Goal: Task Accomplishment & Management: Manage account settings

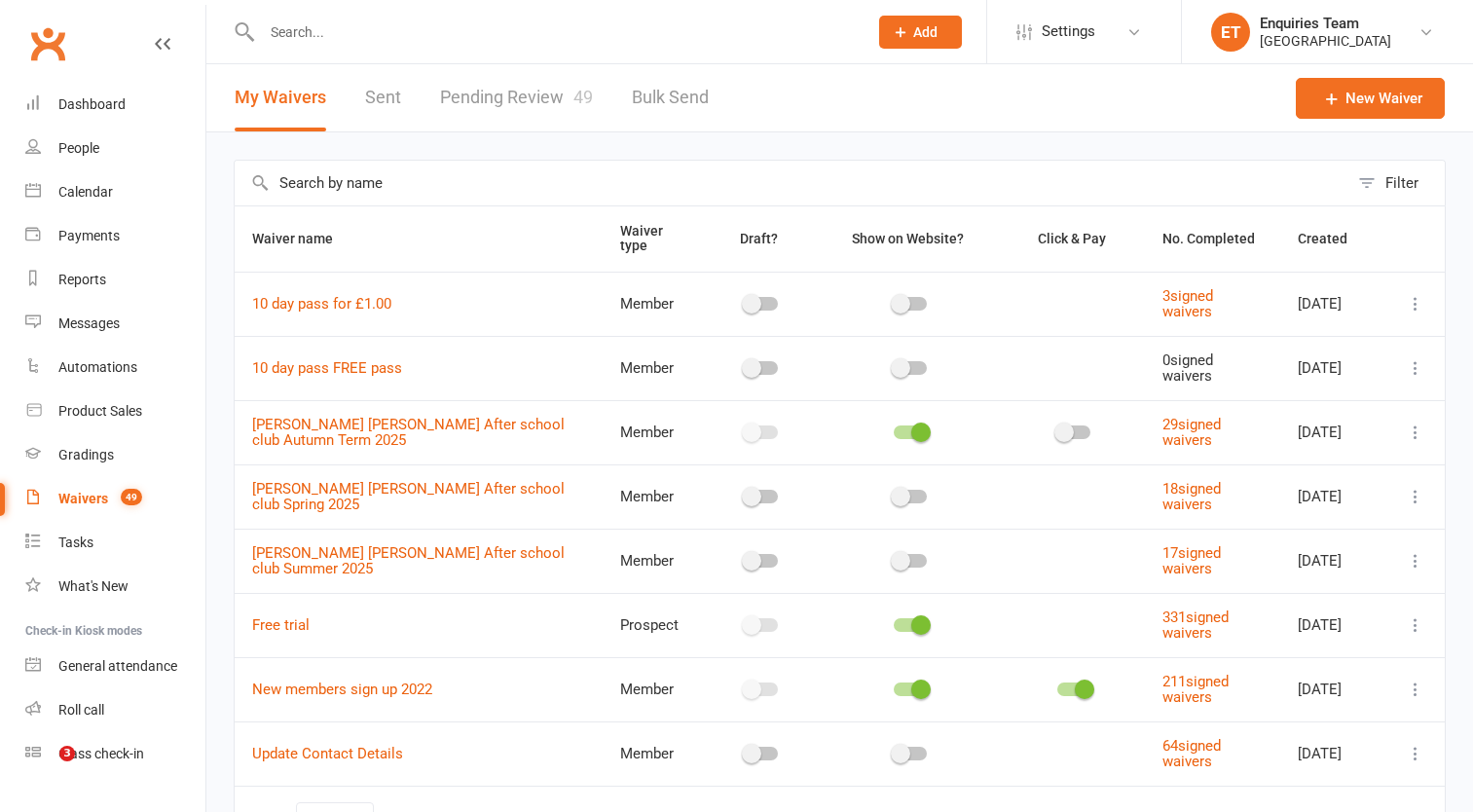
select select "100"
click at [82, 500] on div "Waivers" at bounding box center [83, 498] width 49 height 16
click at [498, 103] on link "Pending Review 49" at bounding box center [516, 97] width 153 height 67
select select "50"
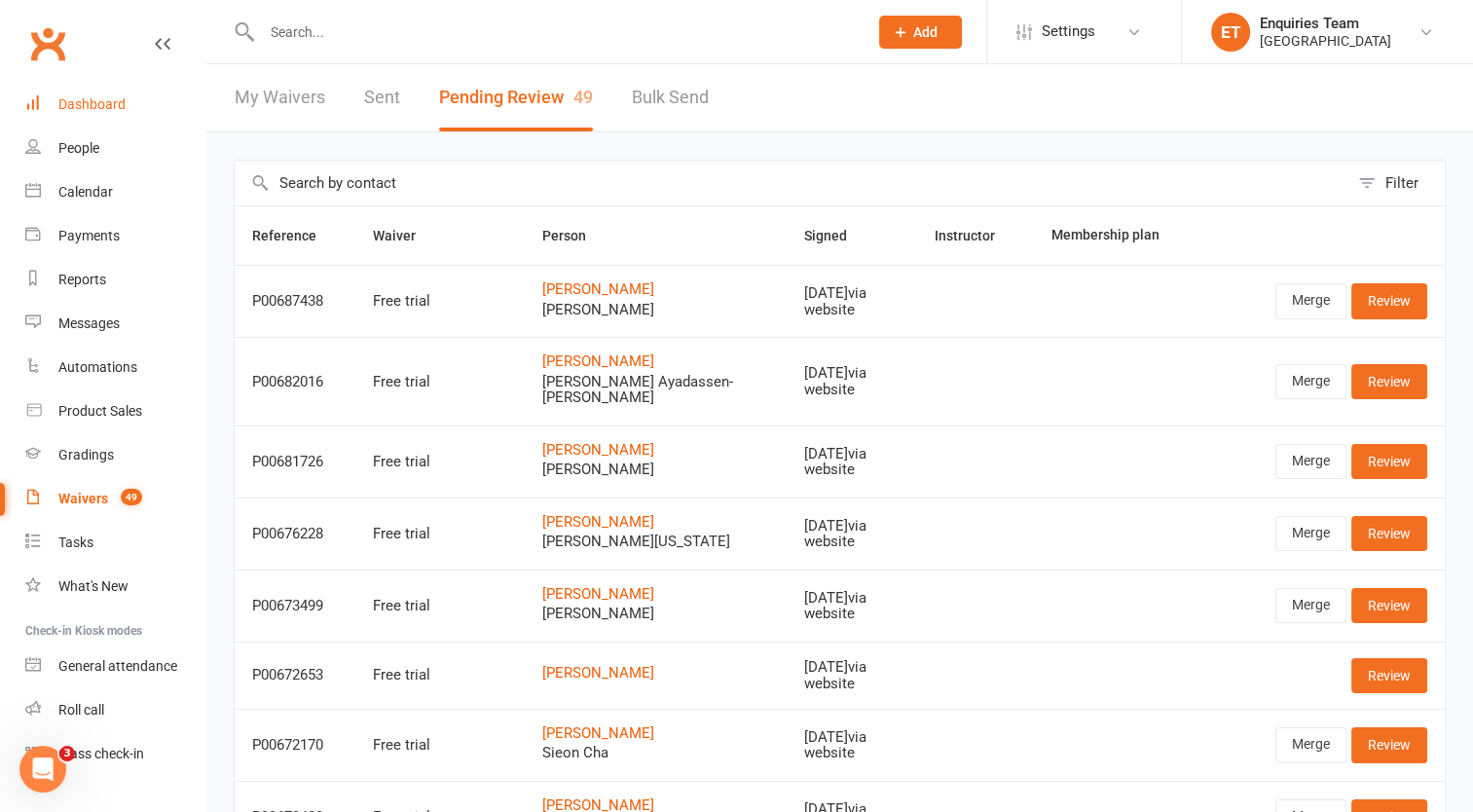
click at [122, 107] on div "Dashboard" at bounding box center [92, 104] width 67 height 16
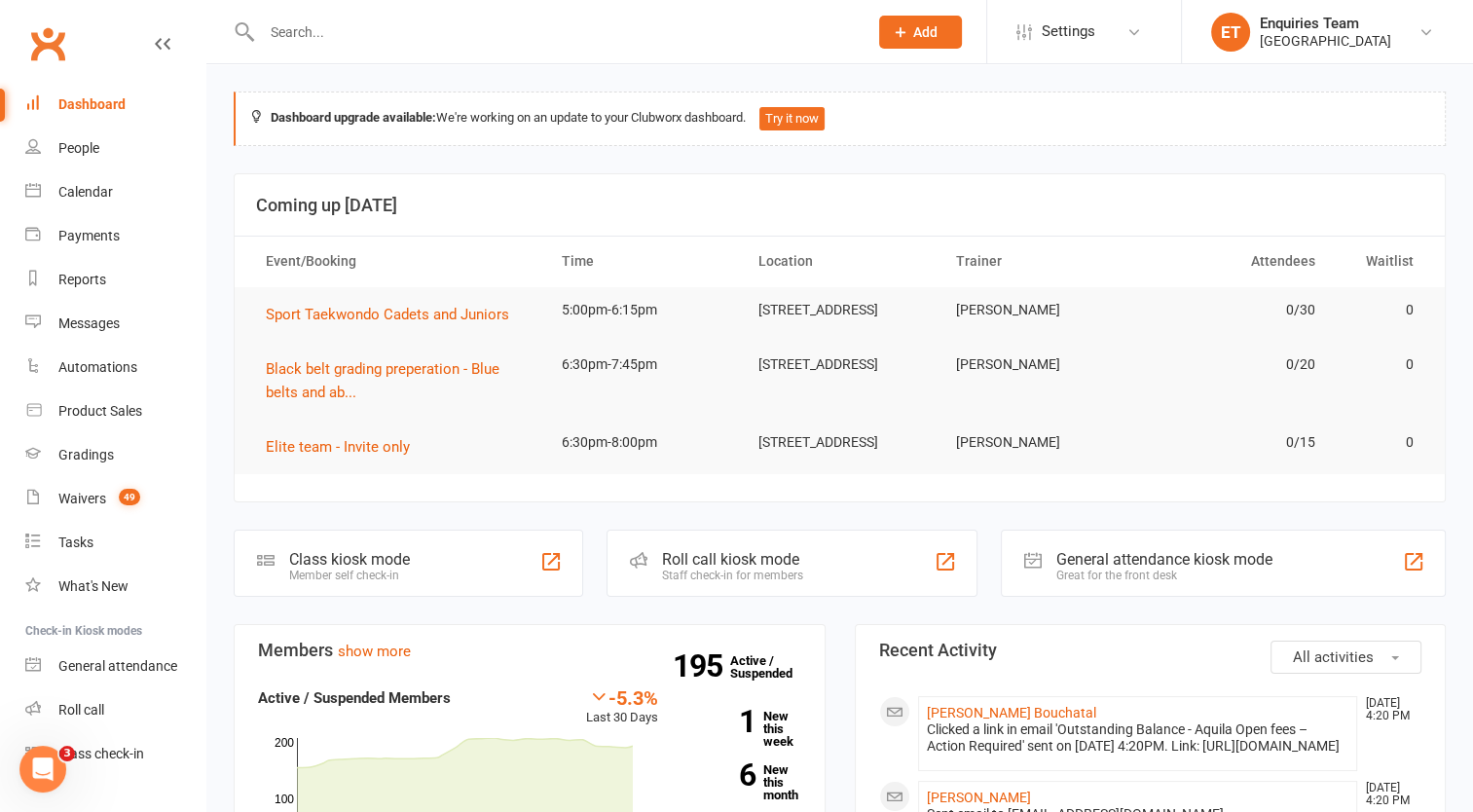
paste input "[PERSON_NAME]"
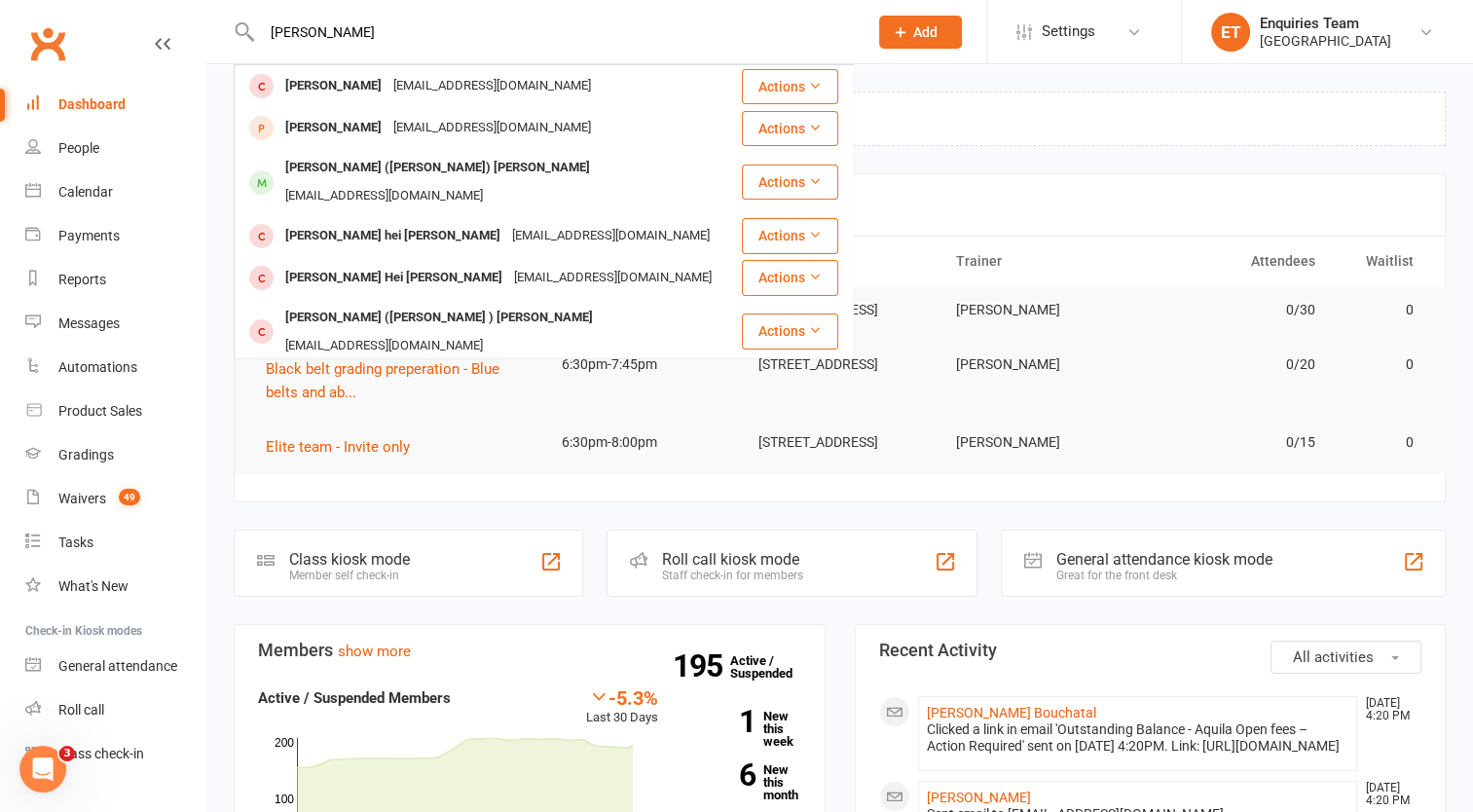
drag, startPoint x: 309, startPoint y: 24, endPoint x: 225, endPoint y: 31, distance: 84.3
click at [225, 31] on react-component "[PERSON_NAME] [PERSON_NAME][EMAIL_ADDRESS][DOMAIN_NAME] Actions [PERSON_NAME] […" at bounding box center [426, 31] width 854 height 63
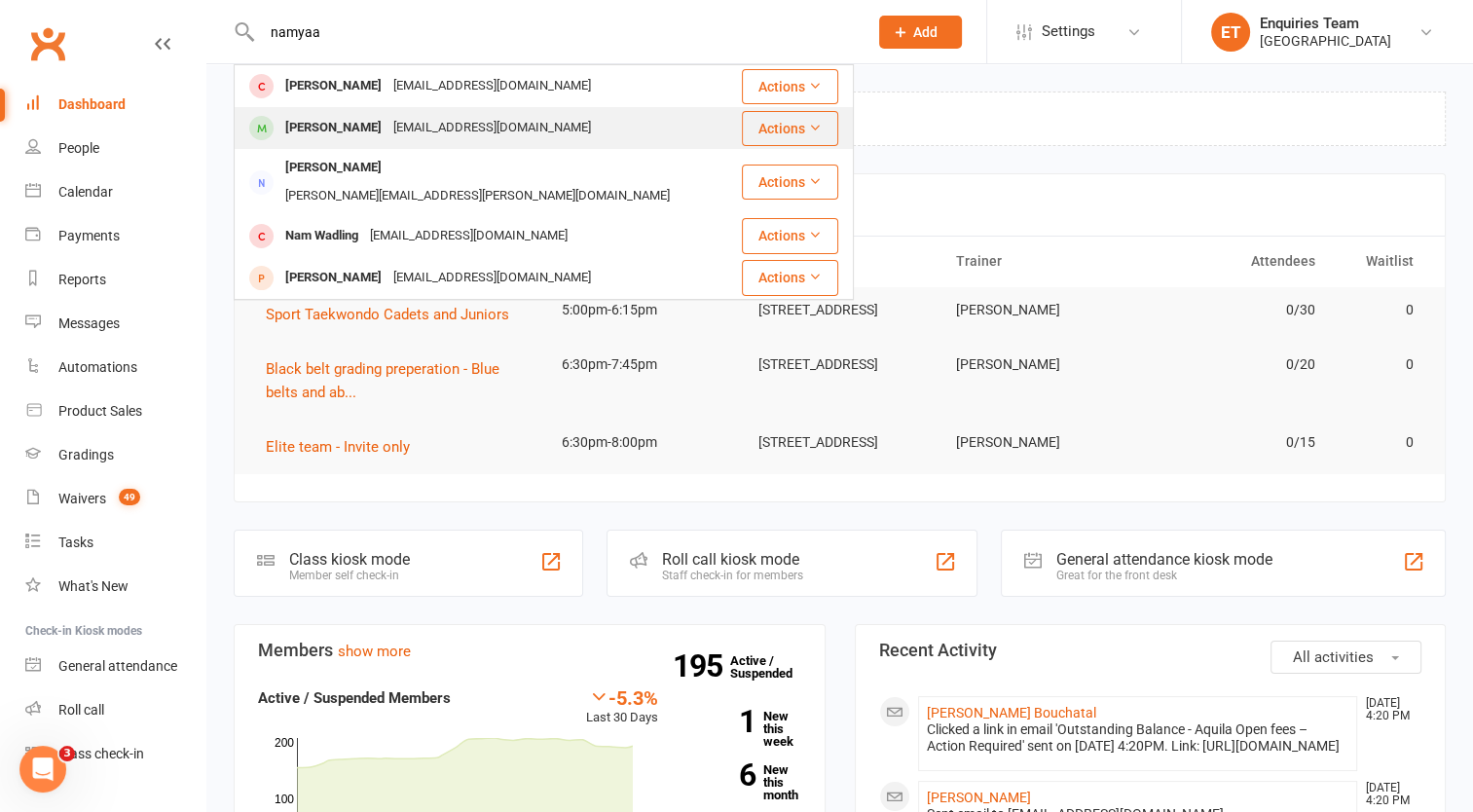
type input "namyaa"
click at [356, 115] on div "[PERSON_NAME]" at bounding box center [334, 128] width 108 height 29
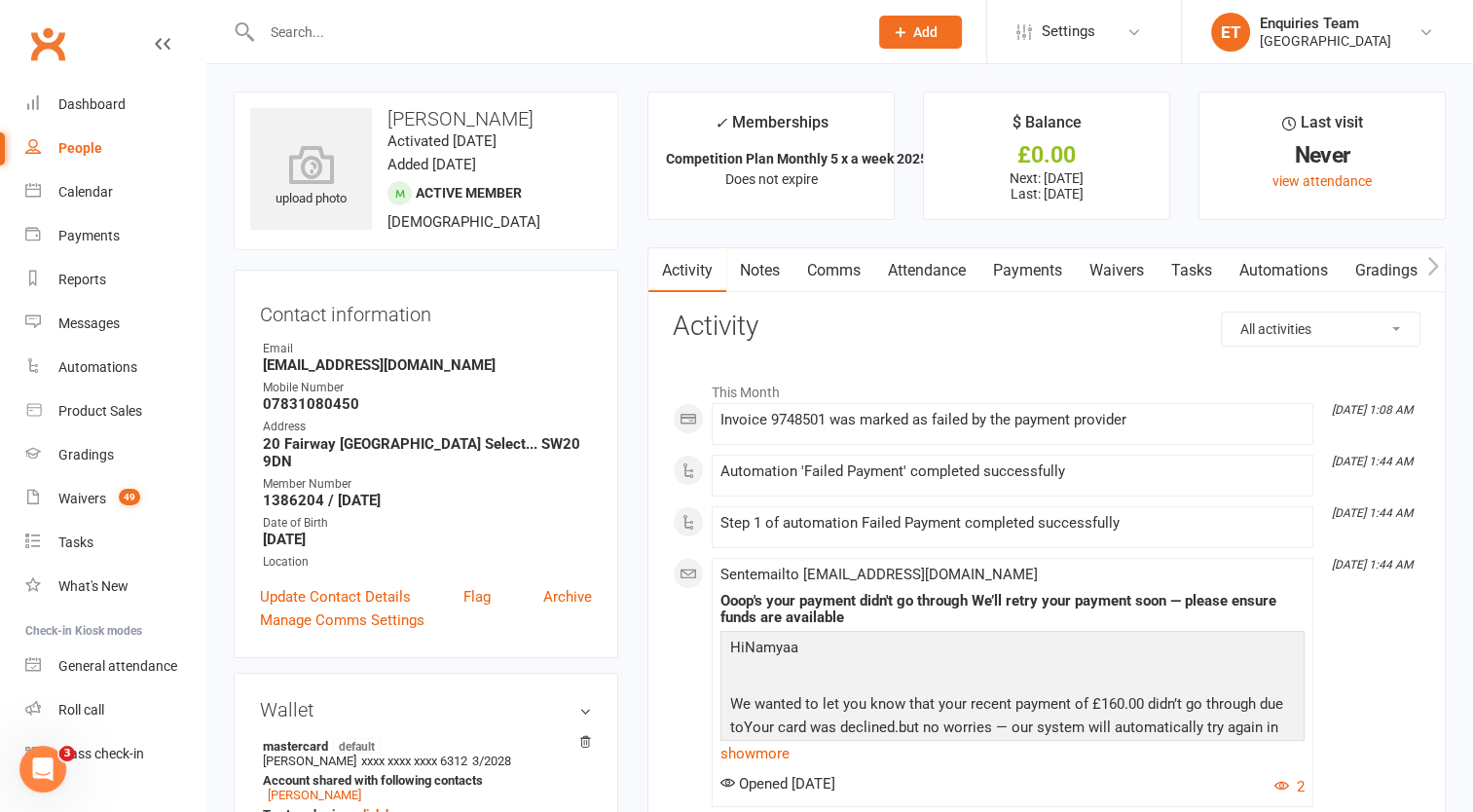
click at [325, 37] on input "text" at bounding box center [554, 32] width 598 height 28
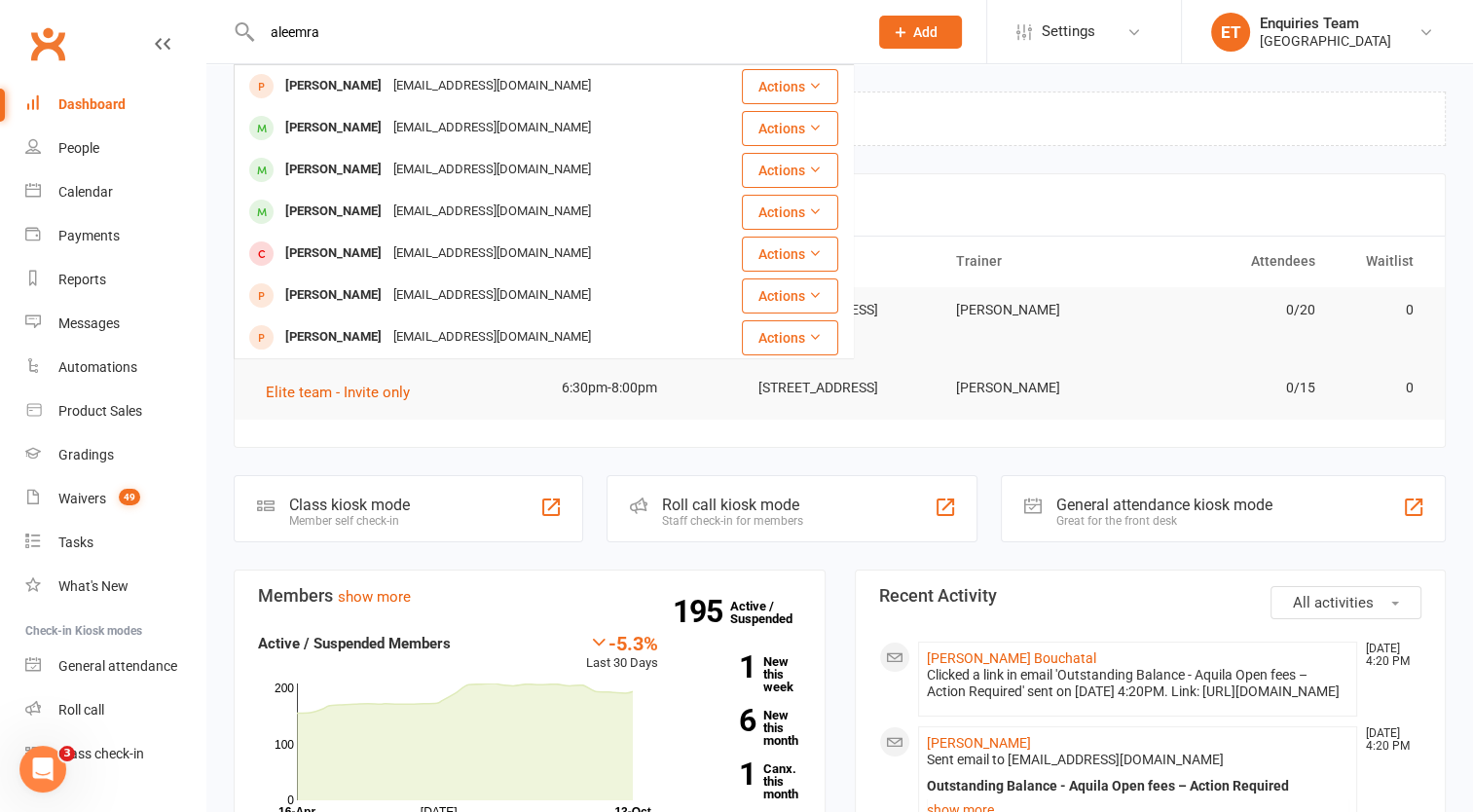
drag, startPoint x: 327, startPoint y: 31, endPoint x: 229, endPoint y: 24, distance: 98.2
click at [229, 24] on react-component "[PERSON_NAME] [PERSON_NAME][EMAIL_ADDRESS][DOMAIN_NAME] Actions [PERSON_NAME] […" at bounding box center [426, 31] width 854 height 63
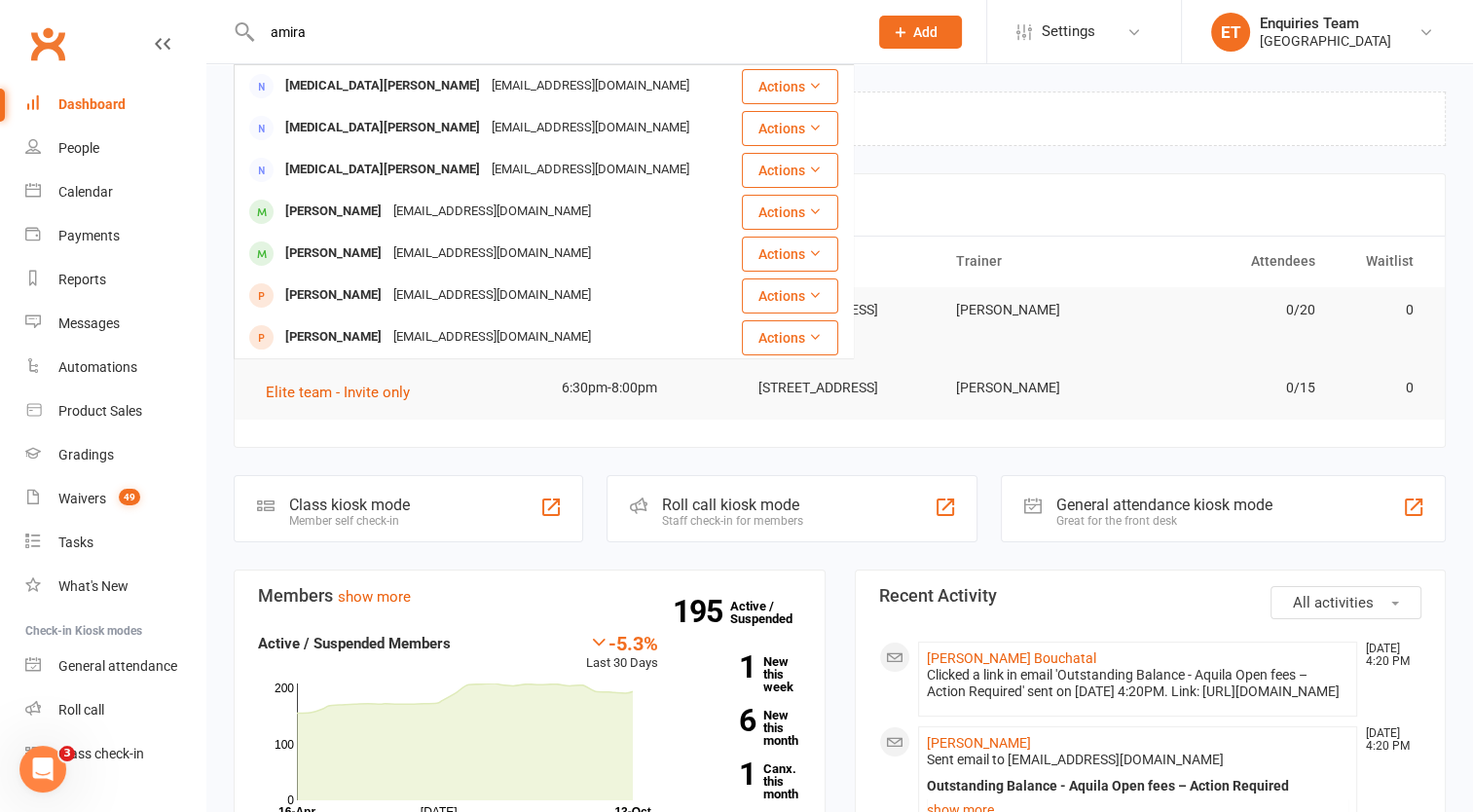
drag, startPoint x: 368, startPoint y: 27, endPoint x: 224, endPoint y: 40, distance: 144.6
click at [224, 40] on react-component "[PERSON_NAME] [MEDICAL_DATA][PERSON_NAME] [EMAIL_ADDRESS][DOMAIN_NAME] Actions …" at bounding box center [426, 31] width 854 height 63
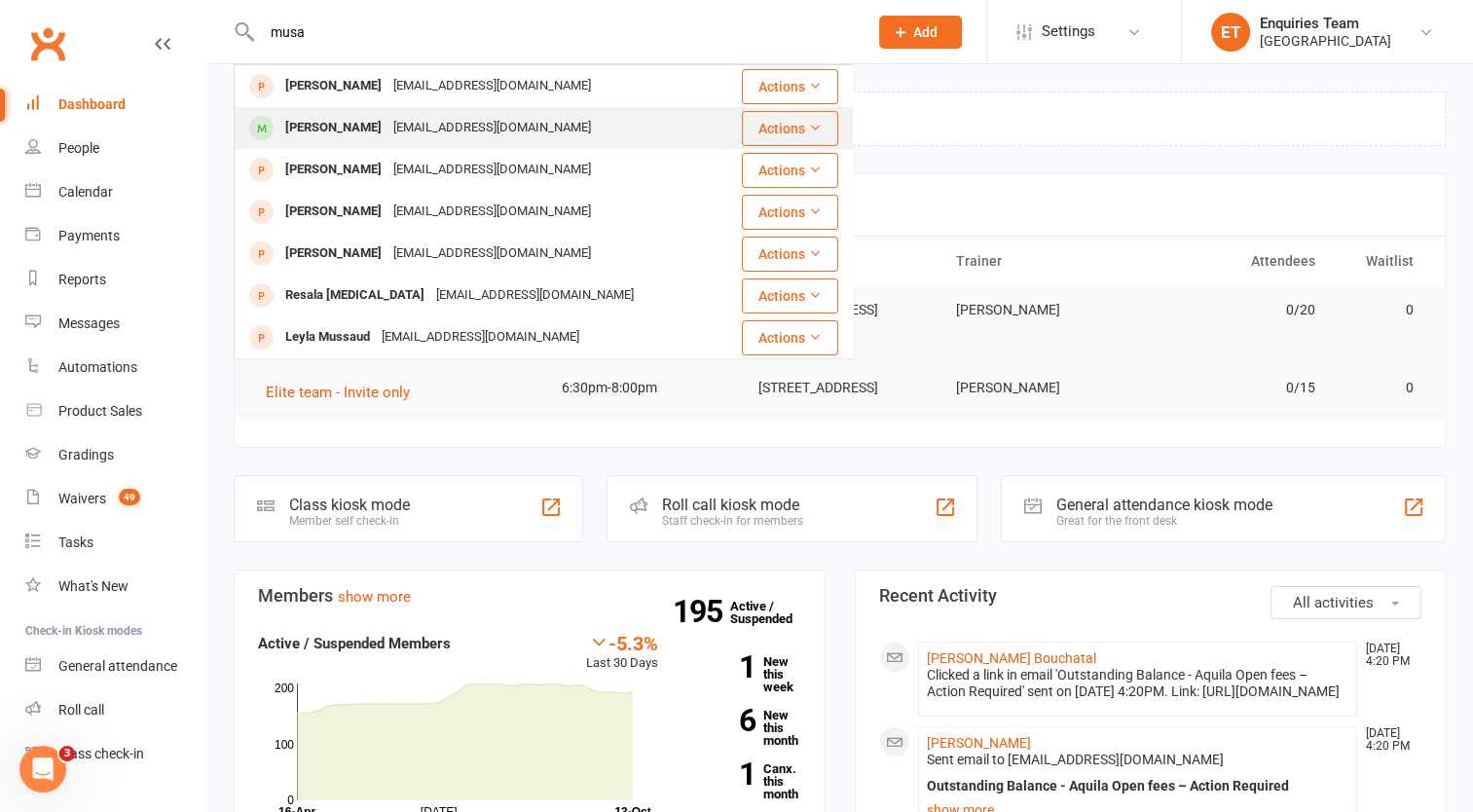
type input "musa"
click at [358, 133] on div "[PERSON_NAME]" at bounding box center [334, 128] width 108 height 29
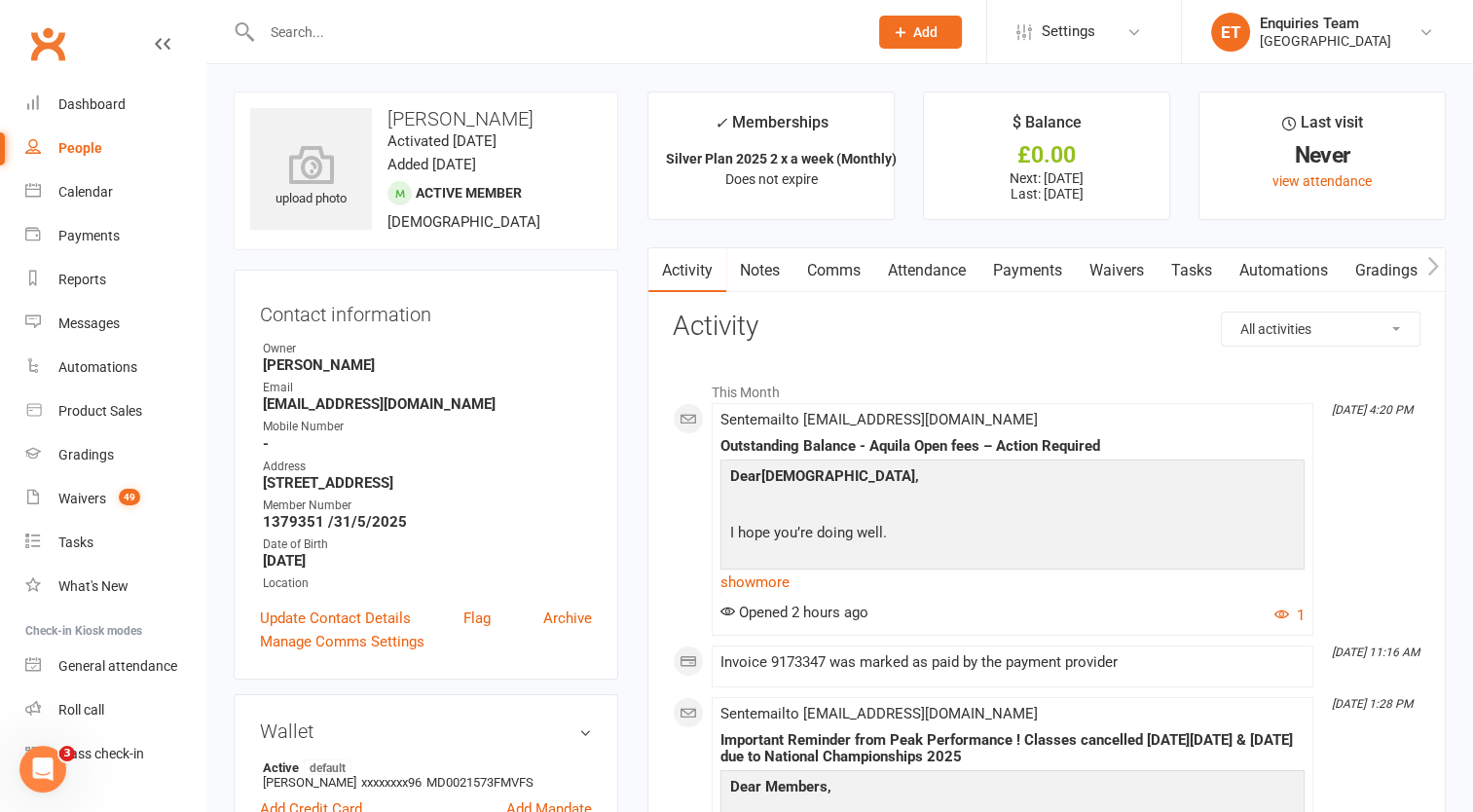
drag, startPoint x: 432, startPoint y: 404, endPoint x: 296, endPoint y: 393, distance: 136.4
click at [296, 393] on li "Email [EMAIL_ADDRESS][DOMAIN_NAME]" at bounding box center [425, 396] width 332 height 34
drag, startPoint x: 296, startPoint y: 393, endPoint x: 306, endPoint y: 402, distance: 13.5
copy li "[EMAIL_ADDRESS][DOMAIN_NAME]"
click at [101, 317] on div "Messages" at bounding box center [89, 323] width 61 height 16
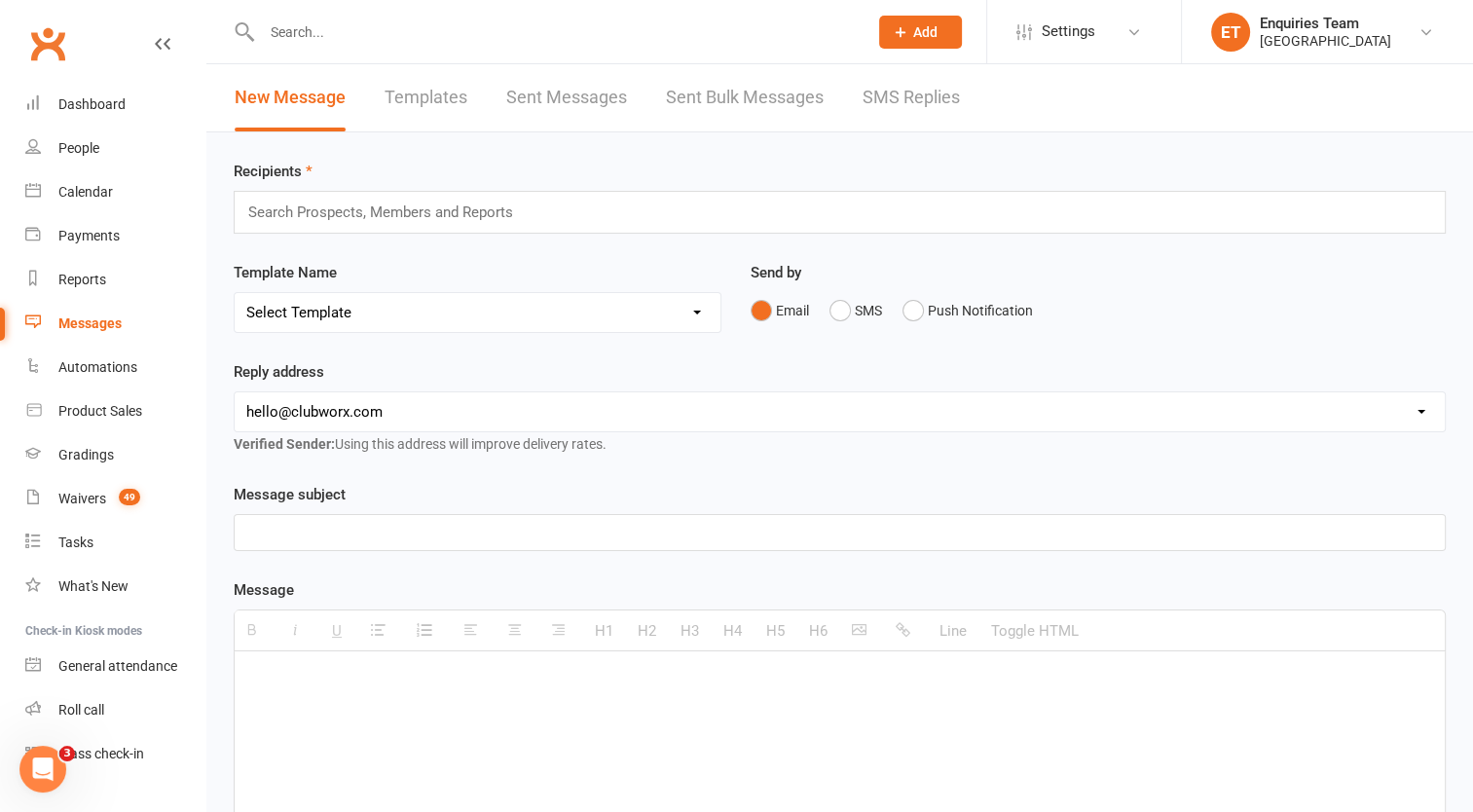
click at [420, 97] on link "Templates" at bounding box center [426, 97] width 83 height 67
select select "grid"
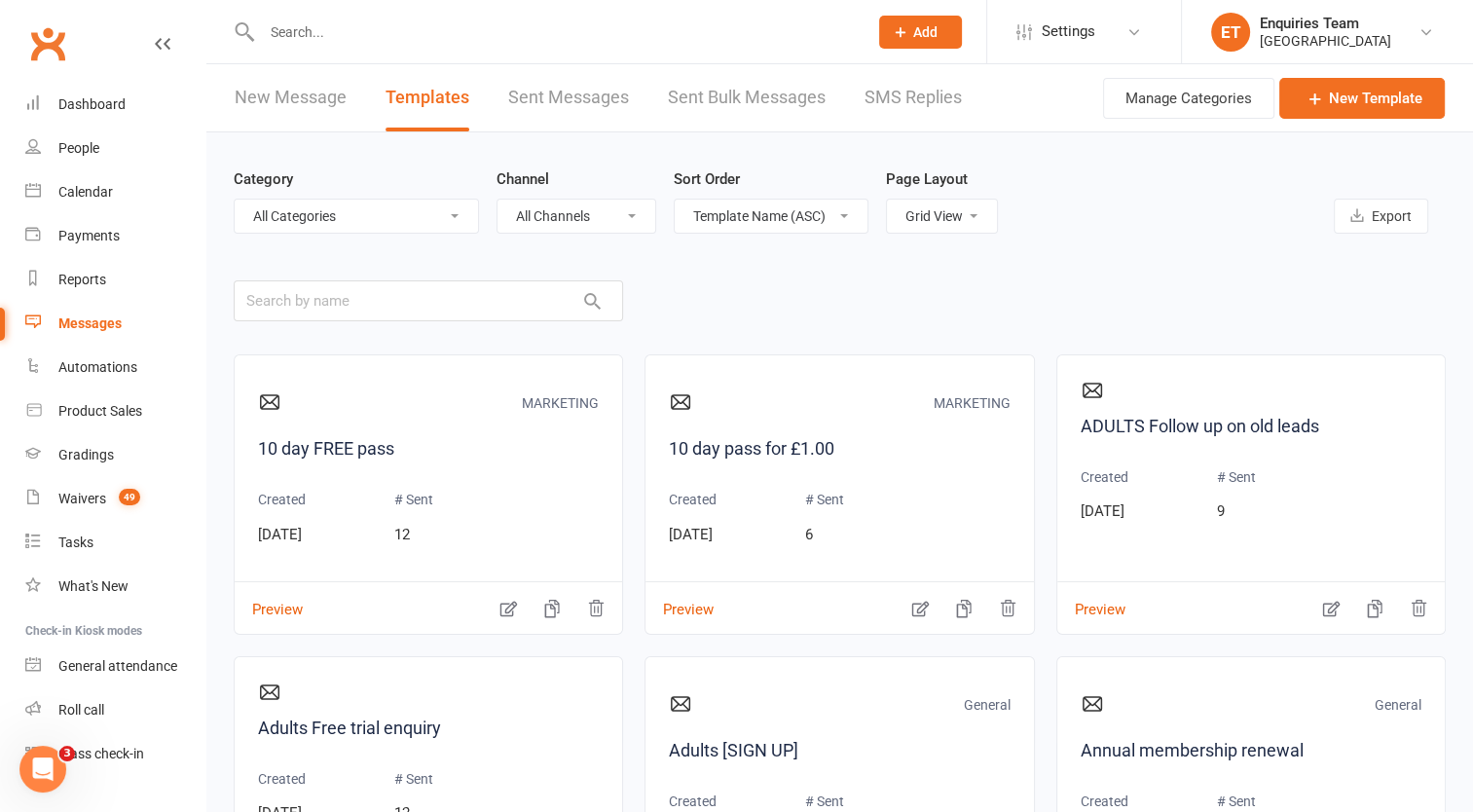
click at [90, 320] on div "Messages" at bounding box center [90, 323] width 63 height 16
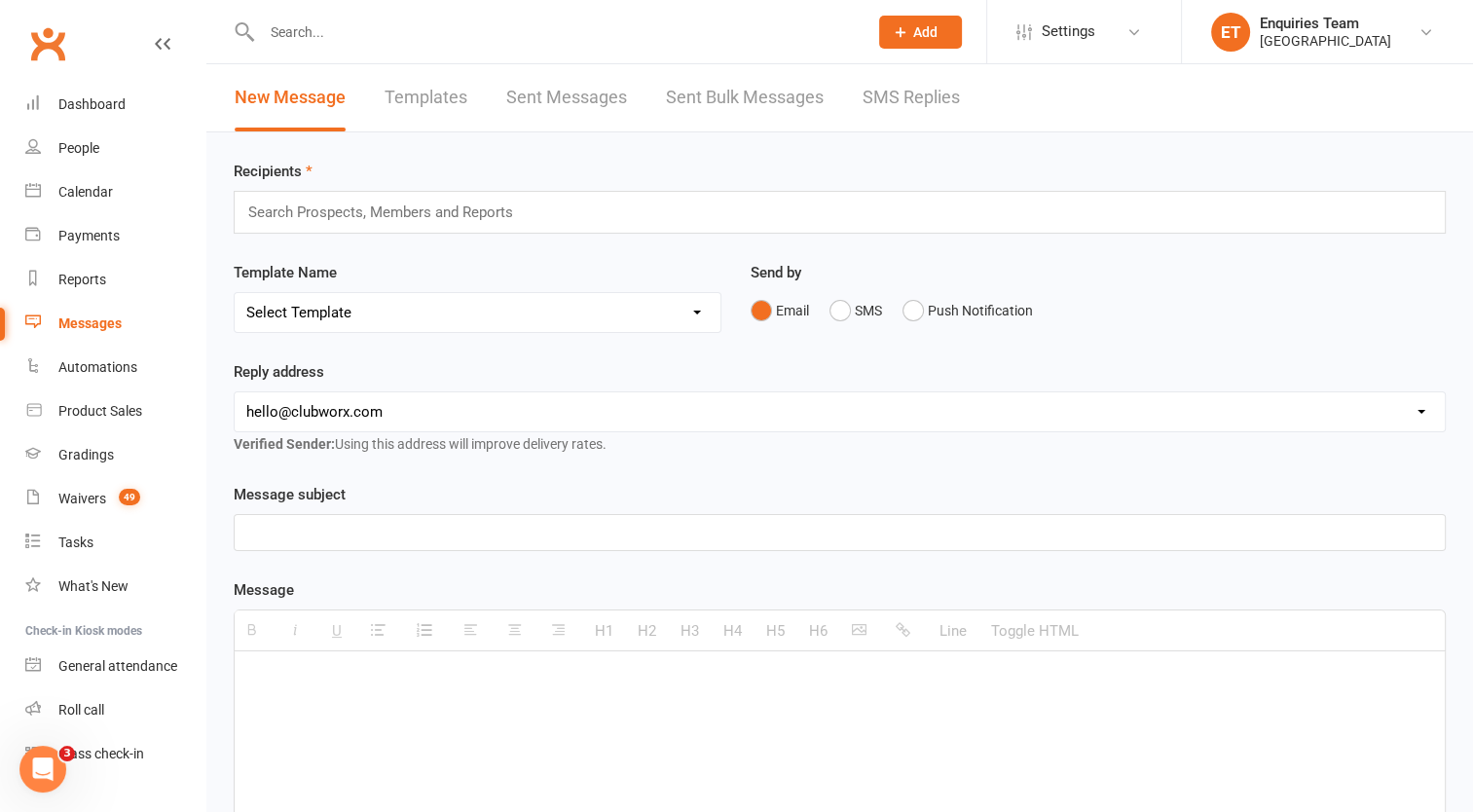
click at [337, 311] on select "Select Template [Email] Welcome to Peak Performance – Your Trial Class Is Booke…" at bounding box center [478, 313] width 486 height 39
select select "13"
click at [234, 293] on select "Select Template [Email] Welcome to Peak Performance – Your Trial Class Is Booke…" at bounding box center [478, 313] width 486 height 39
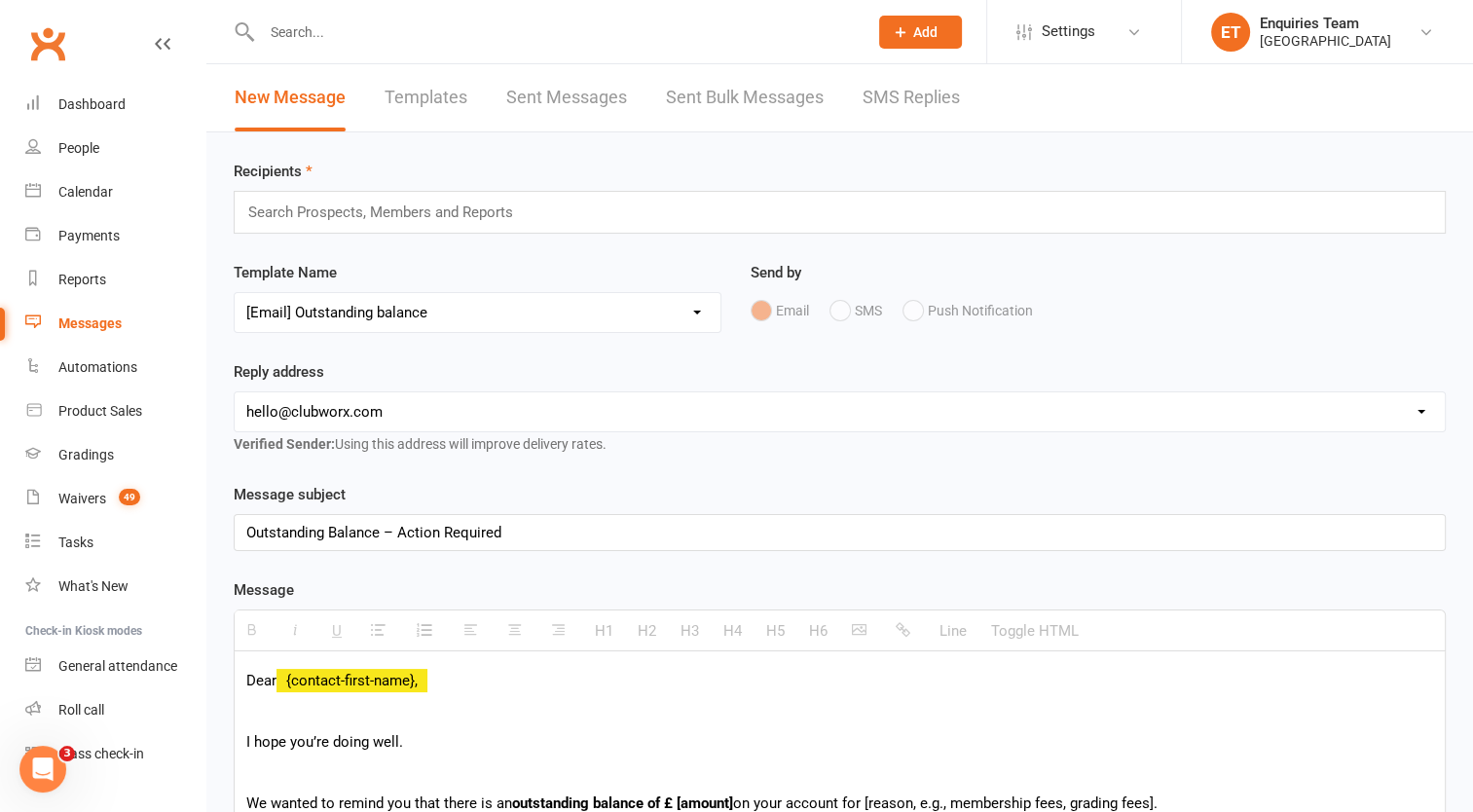
click at [346, 402] on select "[EMAIL_ADDRESS][DOMAIN_NAME] [EMAIL_ADDRESS][DOMAIN_NAME] [EMAIL_ADDRESS][DOMAI…" at bounding box center [839, 412] width 1210 height 39
select select "2"
click at [234, 393] on select "[EMAIL_ADDRESS][DOMAIN_NAME] [EMAIL_ADDRESS][DOMAIN_NAME] [EMAIL_ADDRESS][DOMAI…" at bounding box center [839, 412] width 1210 height 39
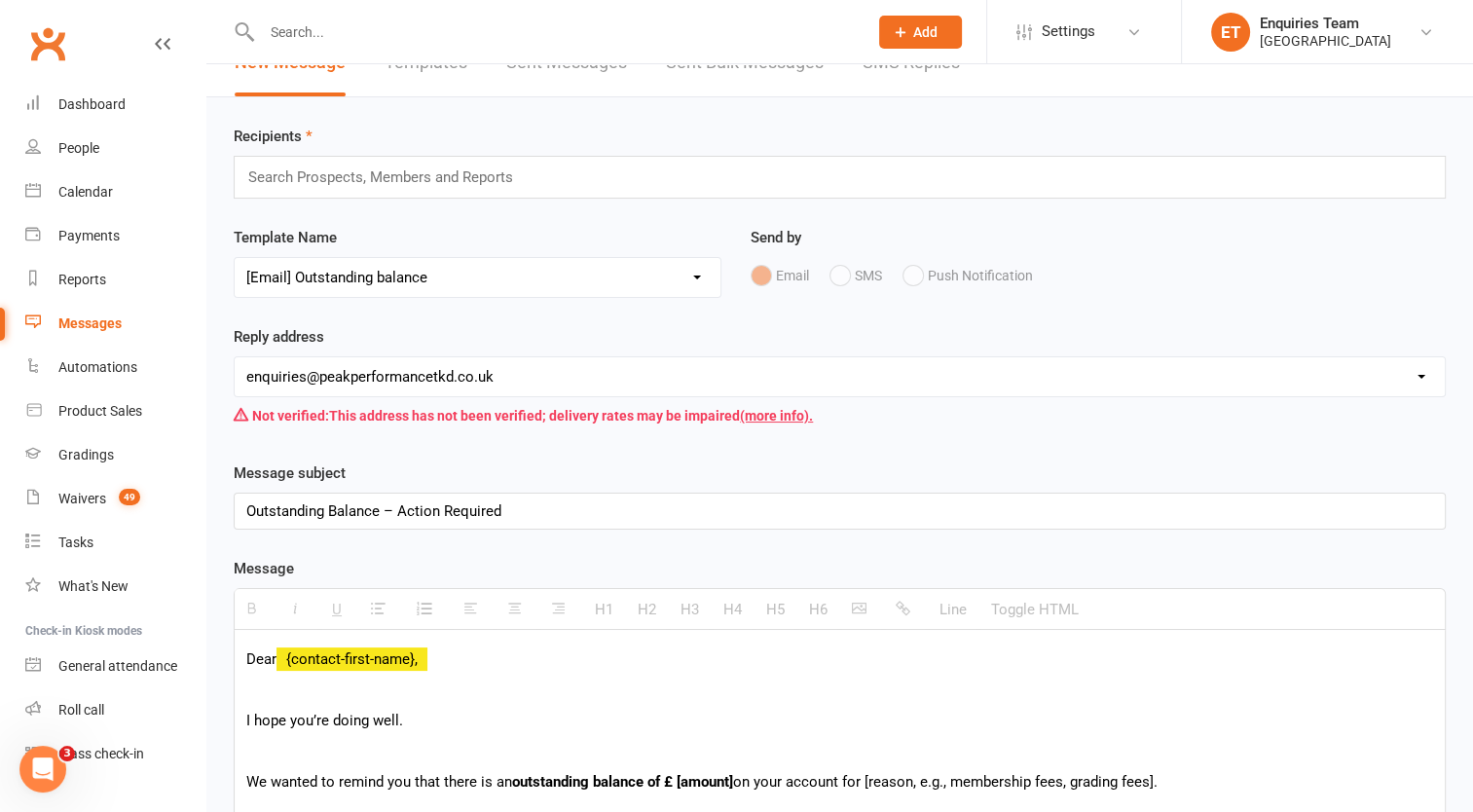
scroll to position [97, 0]
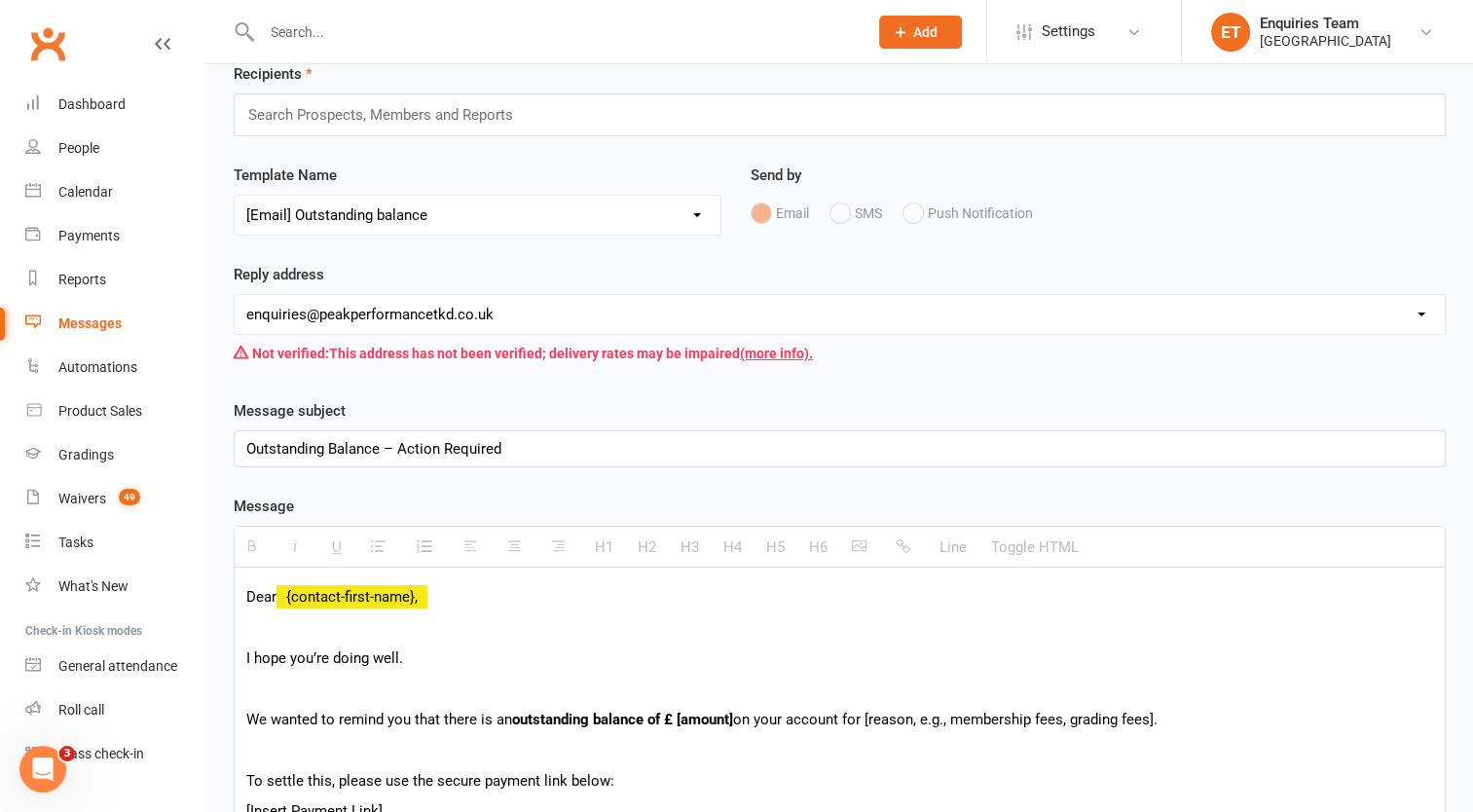
click at [380, 450] on div "Outstanding Balance – Action Required" at bounding box center [839, 449] width 1210 height 35
click at [381, 451] on div "Outstanding Balance- Nationals Championships fees – Action Required" at bounding box center [839, 449] width 1210 height 35
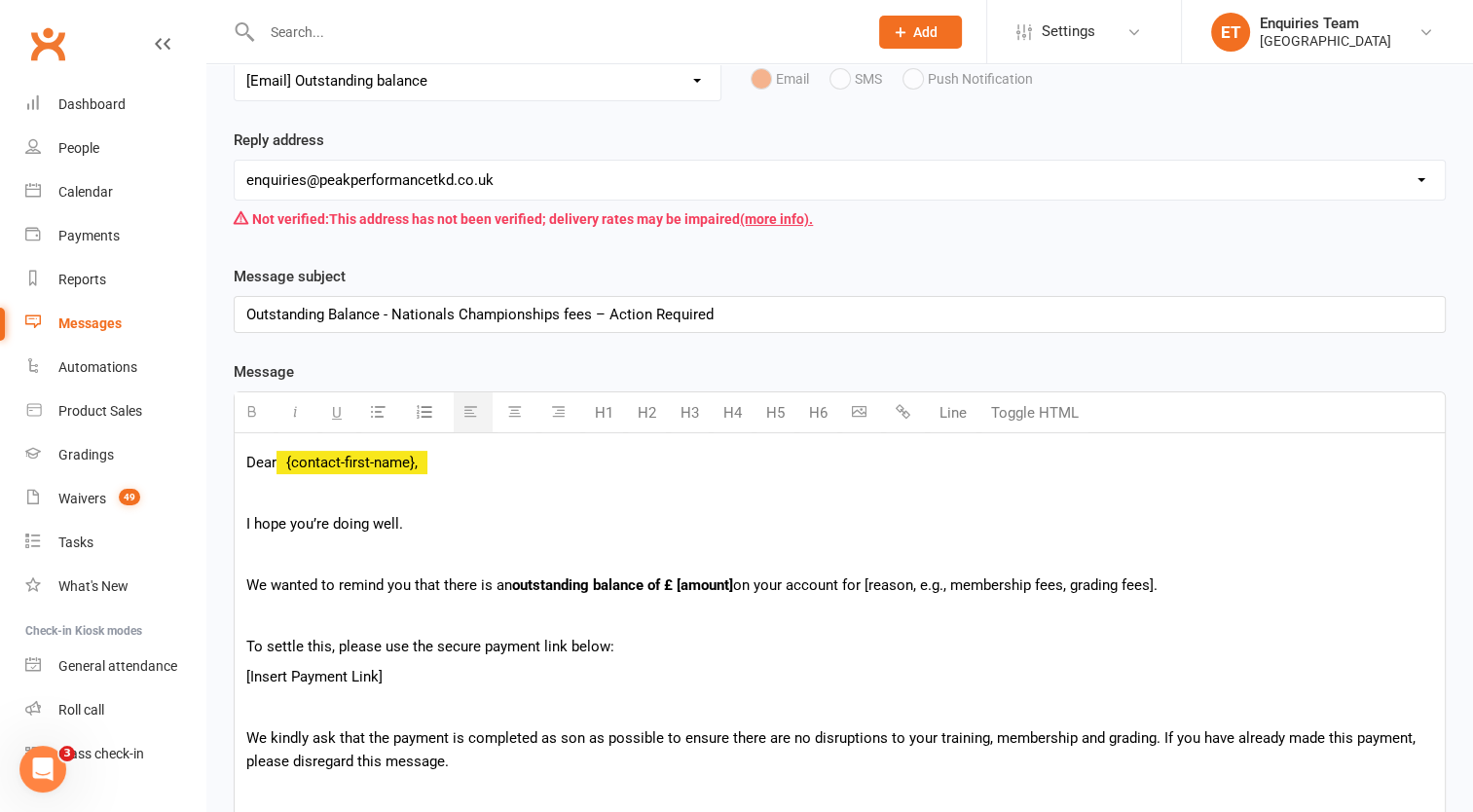
scroll to position [390, 0]
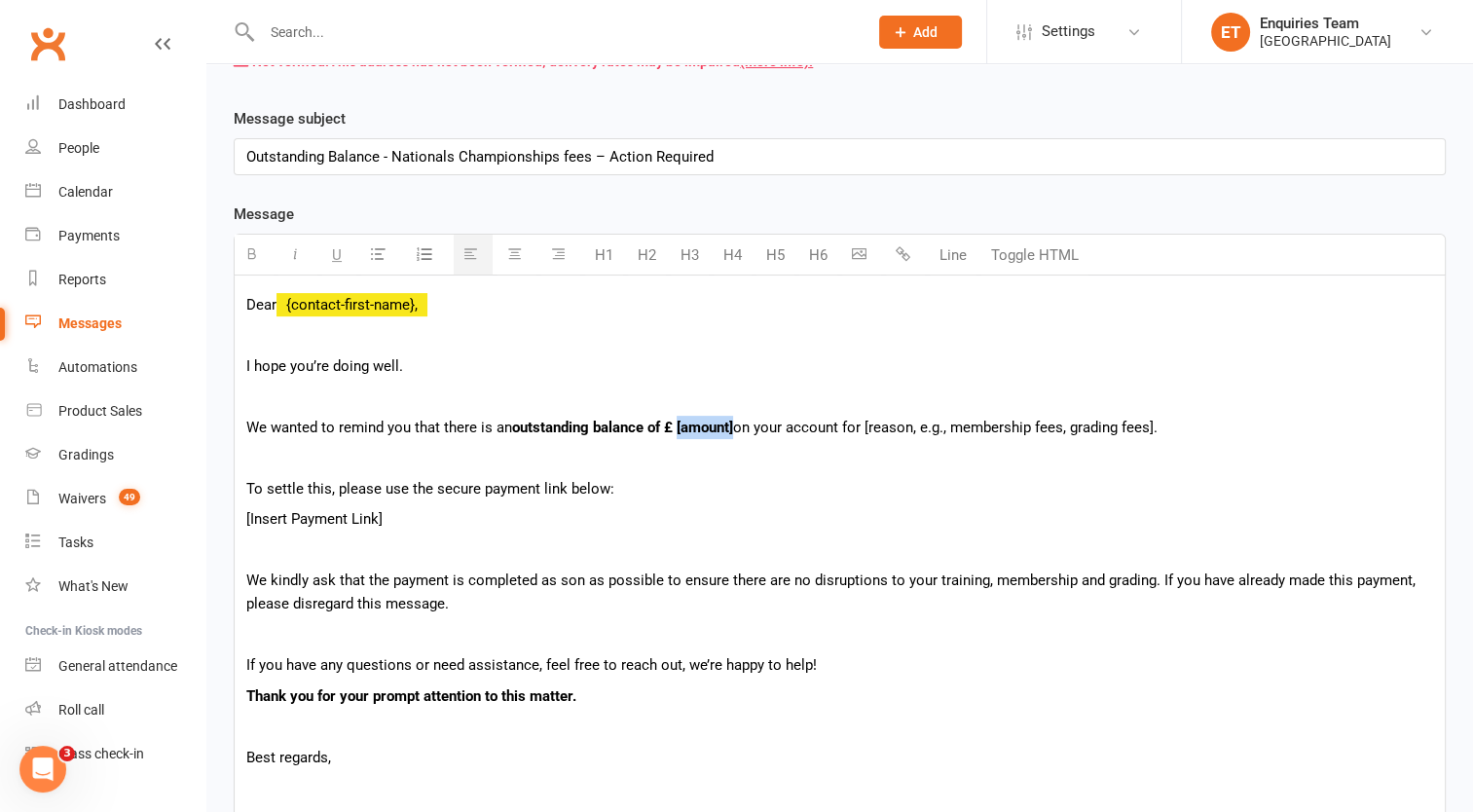
drag, startPoint x: 681, startPoint y: 425, endPoint x: 740, endPoint y: 429, distance: 59.1
click at [740, 429] on p "We wanted to remind you that there is an outstanding balance of £ [amount] on y…" at bounding box center [840, 427] width 1187 height 24
drag, startPoint x: 838, startPoint y: 422, endPoint x: 1102, endPoint y: 428, distance: 264.1
click at [1102, 428] on p "We wanted to remind you that there is an outstanding balance of £ 120 on your a…" at bounding box center [840, 427] width 1187 height 24
drag, startPoint x: 1129, startPoint y: 423, endPoint x: 840, endPoint y: 434, distance: 289.2
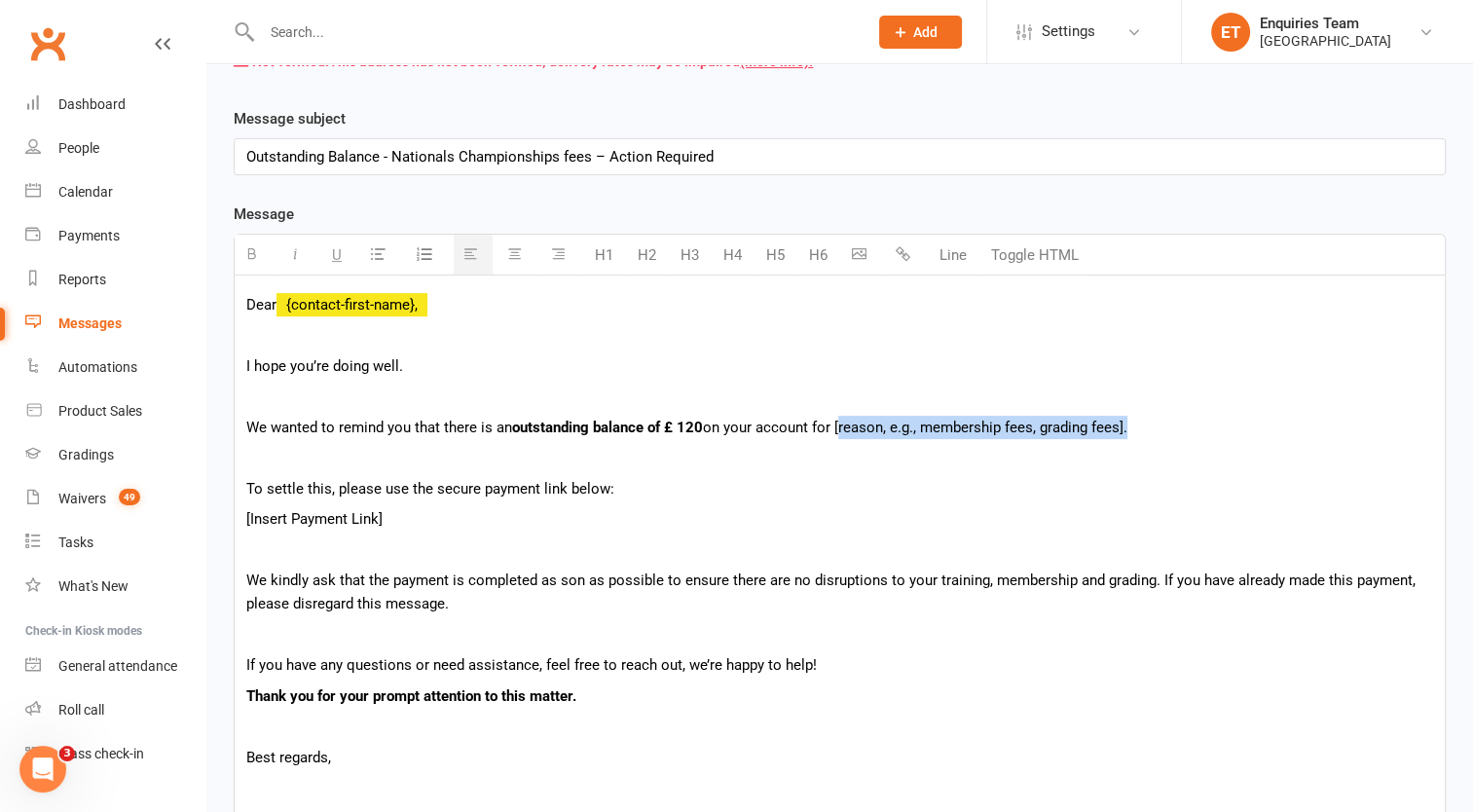
click at [840, 434] on p "We wanted to remind you that there is an outstanding balance of £ 120 on your a…" at bounding box center [840, 427] width 1187 height 24
drag, startPoint x: 865, startPoint y: 426, endPoint x: 1057, endPoint y: 428, distance: 192.0
click at [1057, 428] on p "We wanted to remind you that there is an outstanding balance of £ 120 on your a…" at bounding box center [840, 427] width 1187 height 24
click at [249, 247] on icon "button" at bounding box center [251, 253] width 15 height 15
click at [703, 523] on p "[Insert Payment Link]" at bounding box center [840, 519] width 1187 height 24
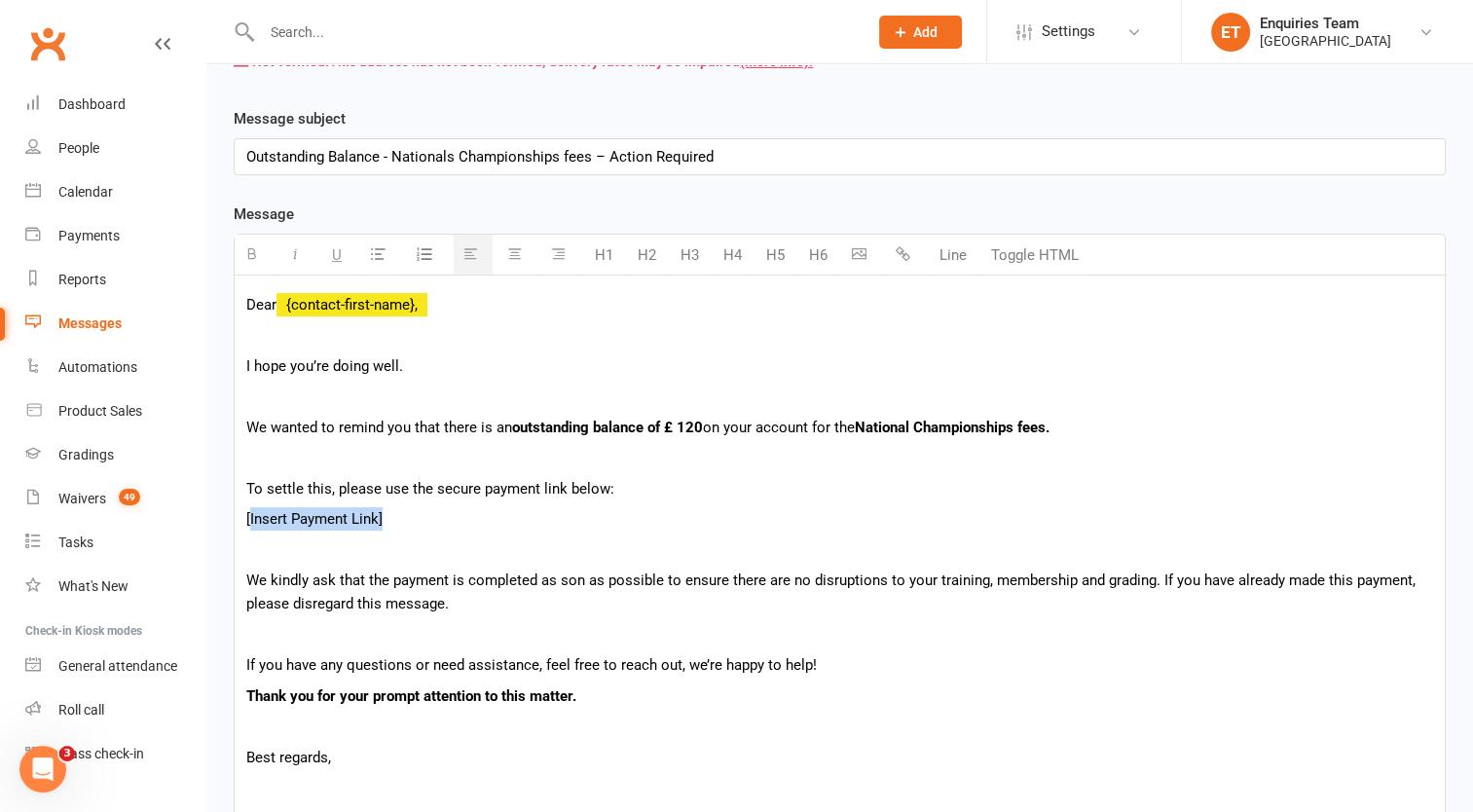
drag, startPoint x: 389, startPoint y: 506, endPoint x: 248, endPoint y: 508, distance: 141.0
click at [248, 508] on p "[Insert Payment Link]" at bounding box center [840, 519] width 1187 height 24
click at [912, 250] on button "button" at bounding box center [906, 255] width 39 height 39
click at [687, 529] on div "Dear {contact-first-name}, I hope you’re doing well. We wanted to remind you th…" at bounding box center [839, 782] width 1210 height 1015
click at [502, 553] on p at bounding box center [840, 550] width 1187 height 24
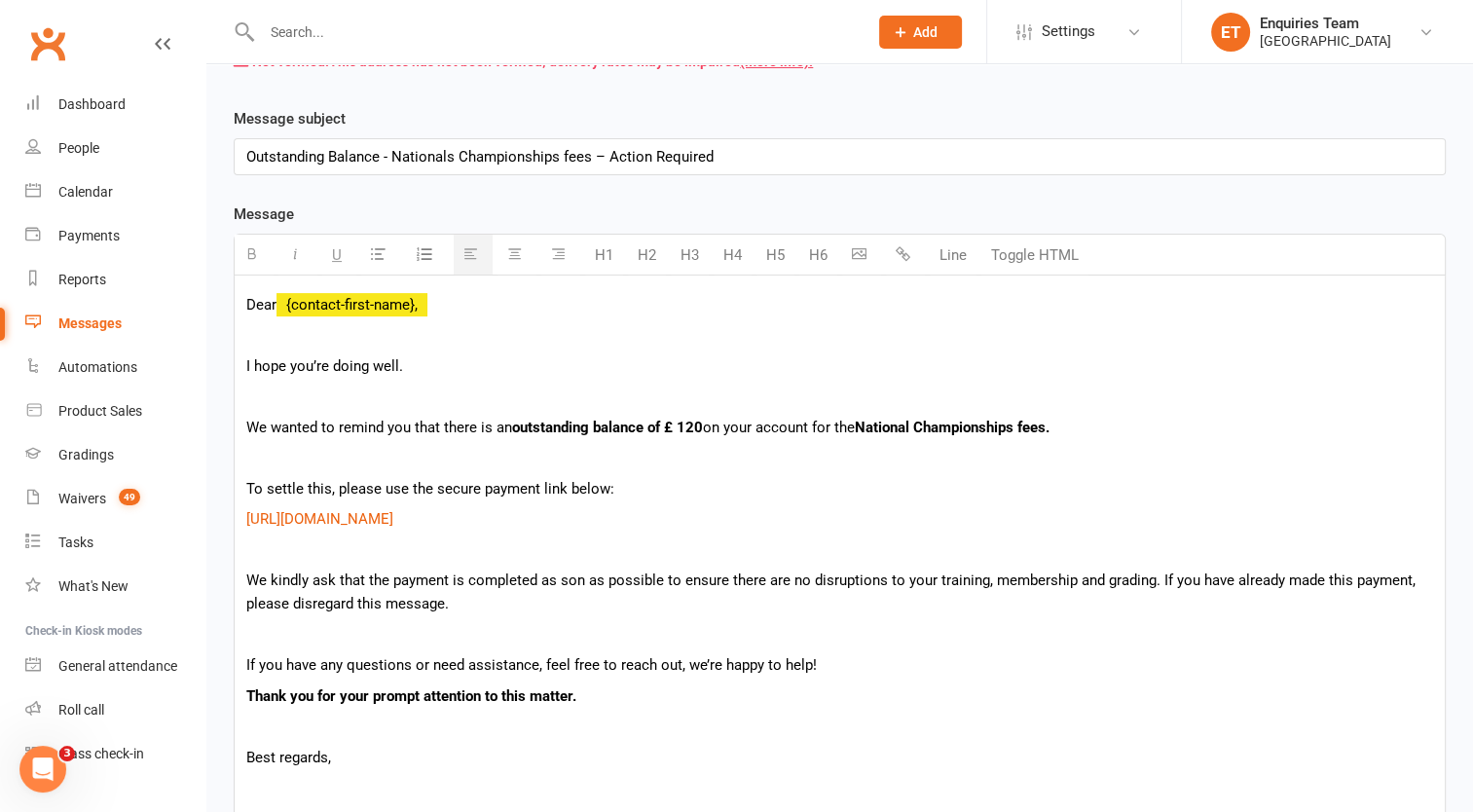
click at [573, 581] on p "We kindly ask that the payment is completed as son as possible to ensure there …" at bounding box center [840, 592] width 1187 height 46
click at [672, 617] on div "Dear {contact-first-name}, I hope you’re doing well. We wanted to remind you th…" at bounding box center [839, 782] width 1210 height 1015
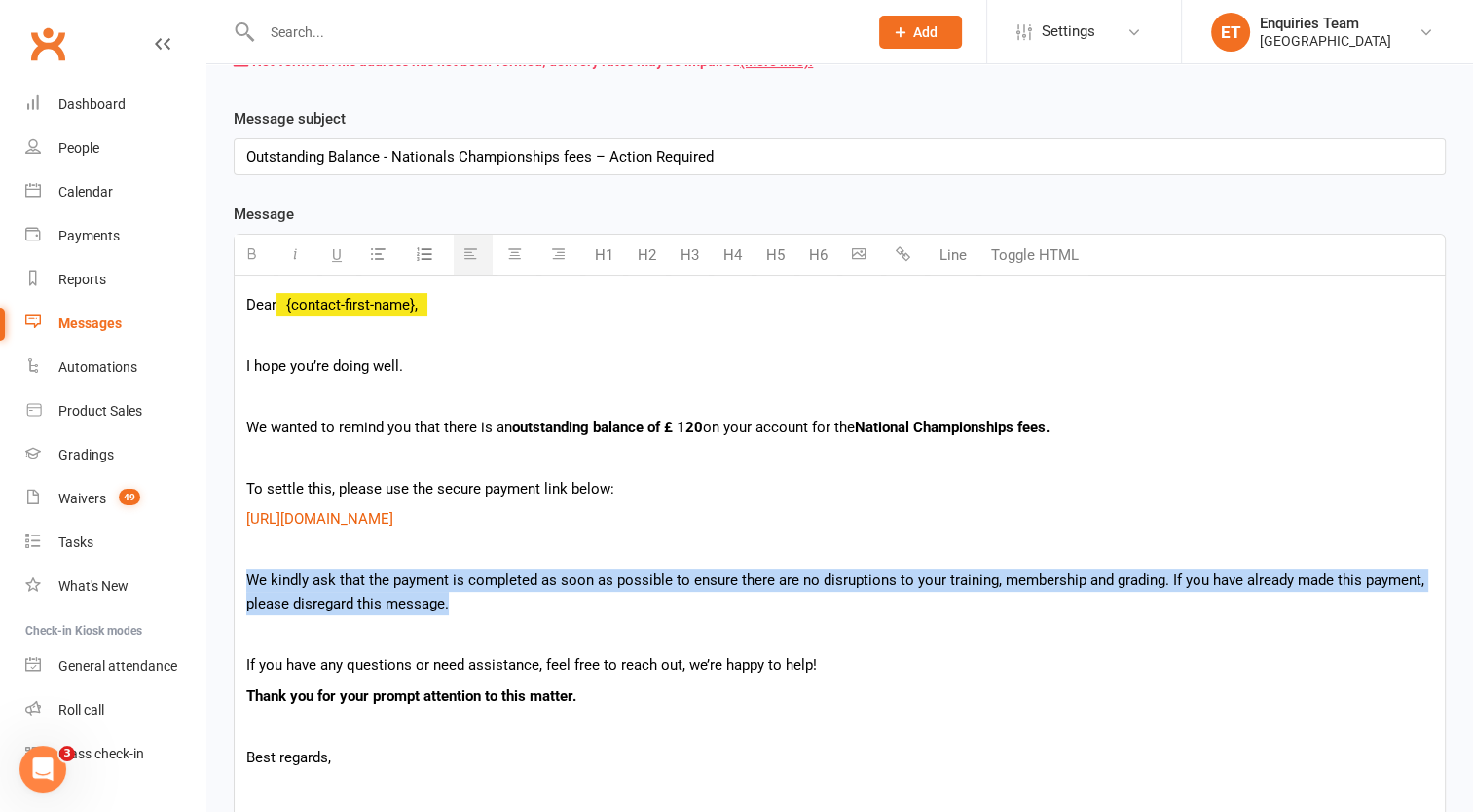
drag, startPoint x: 245, startPoint y: 576, endPoint x: 670, endPoint y: 593, distance: 425.3
click at [670, 593] on p "We kindly ask that the payment is completed as soon as possible to ensure there…" at bounding box center [840, 592] width 1187 height 46
click at [668, 582] on p "We kindly ask that the payment is completed as soon as possible to ensure there…" at bounding box center [840, 592] width 1187 height 46
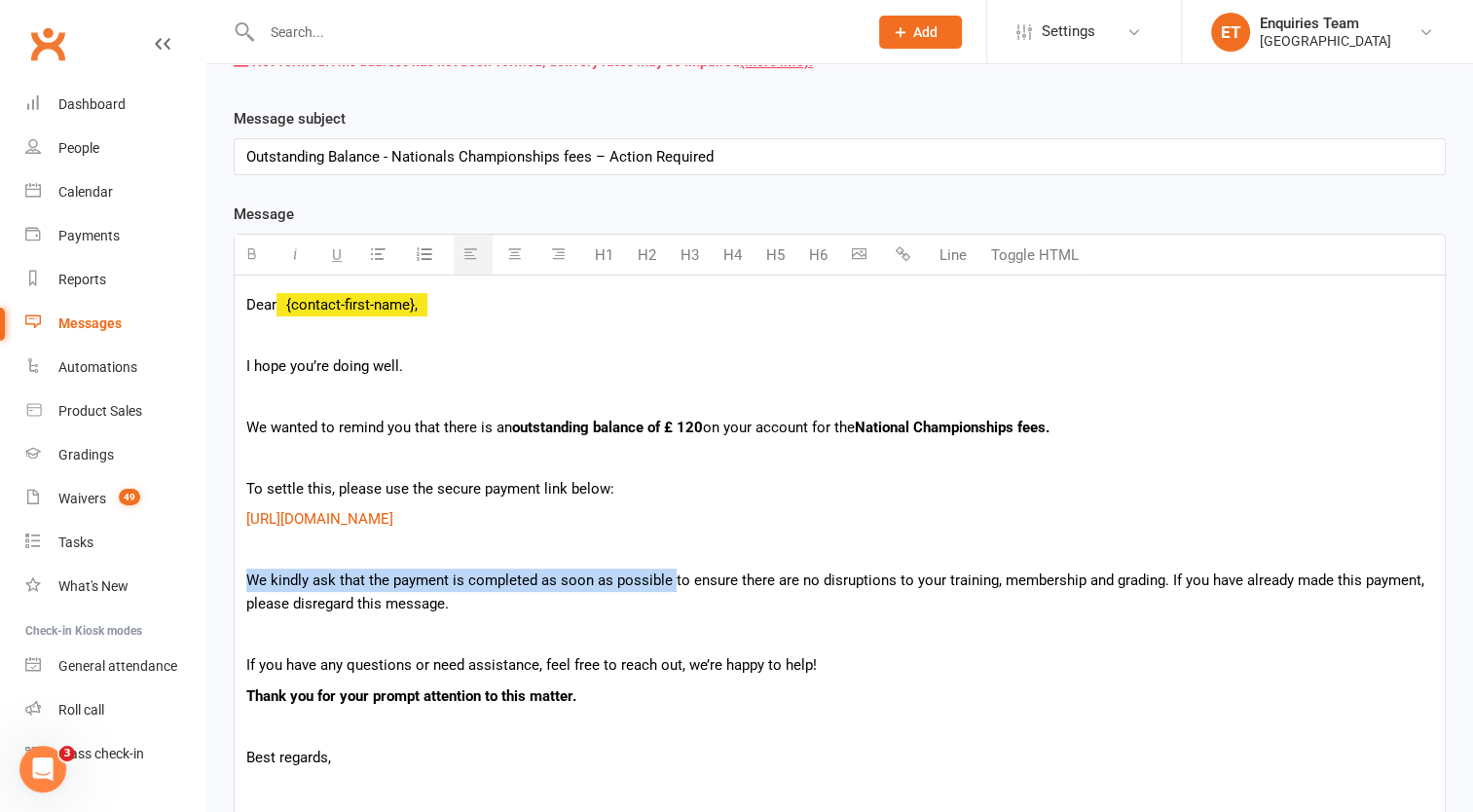
drag, startPoint x: 668, startPoint y: 582, endPoint x: 245, endPoint y: 577, distance: 423.0
click at [246, 577] on p "We kindly ask that the payment is completed as soon as possible to ensure there…" at bounding box center [840, 592] width 1187 height 46
click at [241, 251] on button "button" at bounding box center [254, 254] width 39 height 40
drag, startPoint x: 806, startPoint y: 482, endPoint x: 820, endPoint y: 481, distance: 14.0
click at [806, 482] on p "To settle this, please use the secure payment link below:" at bounding box center [840, 489] width 1187 height 24
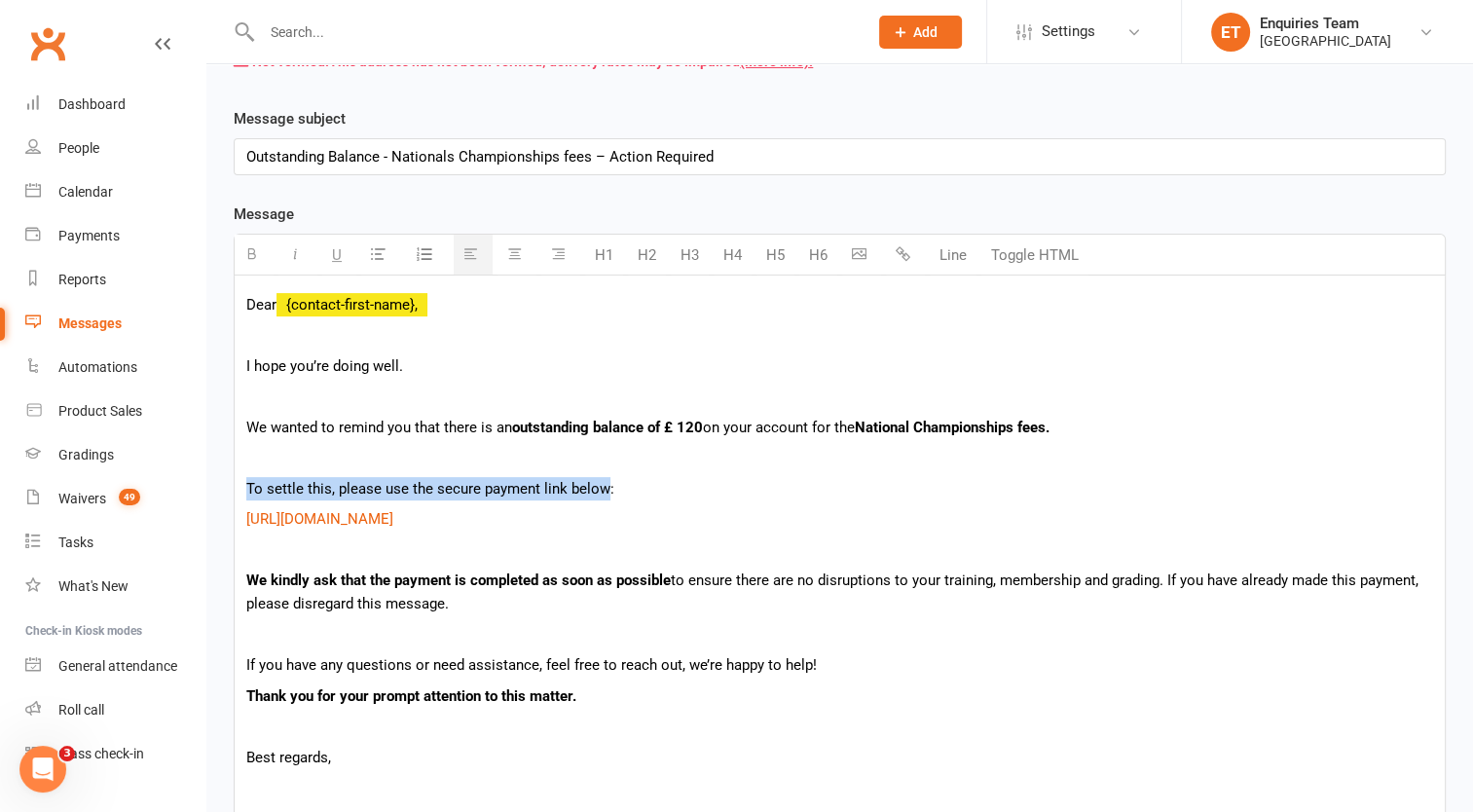
drag, startPoint x: 245, startPoint y: 481, endPoint x: 603, endPoint y: 481, distance: 358.0
click at [603, 481] on div "Dear {contact-first-name}, I hope you’re doing well. We wanted to remind you th…" at bounding box center [839, 782] width 1210 height 1015
click at [335, 255] on icon "button" at bounding box center [337, 253] width 10 height 15
click at [475, 357] on p "I hope you’re doing well." at bounding box center [840, 366] width 1187 height 24
drag, startPoint x: 260, startPoint y: 302, endPoint x: 510, endPoint y: 302, distance: 250.0
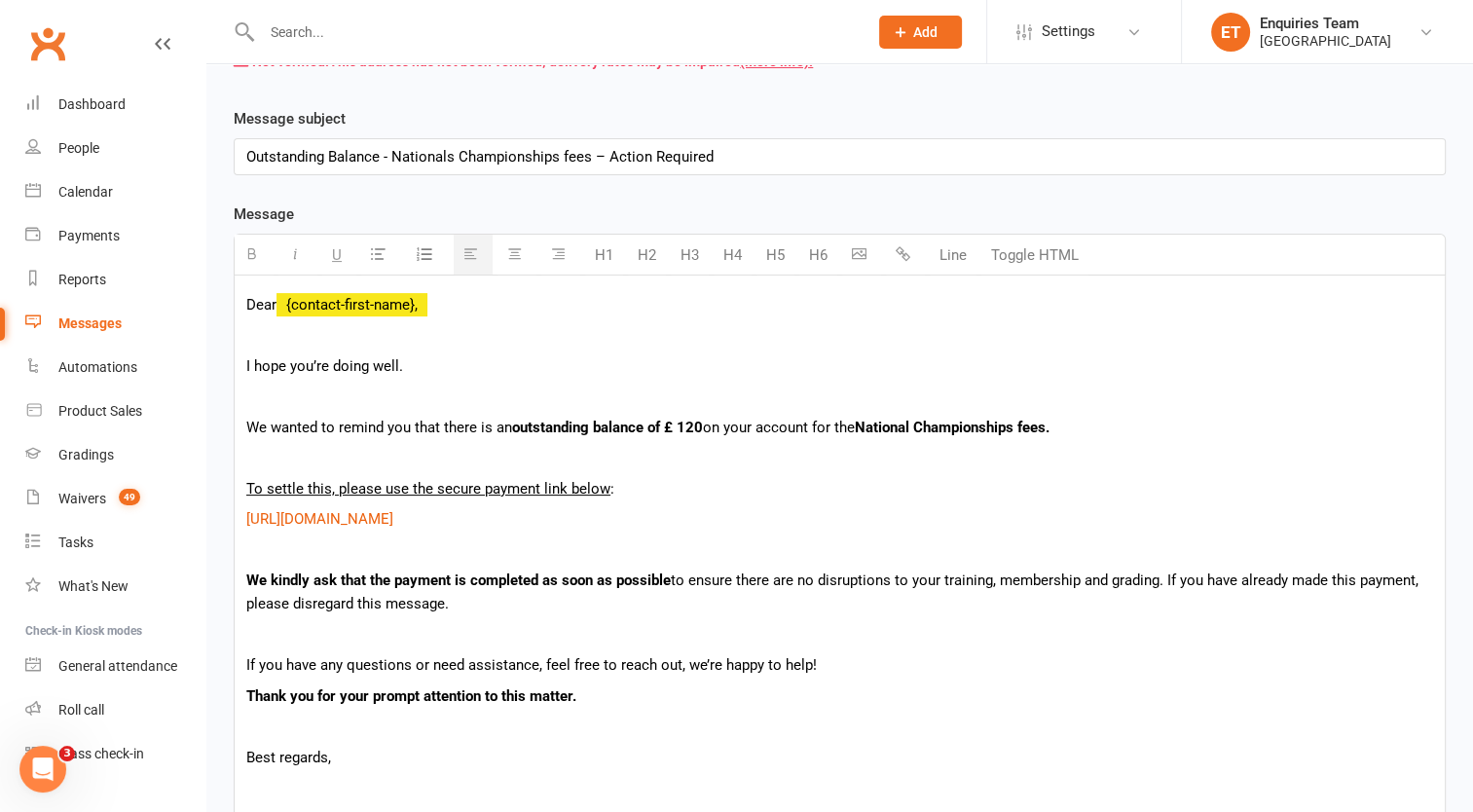
click at [510, 302] on div "Dear {contact-first-name}, I hope you’re doing well. We wanted to remind you th…" at bounding box center [839, 782] width 1210 height 1015
drag, startPoint x: 243, startPoint y: 255, endPoint x: 270, endPoint y: 247, distance: 28.2
click at [249, 254] on button "button" at bounding box center [254, 254] width 39 height 40
click at [615, 342] on p at bounding box center [840, 335] width 1187 height 24
click at [933, 646] on div "Dear {contact-first-name}, I hope you’re doing well. We wanted to remind you th…" at bounding box center [839, 782] width 1210 height 1015
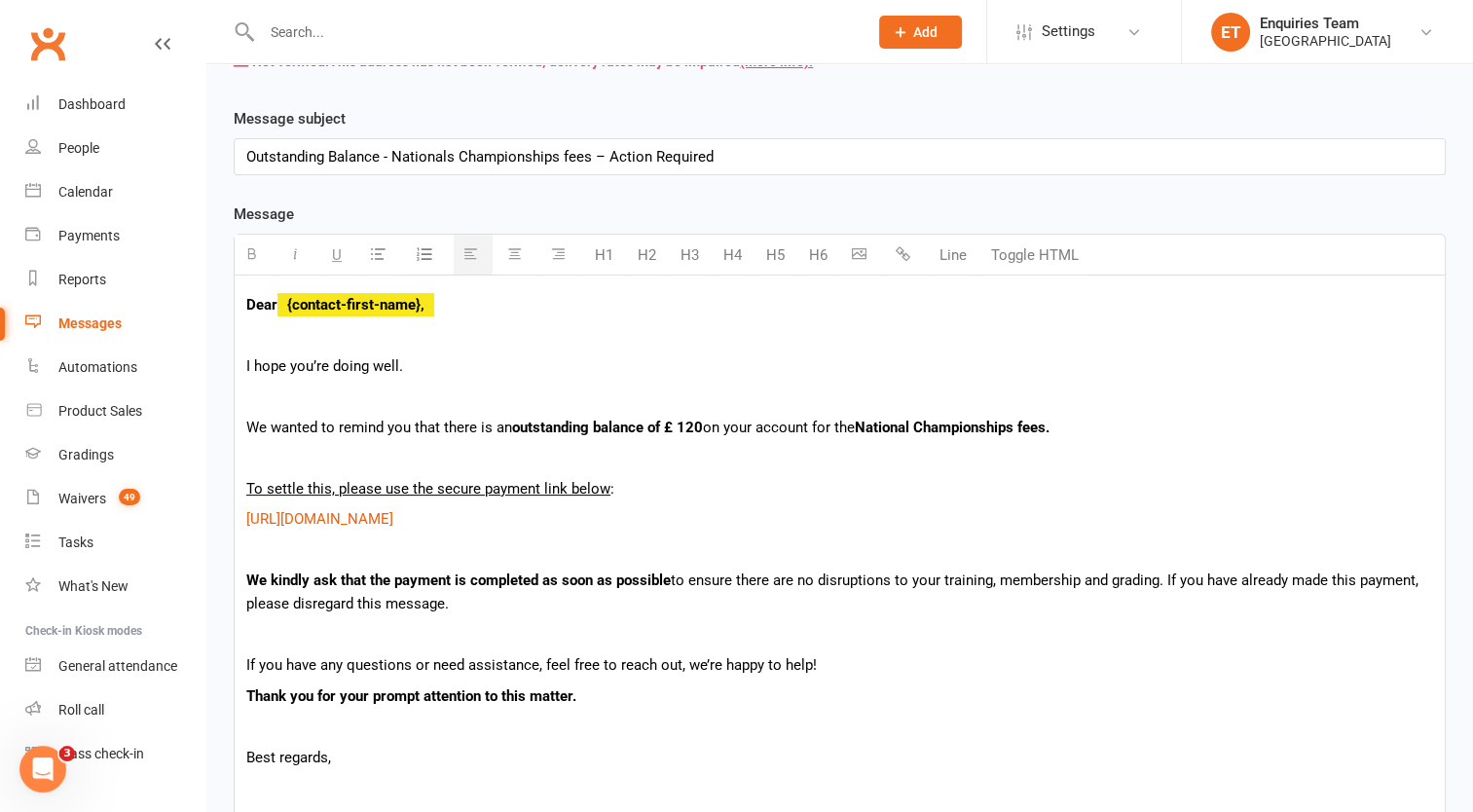
click at [1162, 586] on p "We kindly ask that the payment is completed as soon as possible to ensure there…" at bounding box center [840, 592] width 1187 height 46
click at [1116, 578] on p "We kindly ask that the payment is completed as soon as possible to ensure there…" at bounding box center [840, 592] width 1187 height 46
click at [1135, 579] on p "We kindly ask that the payment is completed as soon as possible to ensure there…" at bounding box center [840, 592] width 1187 height 46
click at [1158, 641] on p at bounding box center [840, 635] width 1187 height 24
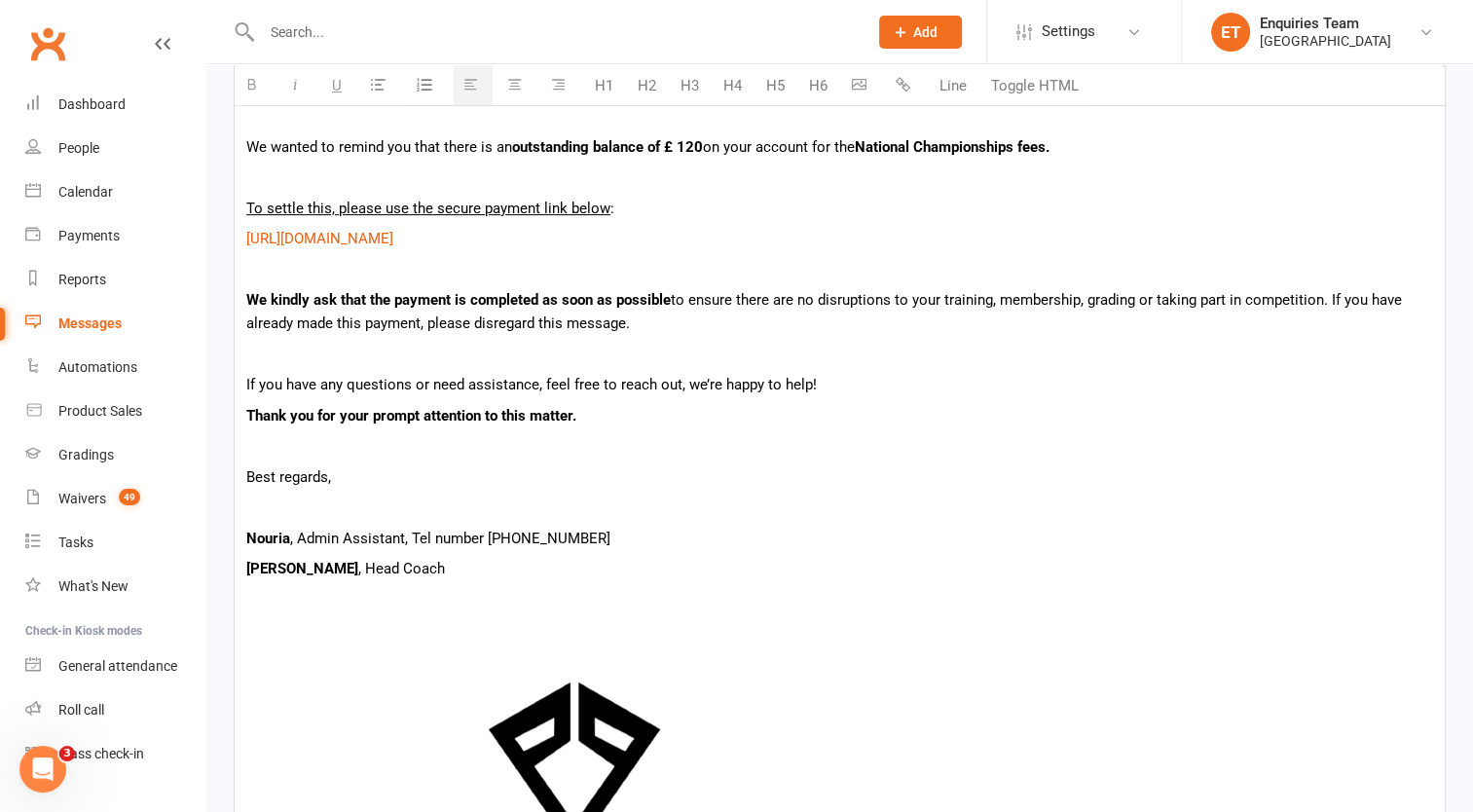
scroll to position [876, 0]
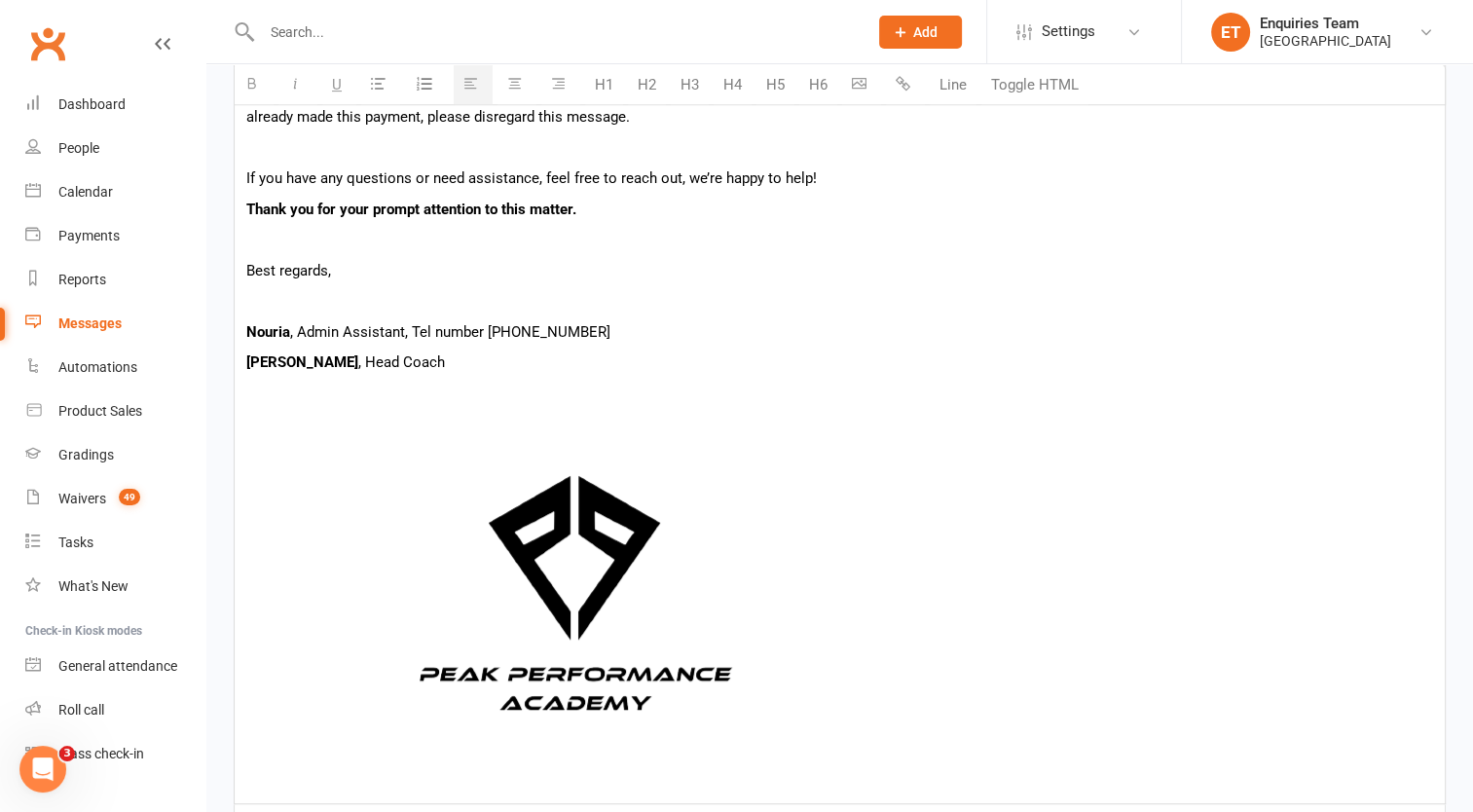
click at [611, 565] on img at bounding box center [570, 600] width 649 height 365
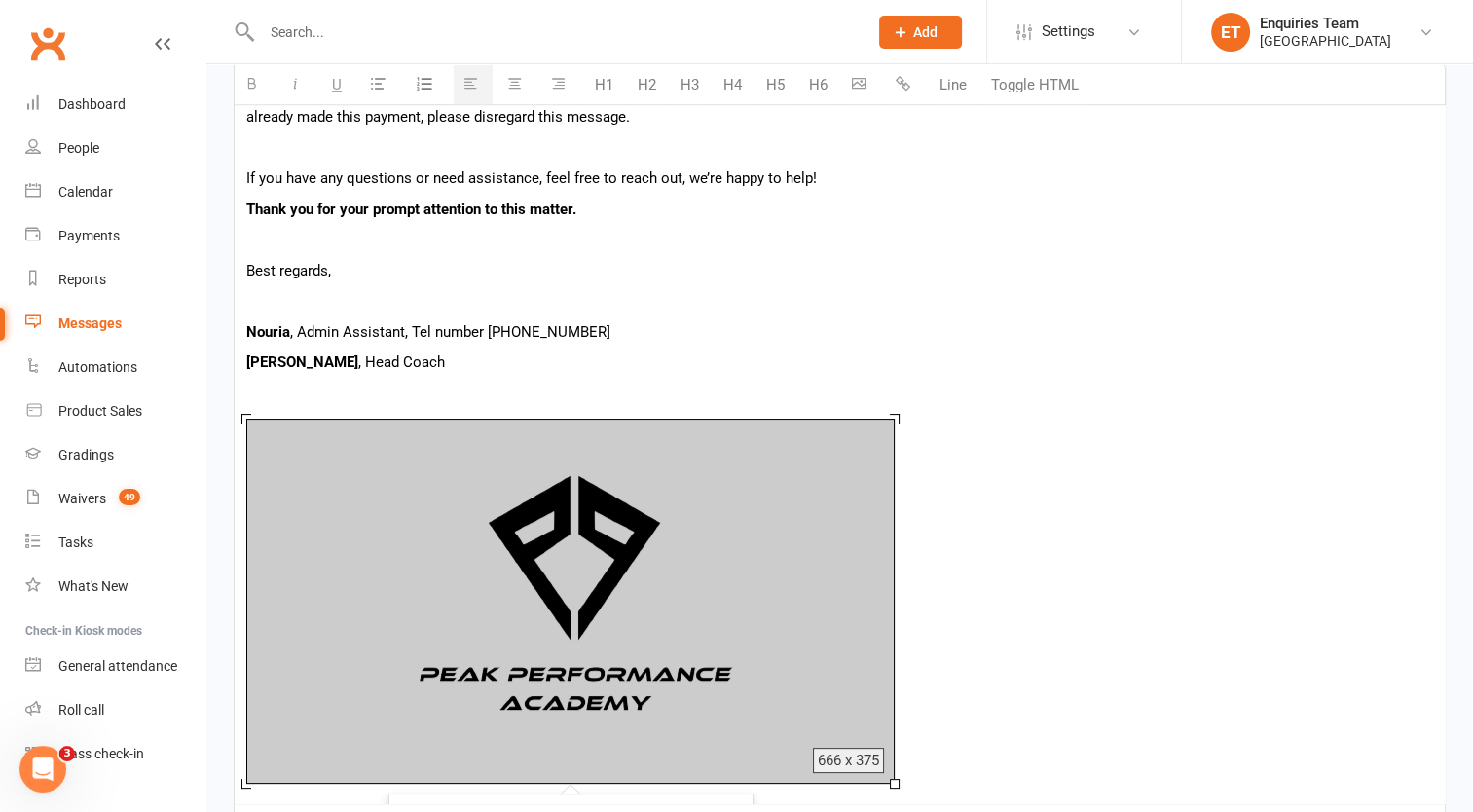
click at [514, 94] on button "button" at bounding box center [517, 85] width 39 height 40
click at [514, 77] on icon "button" at bounding box center [514, 84] width 15 height 15
click at [766, 267] on p "Best regards," at bounding box center [840, 271] width 1187 height 24
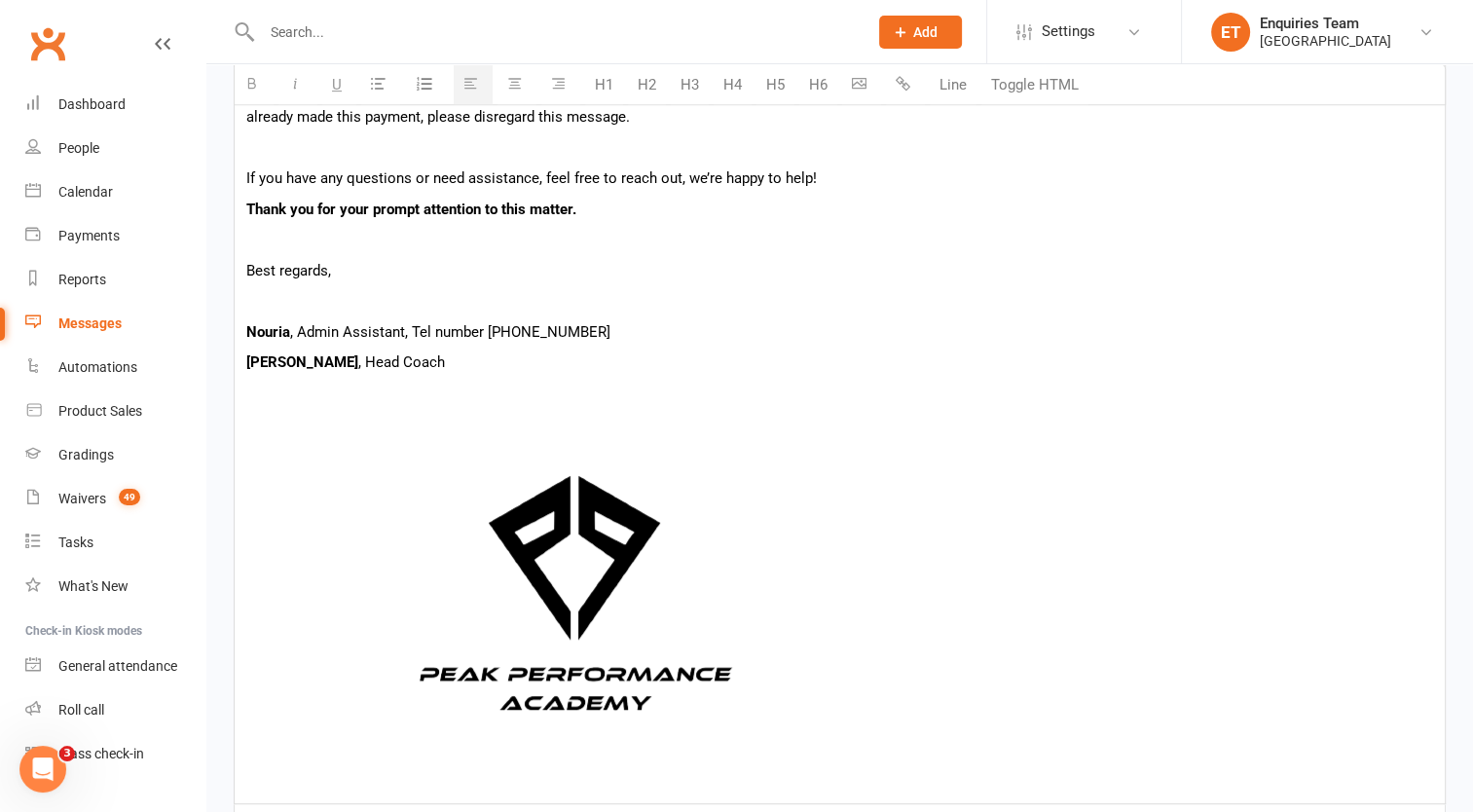
click at [659, 520] on img at bounding box center [570, 600] width 649 height 365
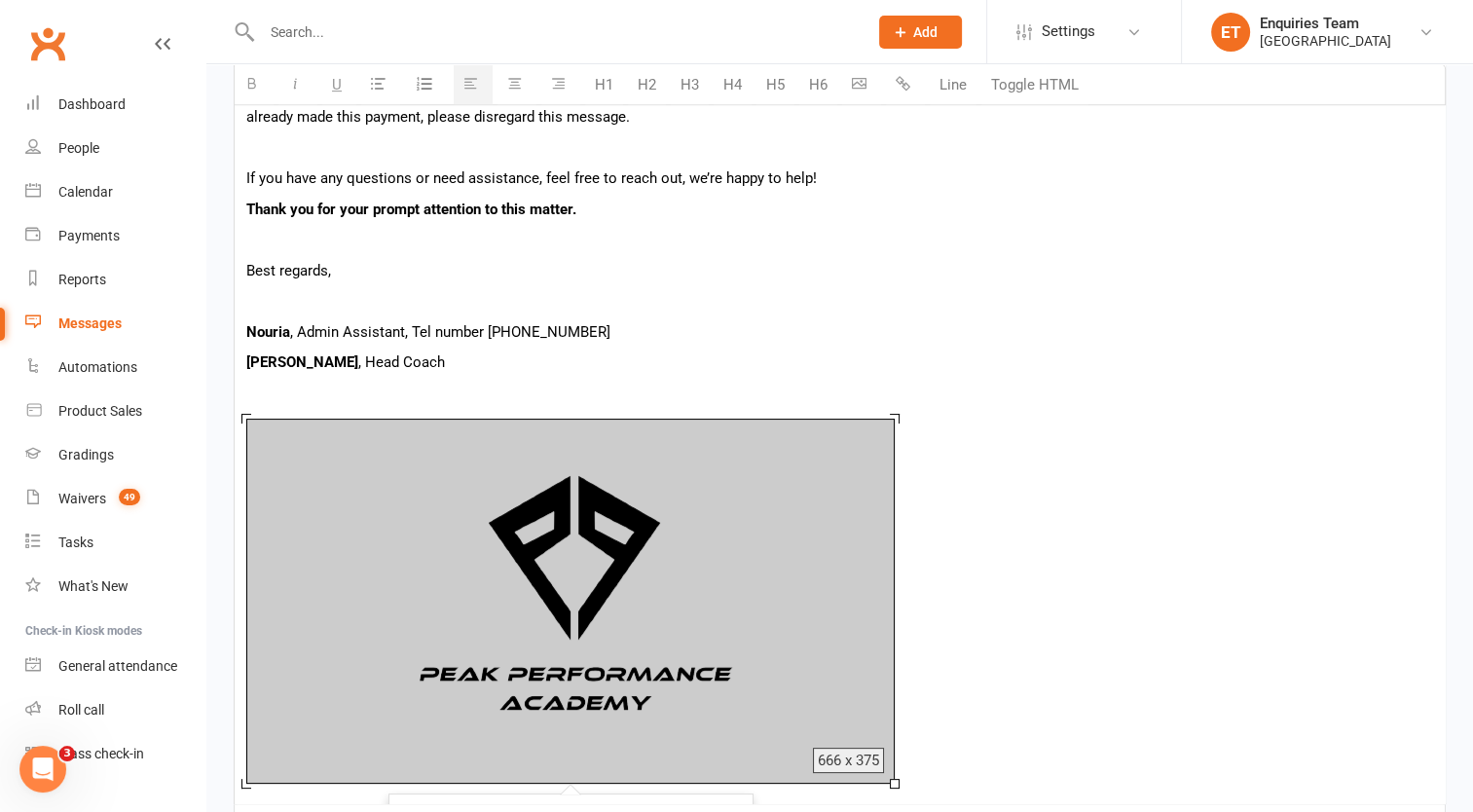
click at [506, 82] on button "button" at bounding box center [517, 85] width 39 height 40
click at [516, 88] on icon "button" at bounding box center [514, 84] width 15 height 15
click at [474, 84] on icon "button" at bounding box center [471, 84] width 15 height 15
click at [725, 326] on p "Nouria , Admin Assistant, Tel number [PHONE_NUMBER]" at bounding box center [840, 332] width 1187 height 24
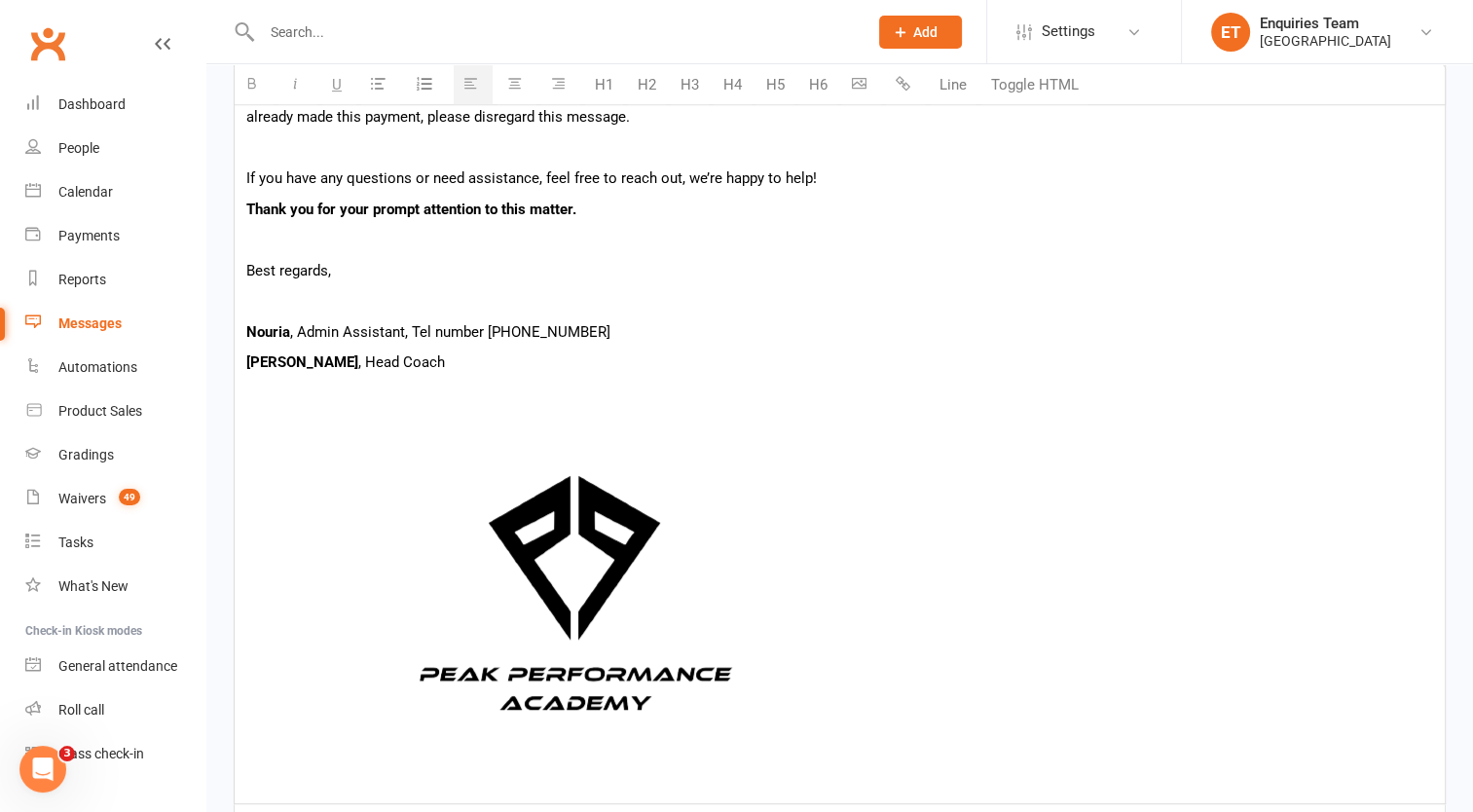
click at [731, 566] on img at bounding box center [570, 600] width 649 height 365
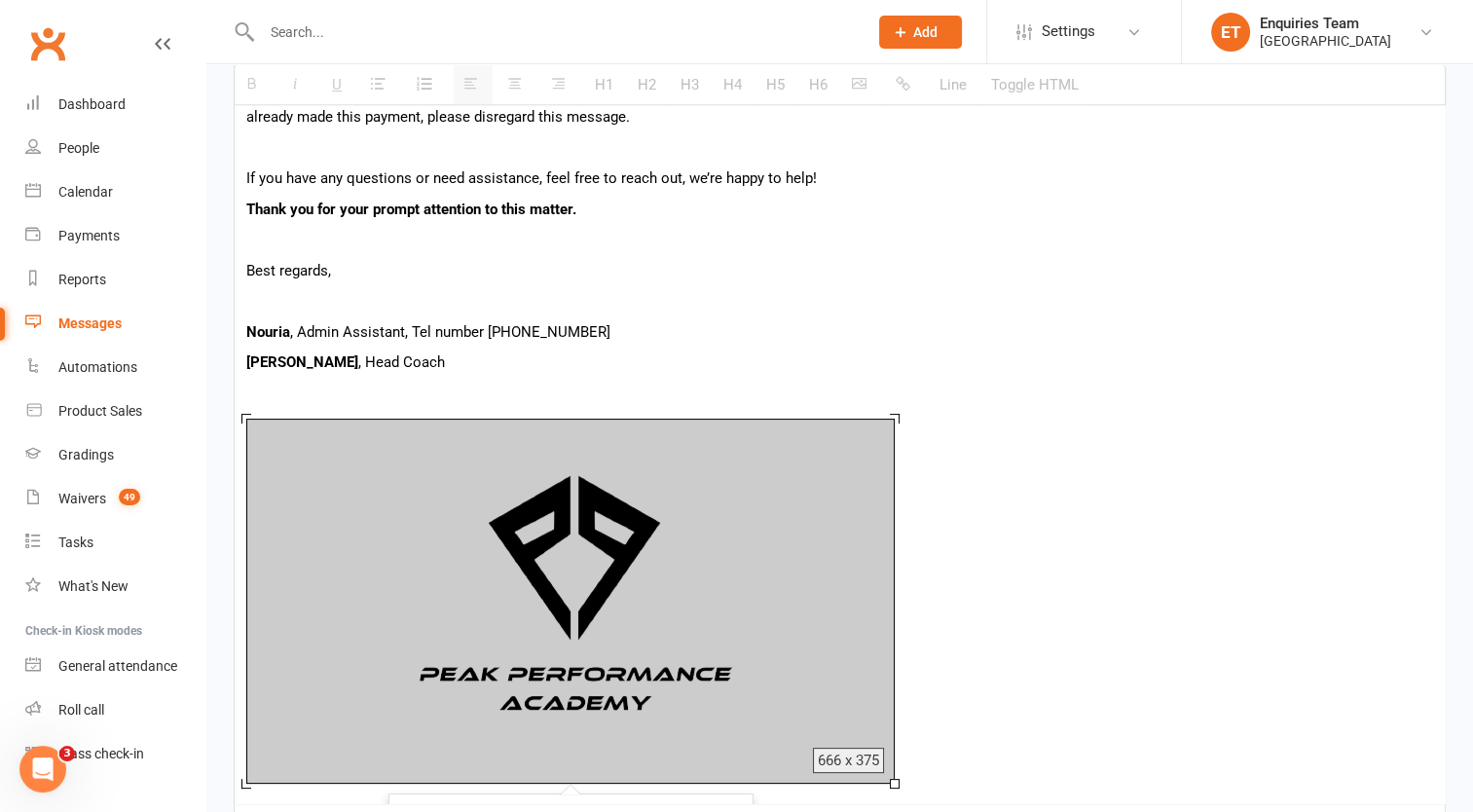
click at [241, 426] on div "666 x 375" at bounding box center [570, 600] width 659 height 375
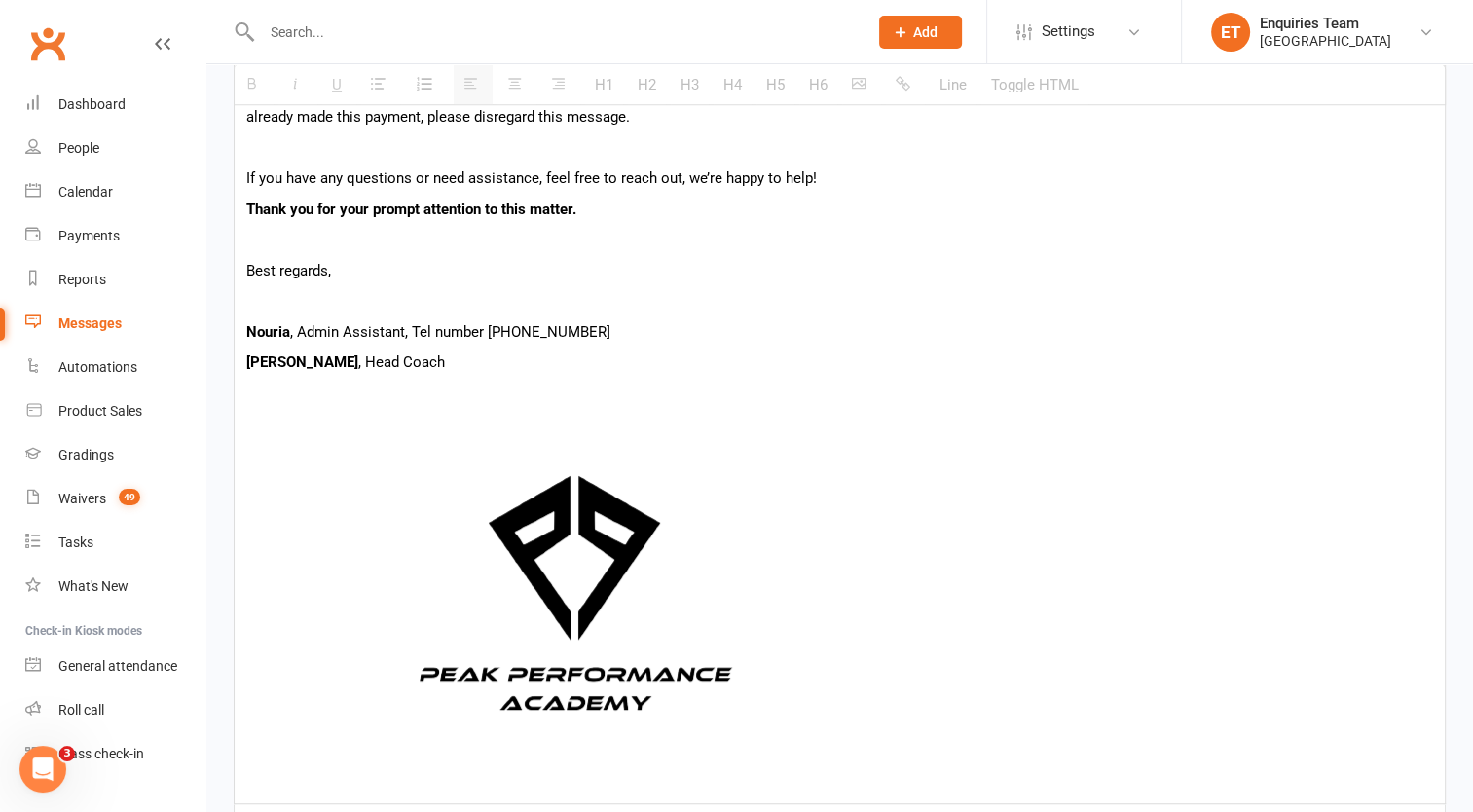
click at [248, 420] on img at bounding box center [570, 600] width 649 height 365
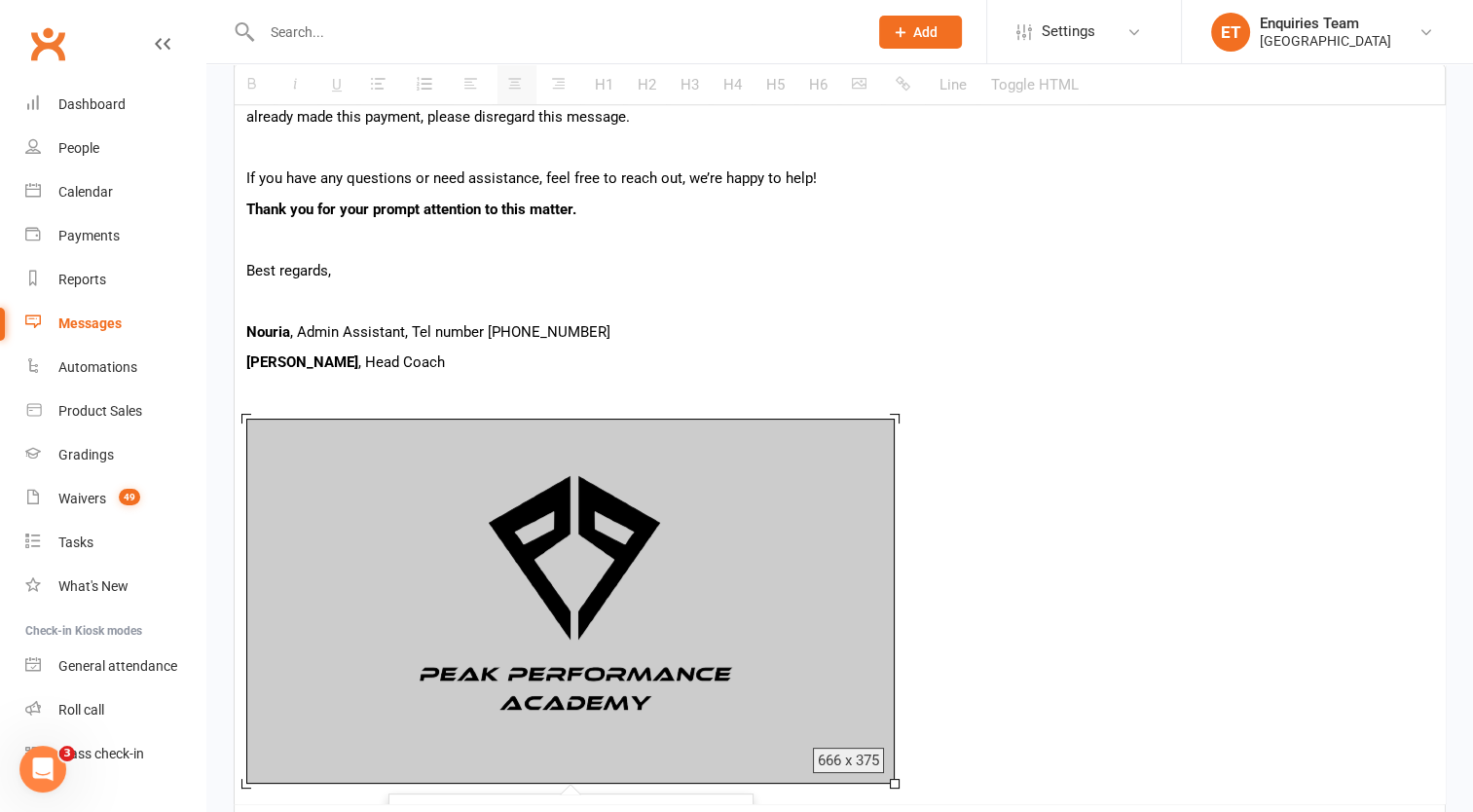
drag, startPoint x: 785, startPoint y: 555, endPoint x: 779, endPoint y: 530, distance: 25.7
click at [785, 550] on div at bounding box center [570, 600] width 649 height 365
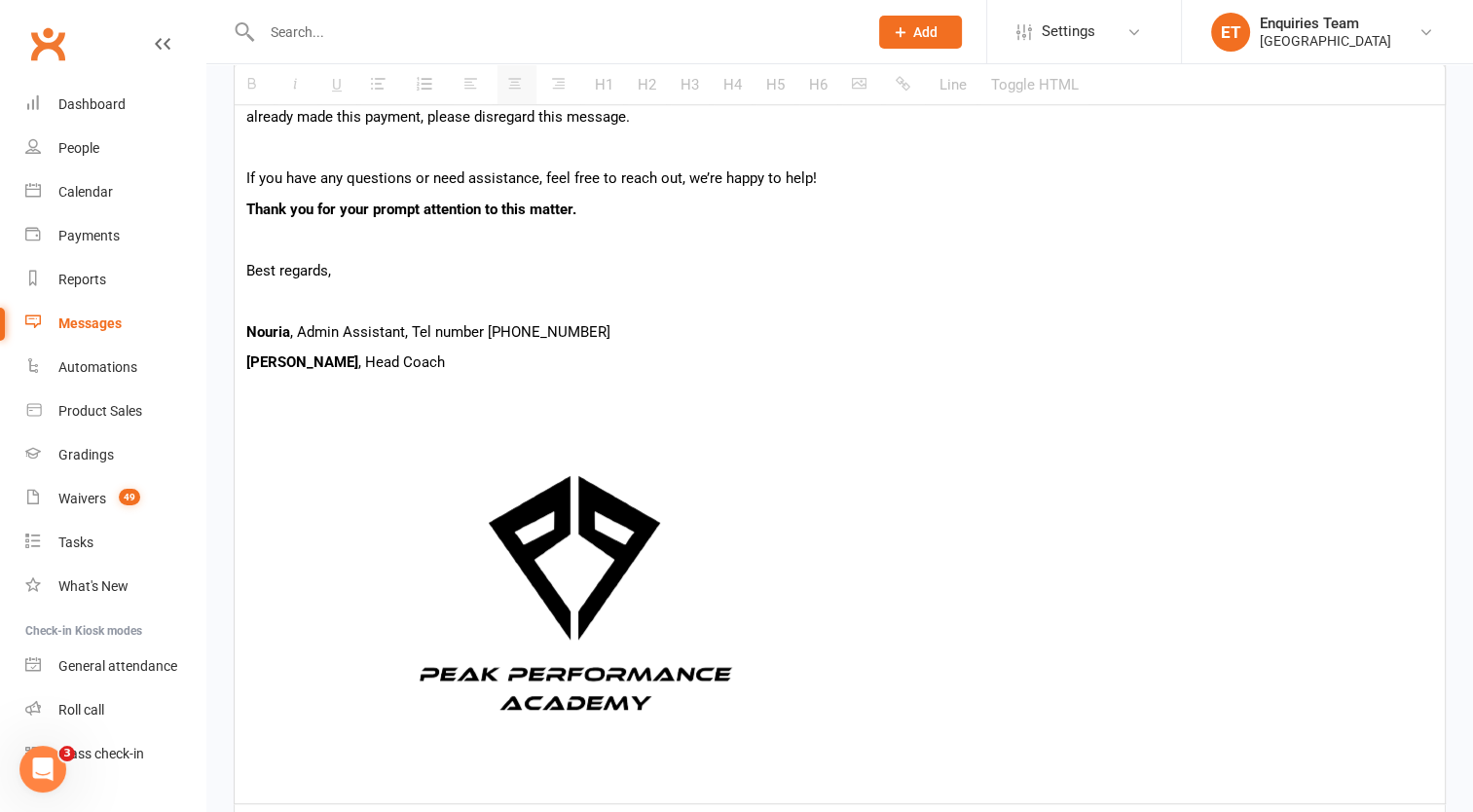
click at [240, 429] on div "Dear {contact-first-name}, I hope you’re doing well. We wanted to remind you th…" at bounding box center [839, 295] width 1210 height 1015
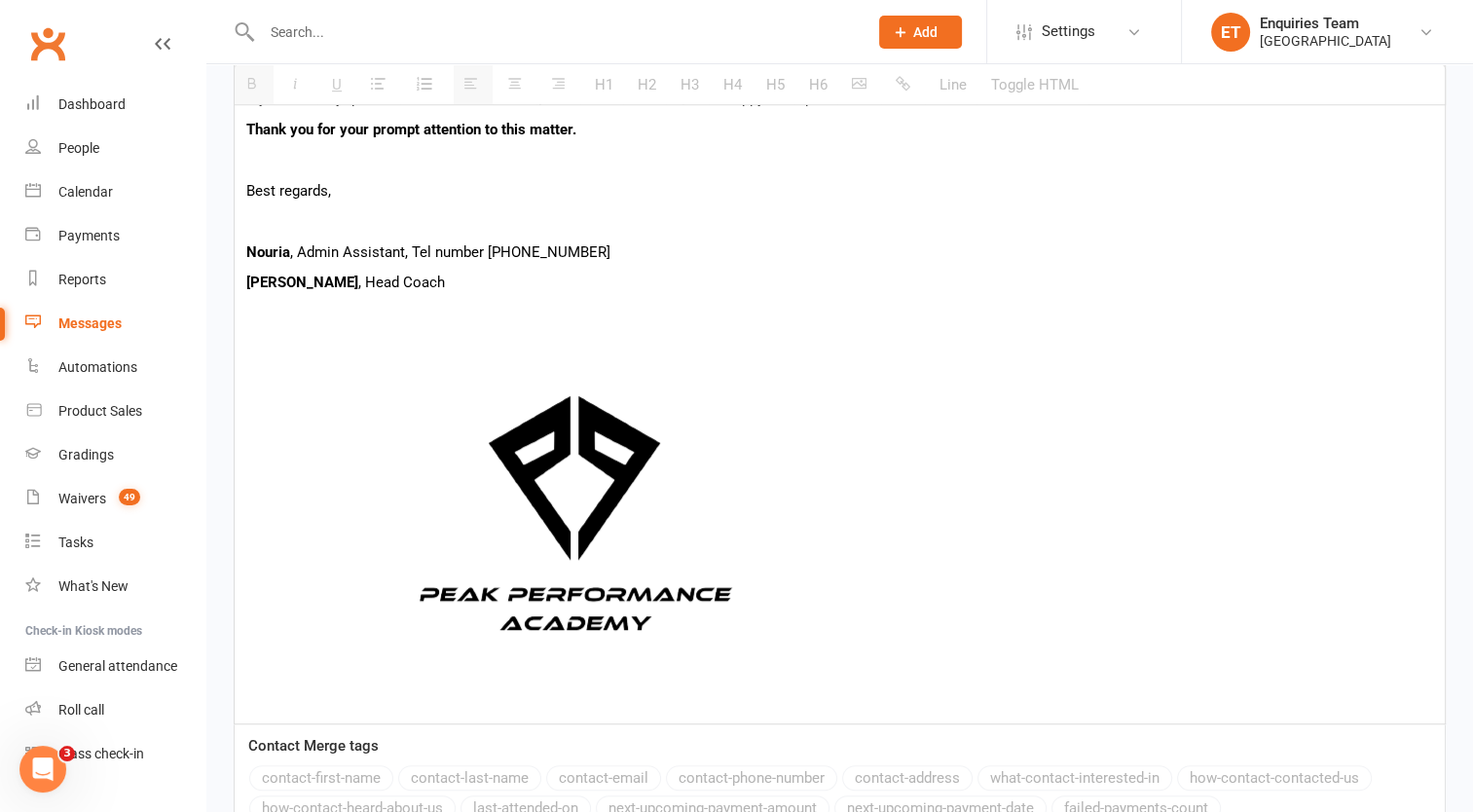
scroll to position [894, 0]
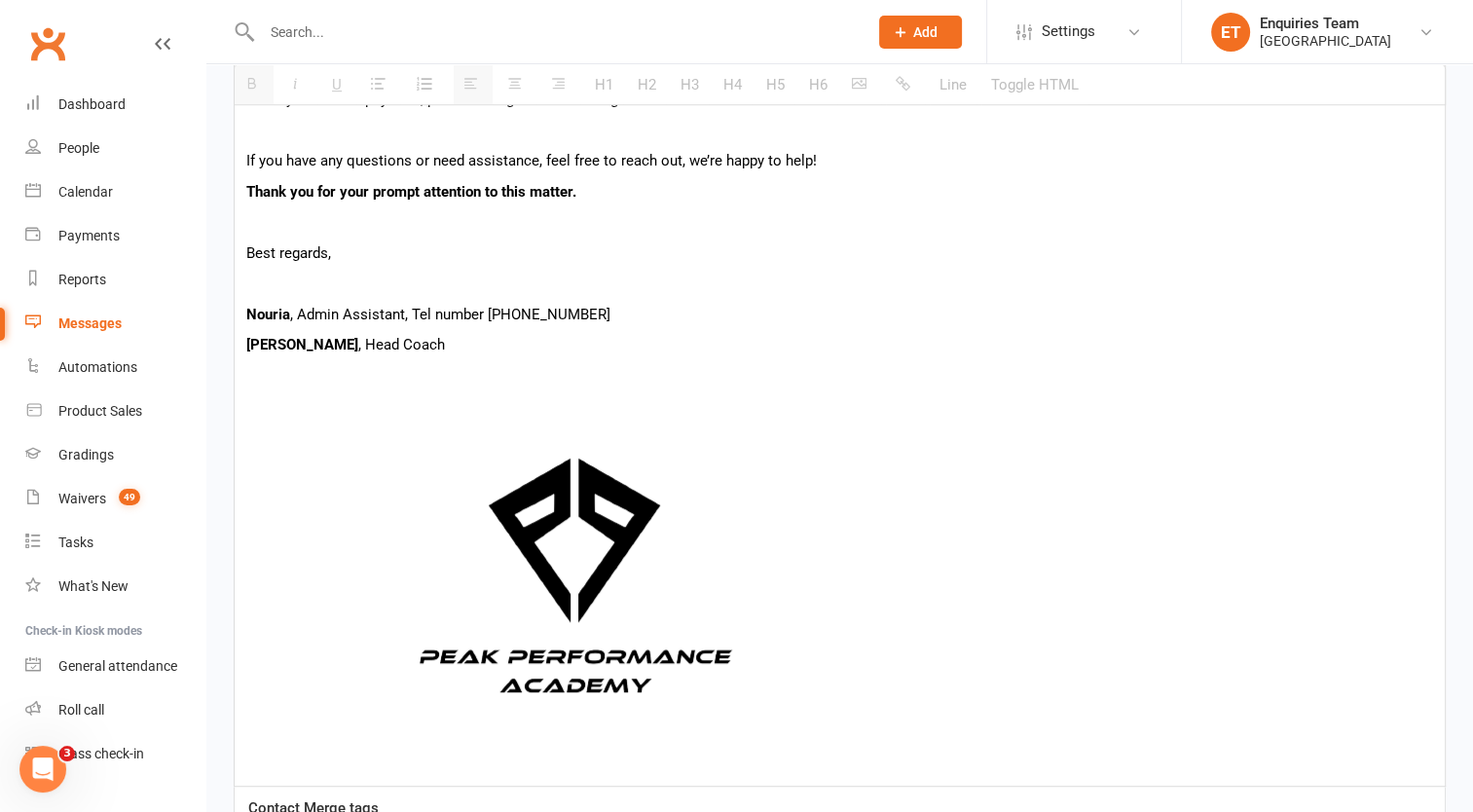
click at [263, 470] on img at bounding box center [570, 583] width 649 height 365
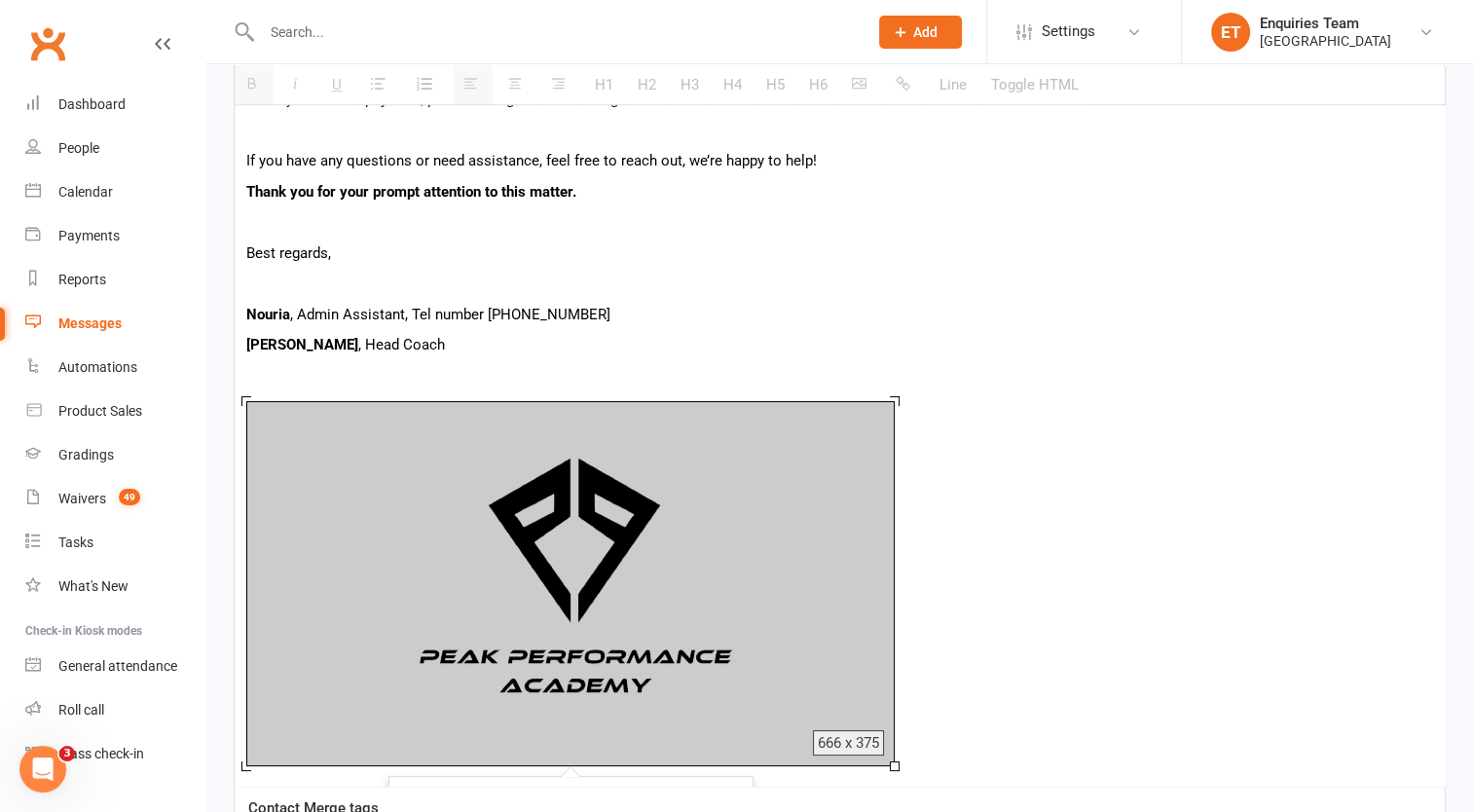
click at [241, 426] on div "666 x 375" at bounding box center [570, 584] width 659 height 375
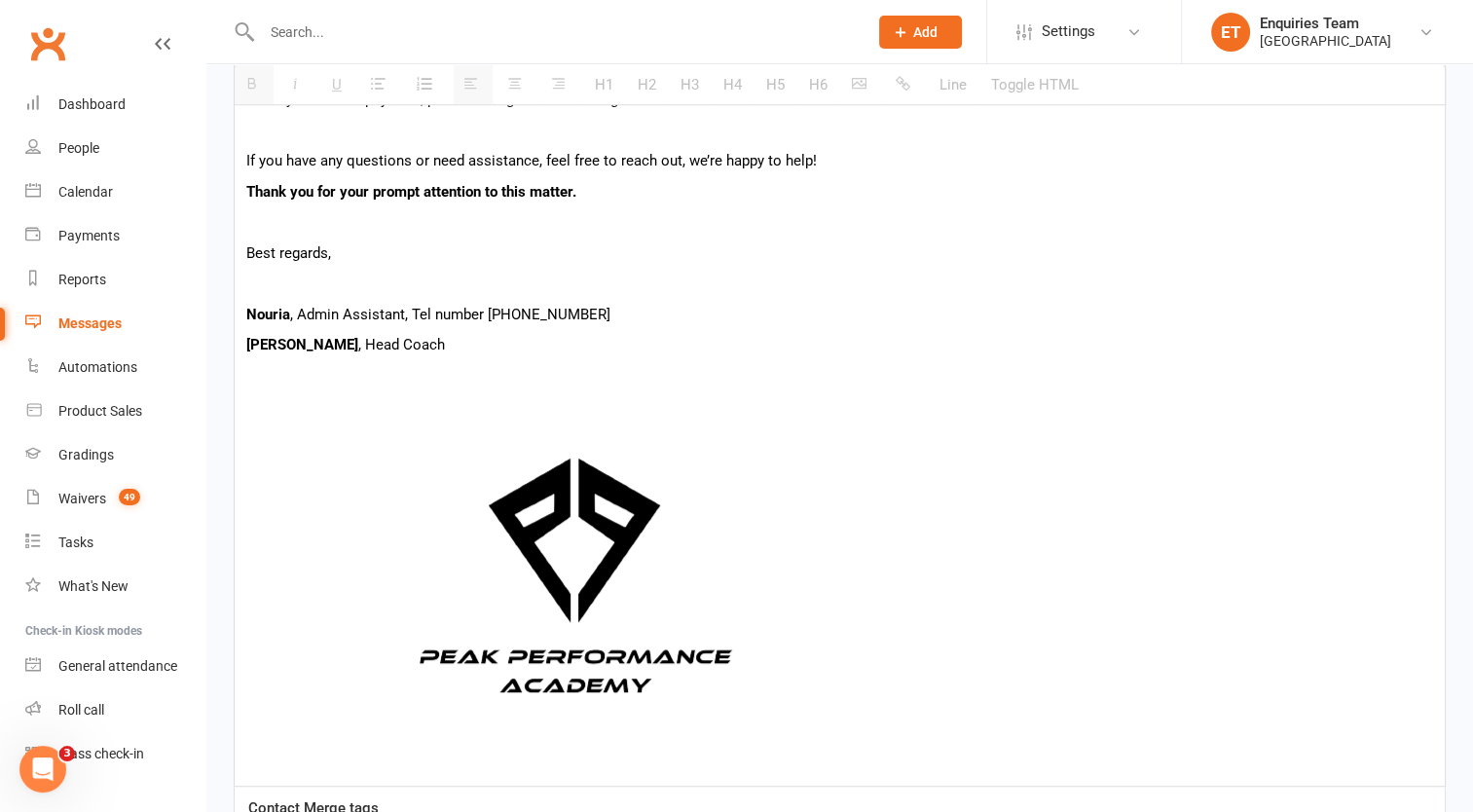
click at [368, 465] on img at bounding box center [570, 583] width 649 height 365
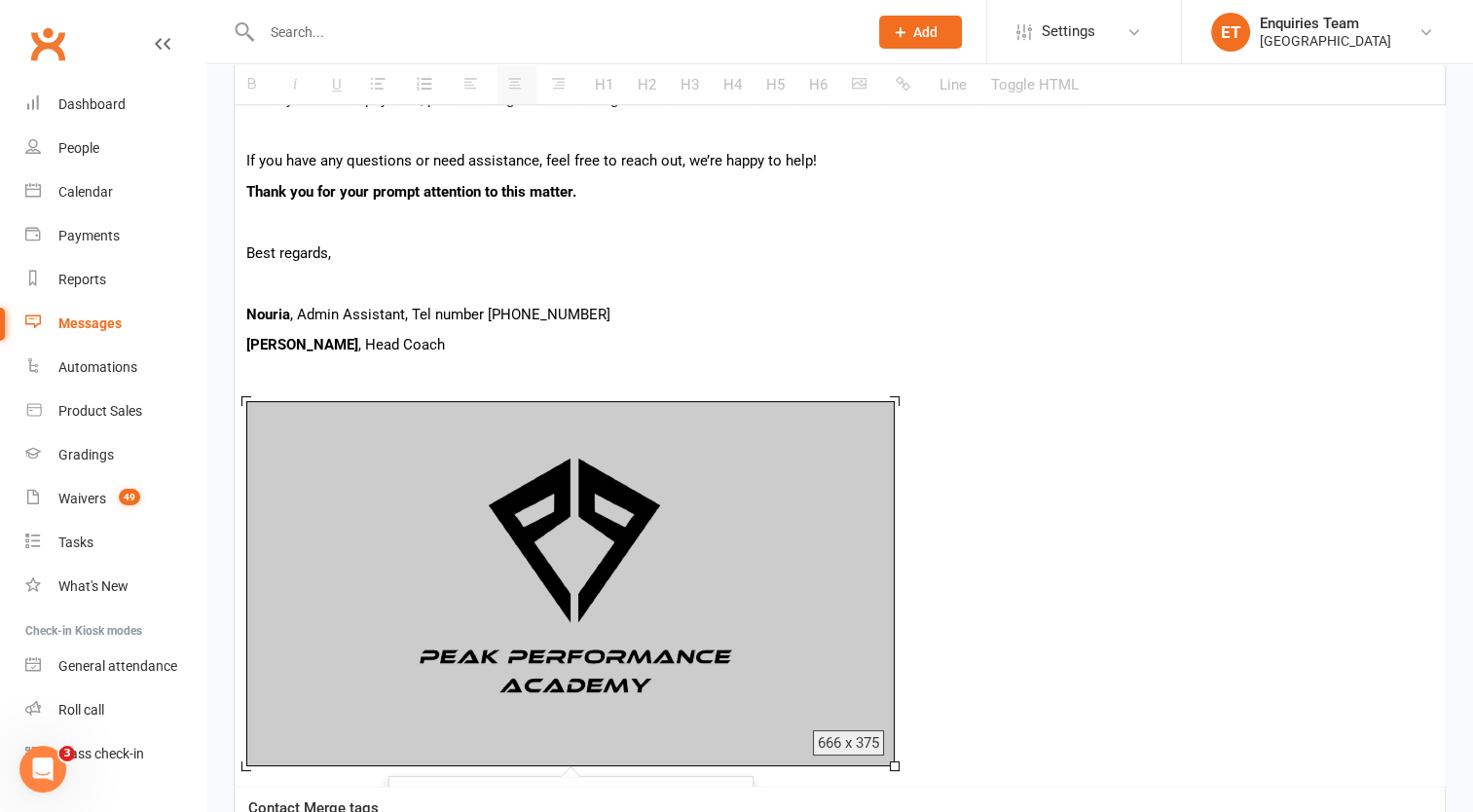
click at [891, 757] on div at bounding box center [570, 583] width 649 height 365
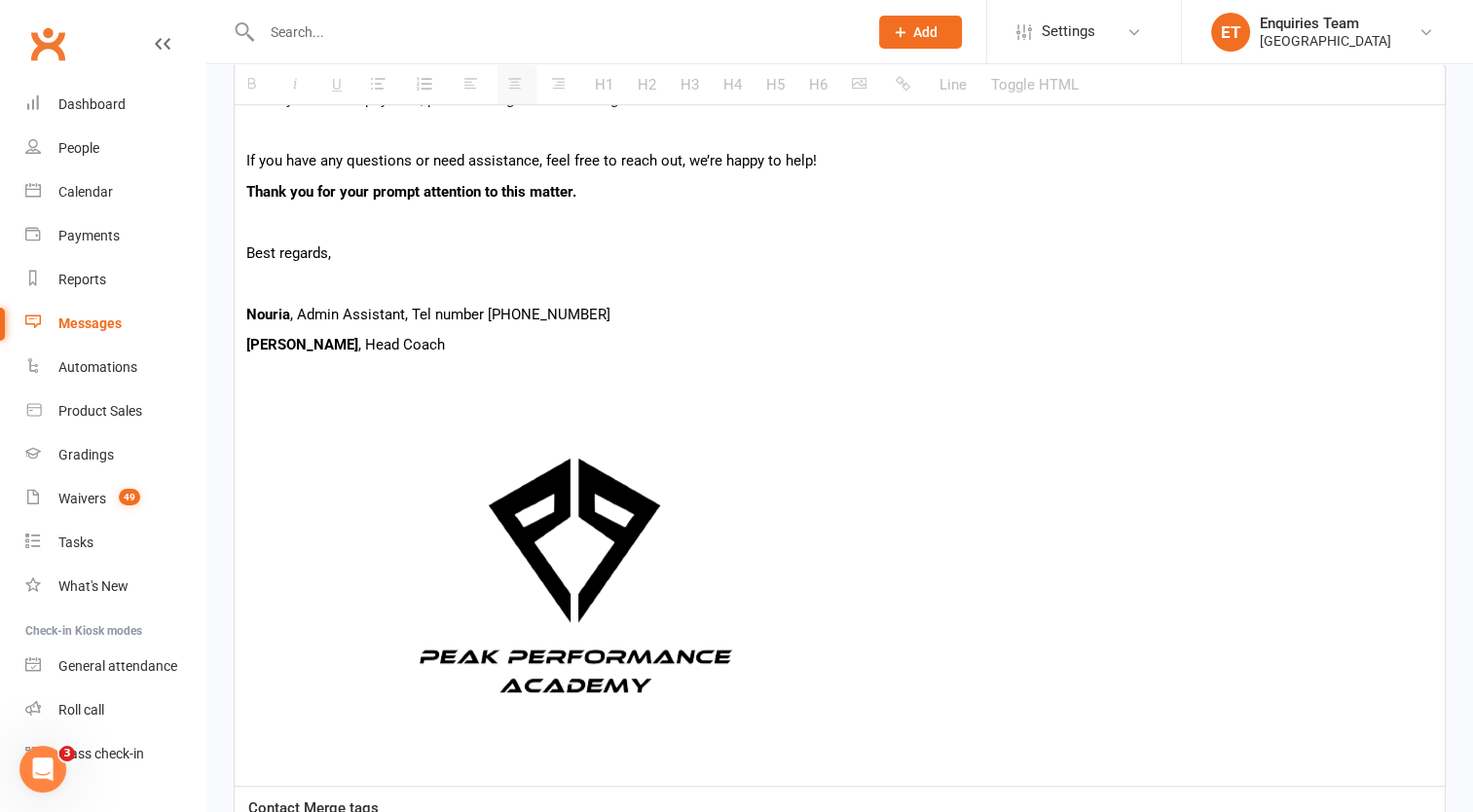
click at [892, 764] on p at bounding box center [840, 587] width 1187 height 372
click at [840, 730] on img at bounding box center [570, 583] width 649 height 365
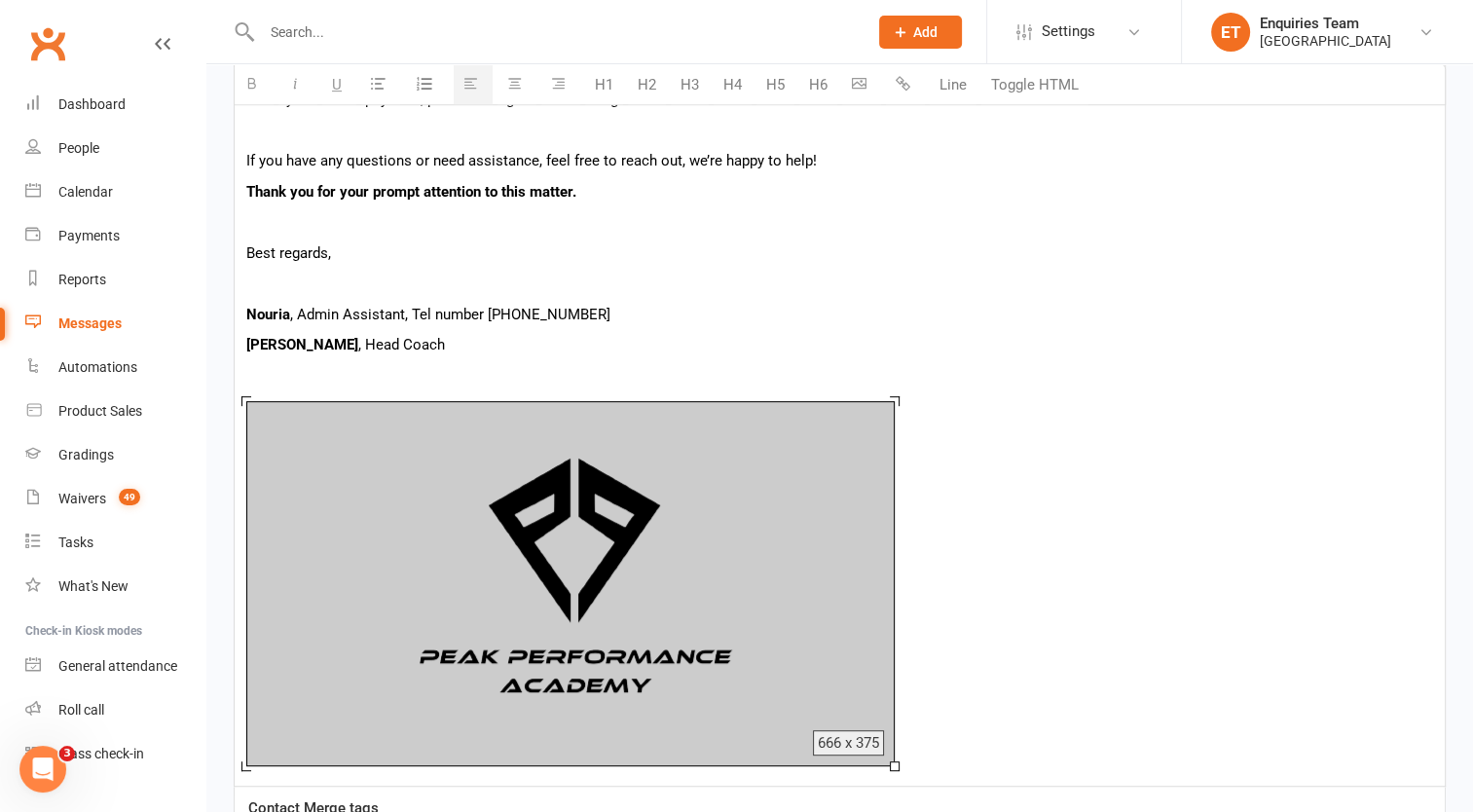
drag, startPoint x: 890, startPoint y: 762, endPoint x: 615, endPoint y: 534, distance: 357.2
click at [619, 536] on div "666 x 375" at bounding box center [570, 584] width 659 height 375
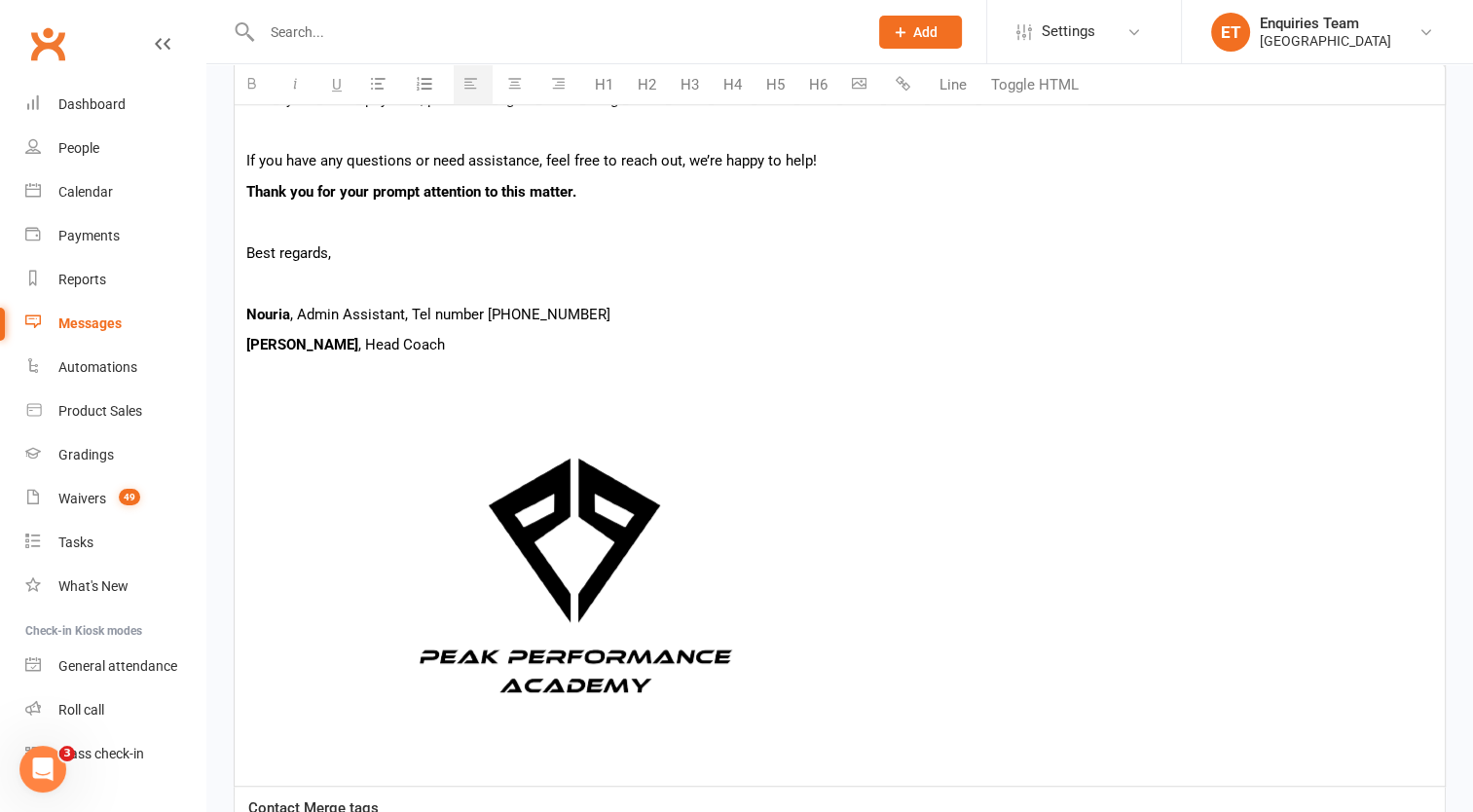
click at [282, 473] on img at bounding box center [570, 583] width 649 height 365
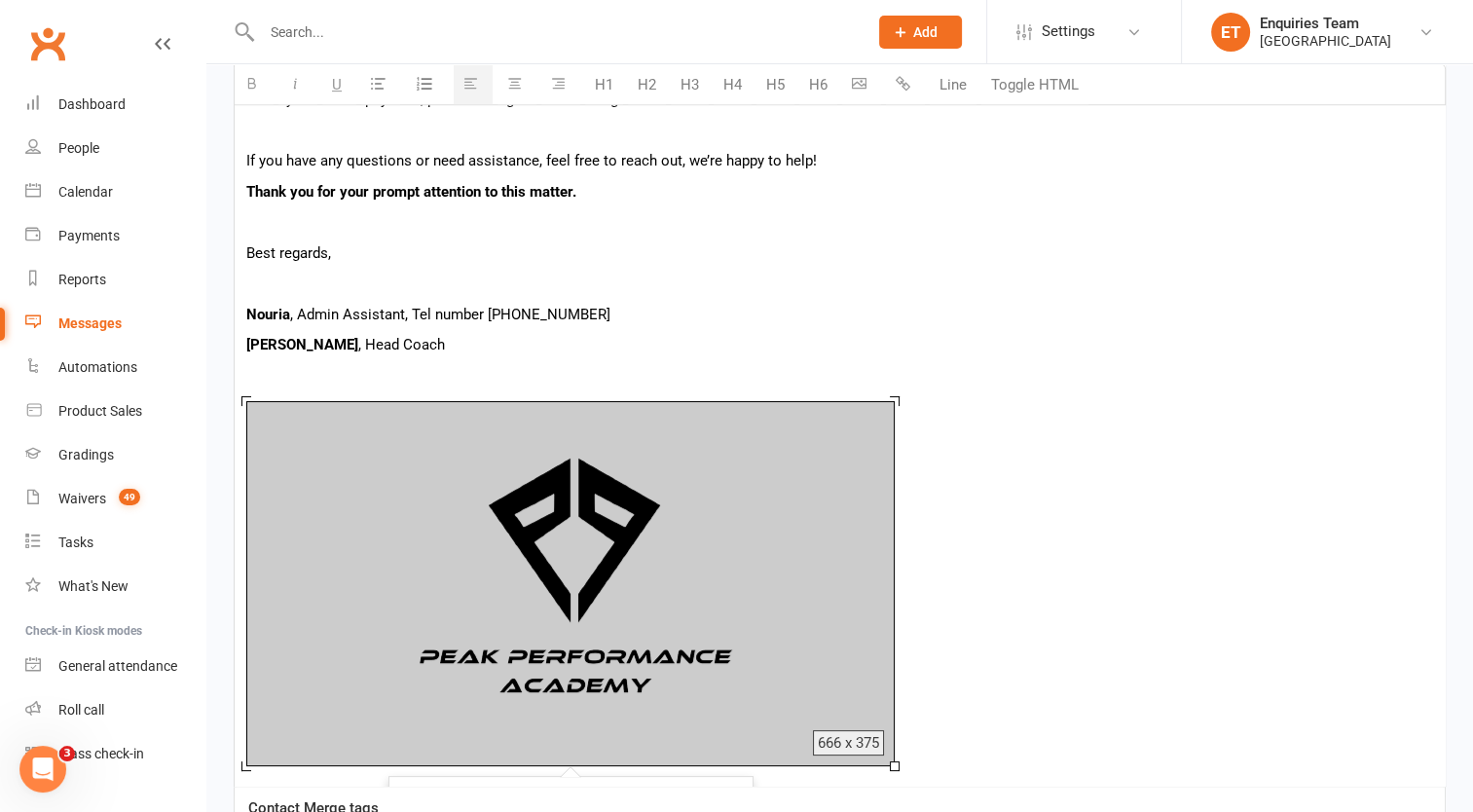
click at [514, 83] on icon "button" at bounding box center [514, 84] width 15 height 15
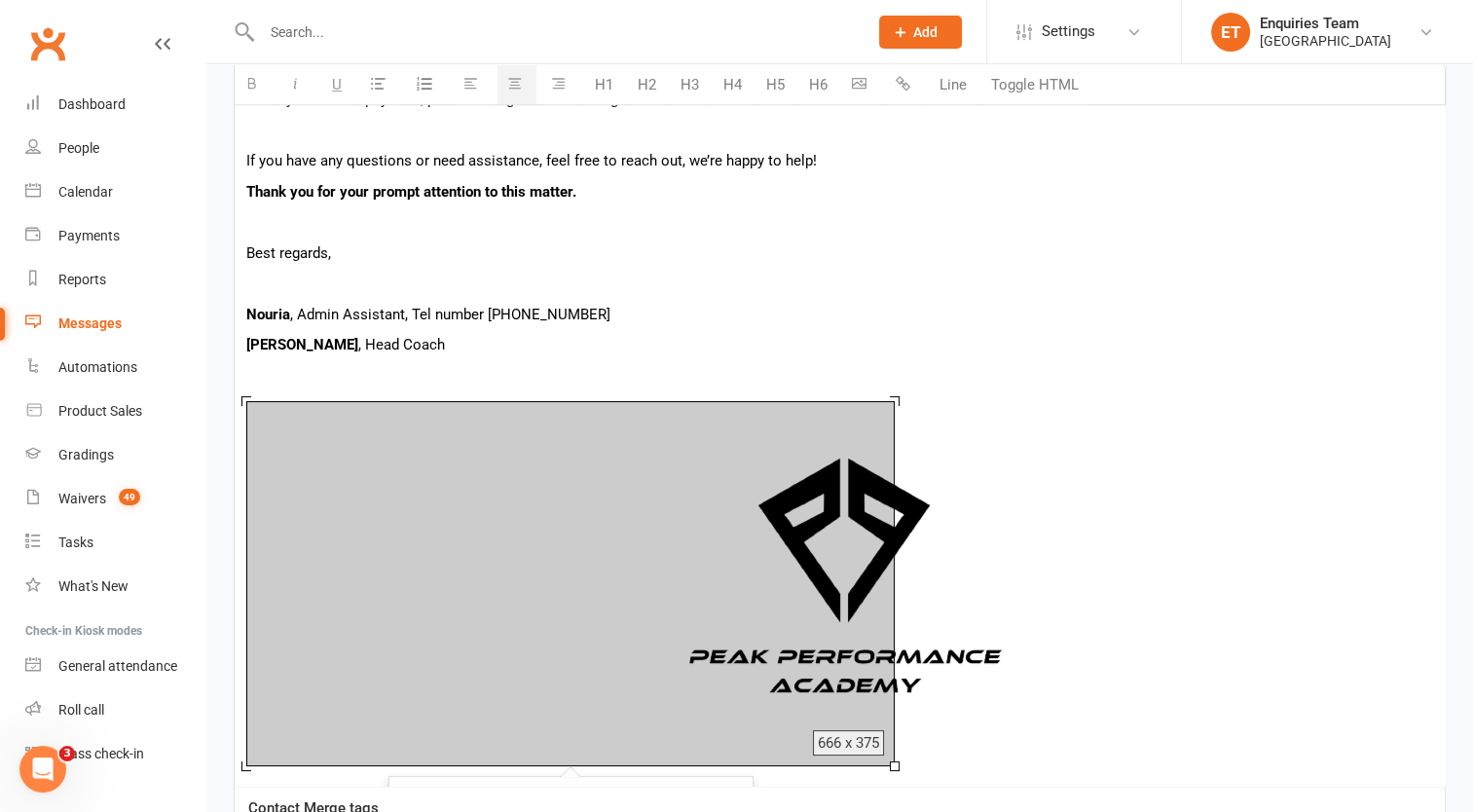
click at [513, 83] on icon "button" at bounding box center [514, 84] width 15 height 15
click at [740, 333] on p "[PERSON_NAME] , Head Coach" at bounding box center [840, 344] width 1187 height 24
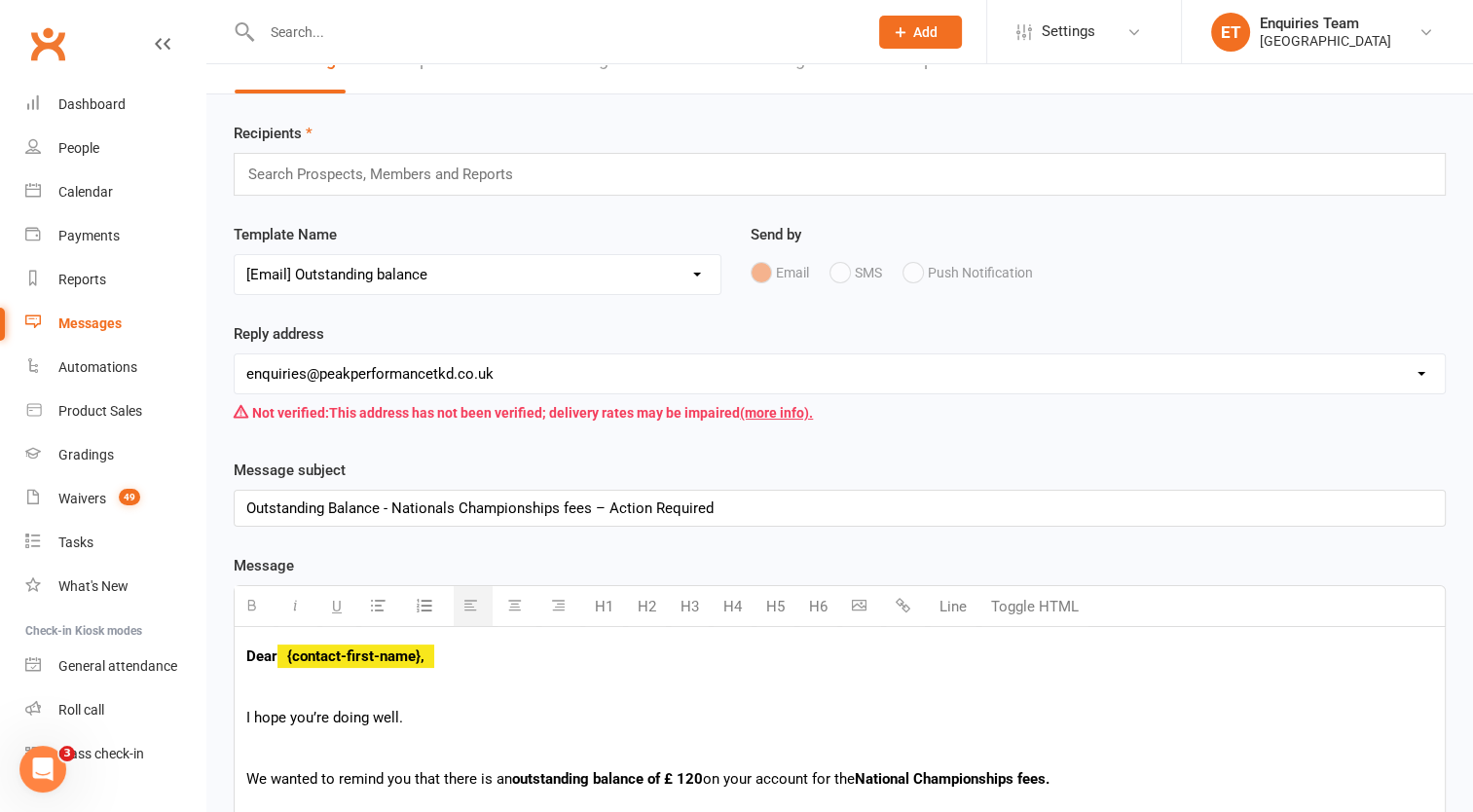
scroll to position [18, 0]
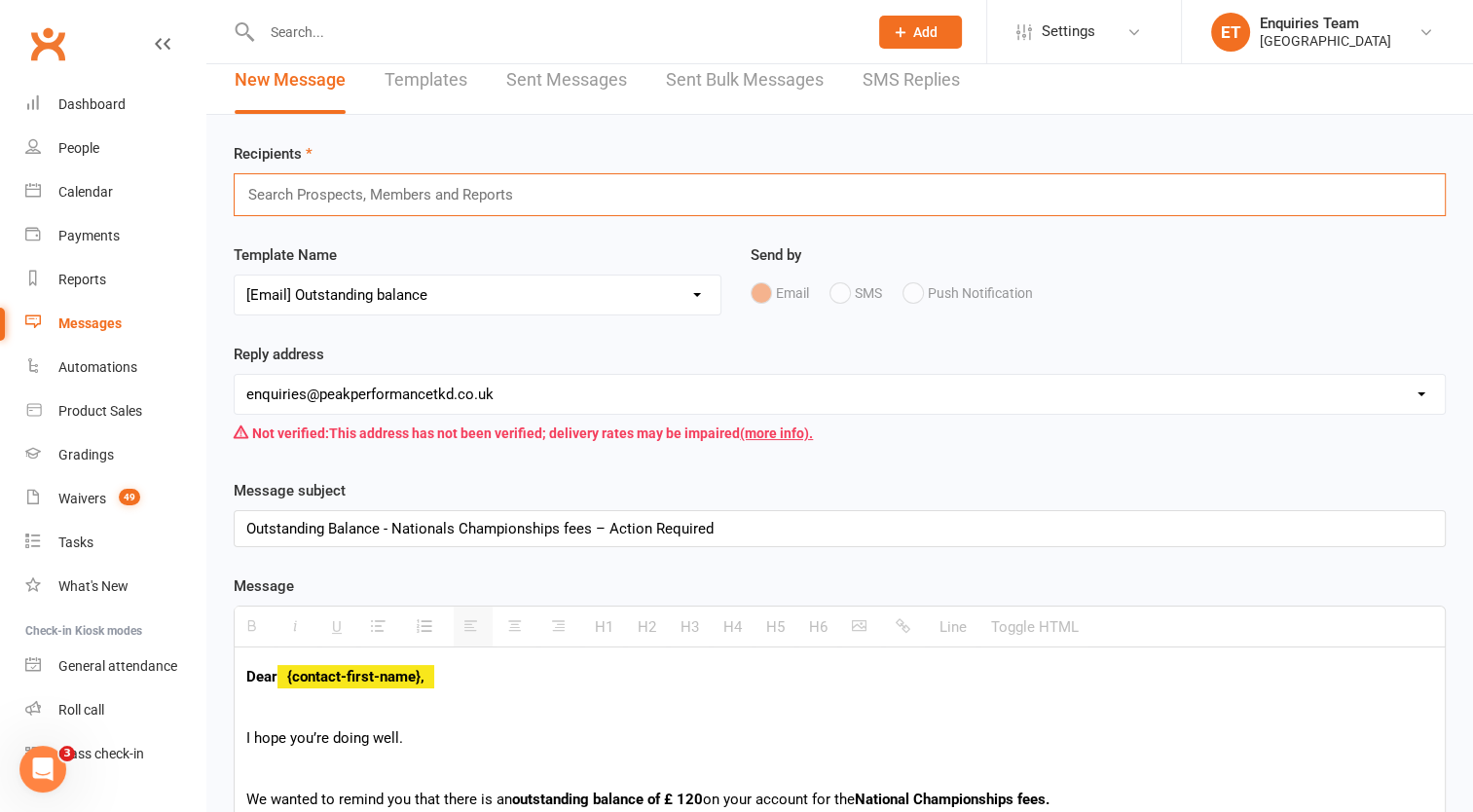
click at [448, 190] on input "text" at bounding box center [389, 195] width 286 height 26
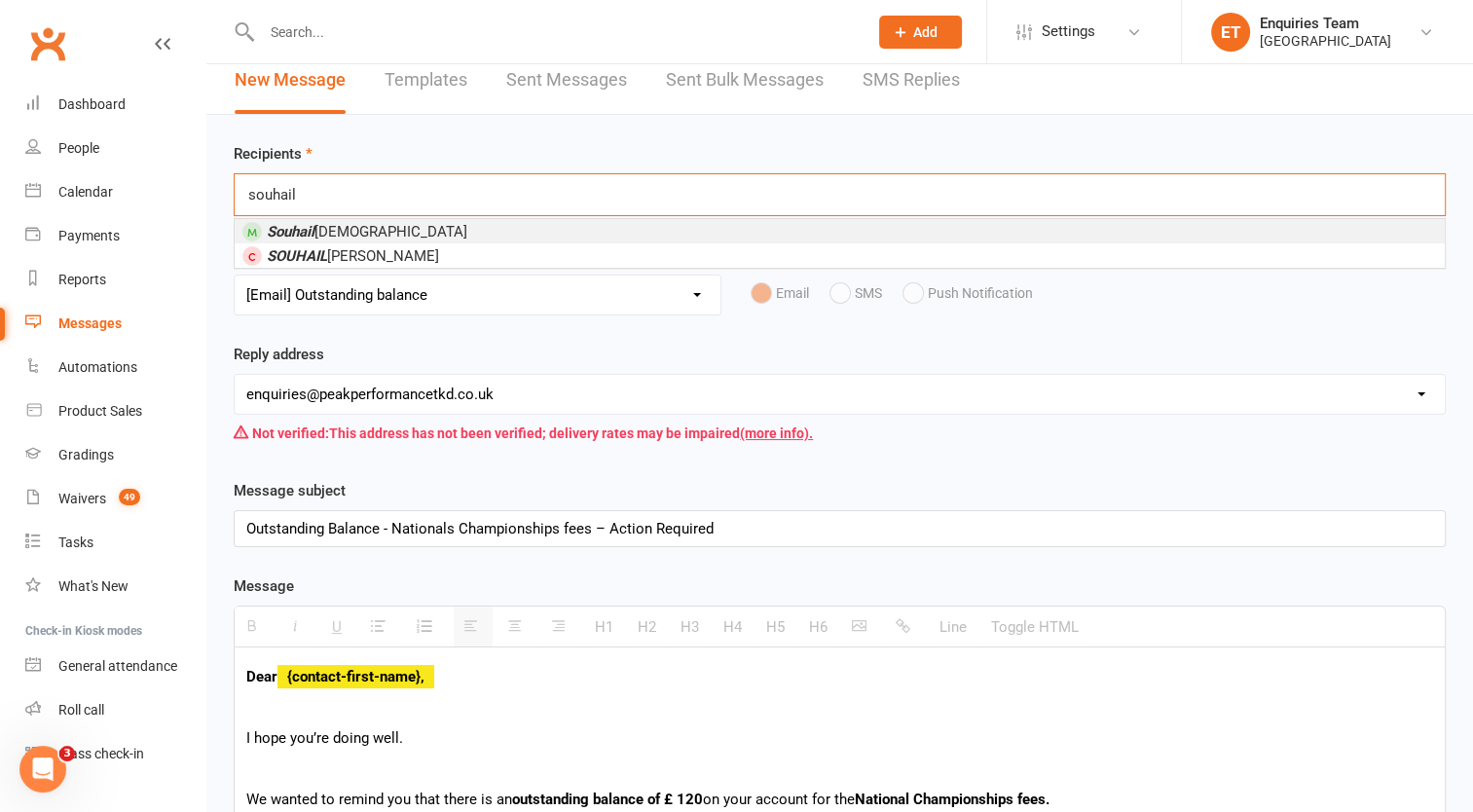
type input "souhail"
click at [358, 222] on span "[PERSON_NAME][DEMOGRAPHIC_DATA]" at bounding box center [367, 231] width 201 height 18
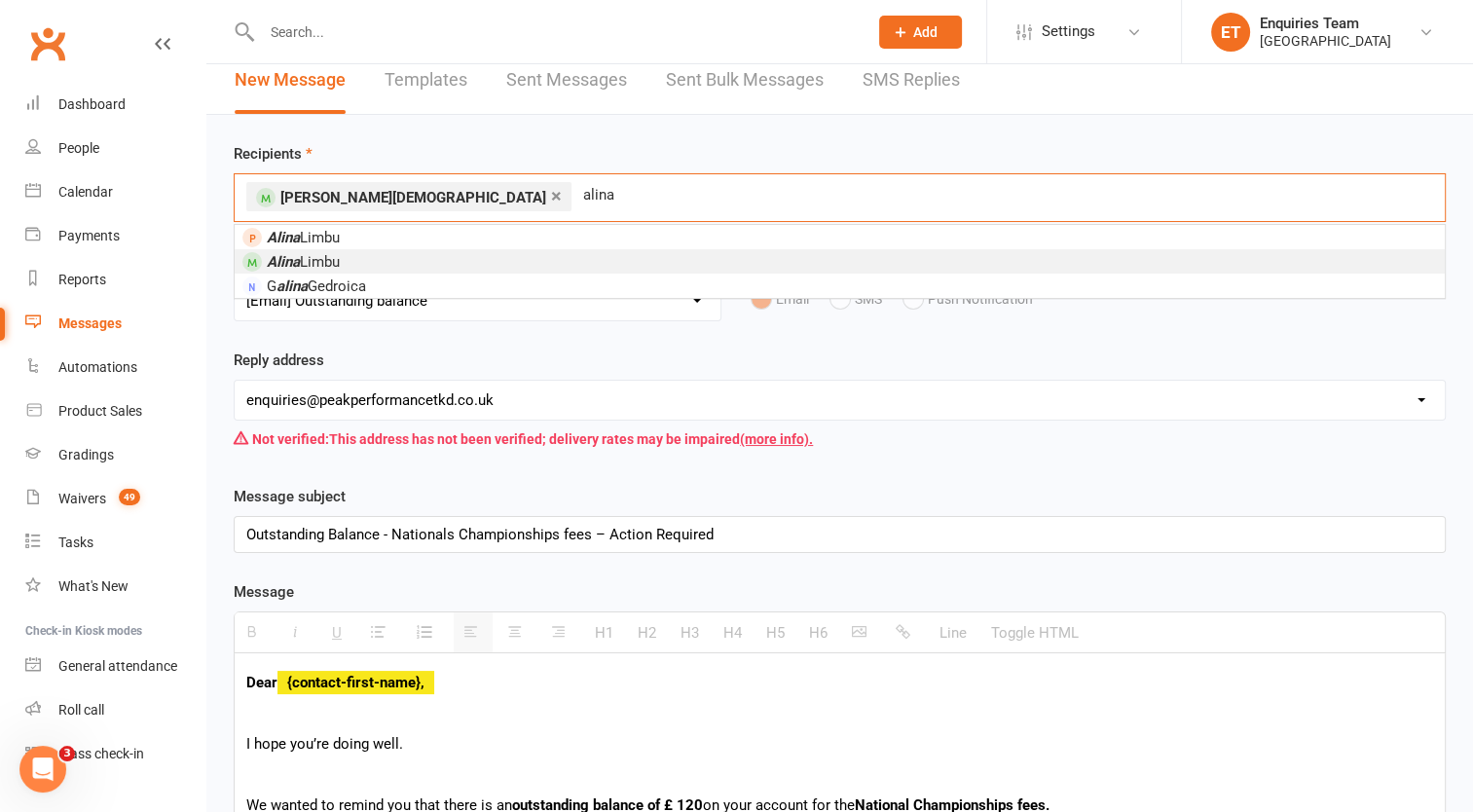
type input "alina"
click at [296, 259] on em "Alina" at bounding box center [284, 262] width 33 height 18
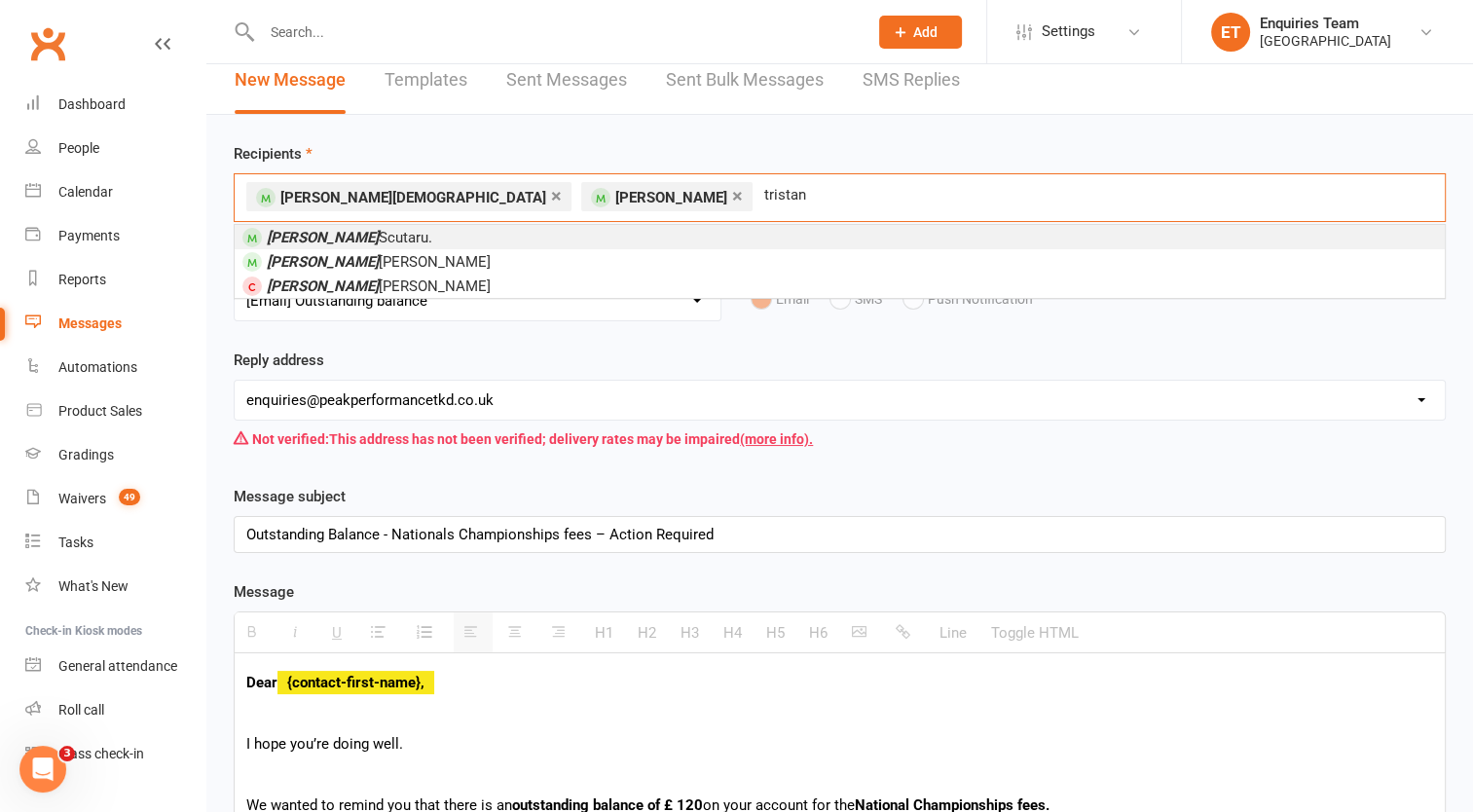
type input "tristan"
click at [351, 236] on span "[PERSON_NAME]." at bounding box center [350, 237] width 165 height 18
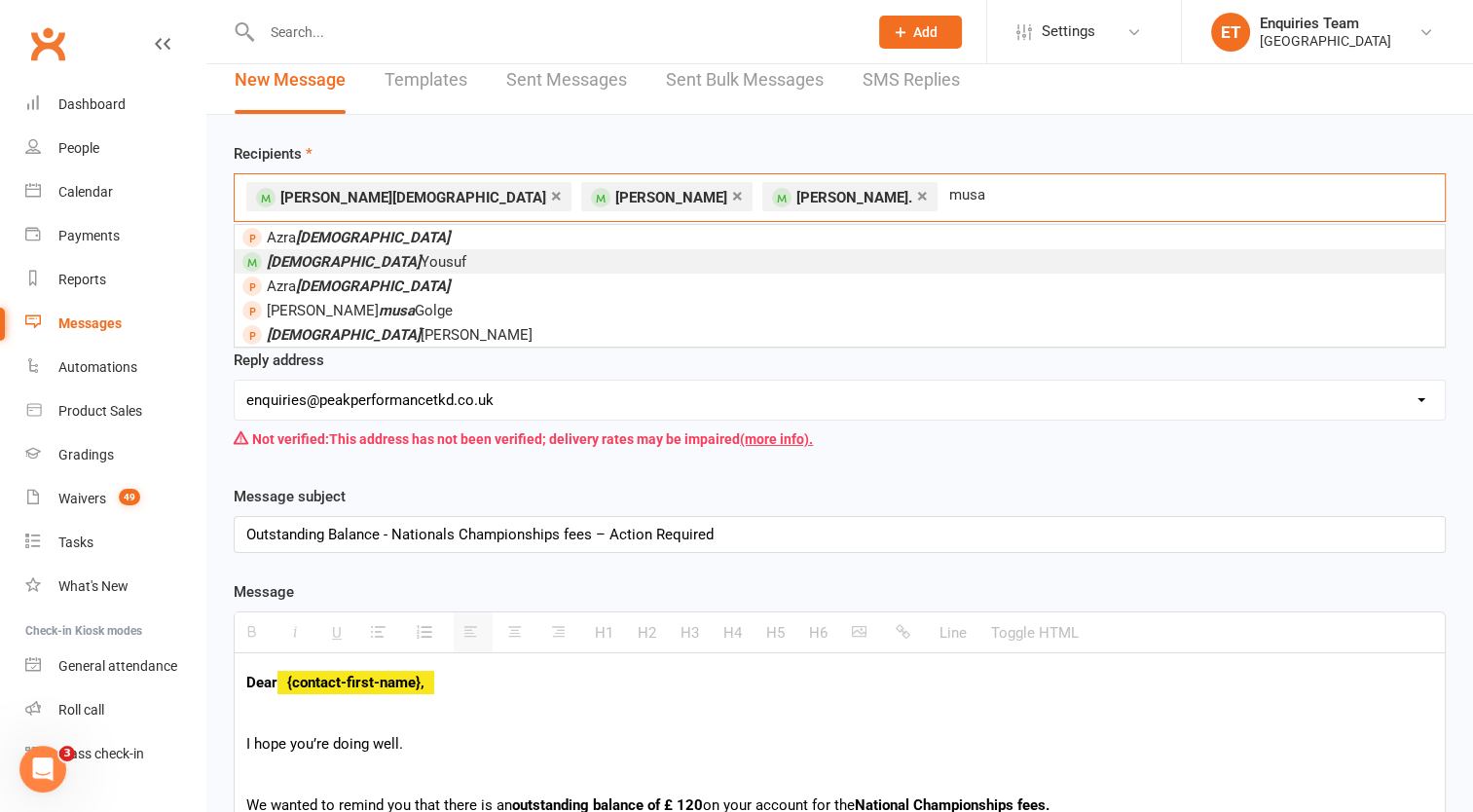
type input "musa"
click at [333, 263] on span "[PERSON_NAME]" at bounding box center [366, 262] width 200 height 18
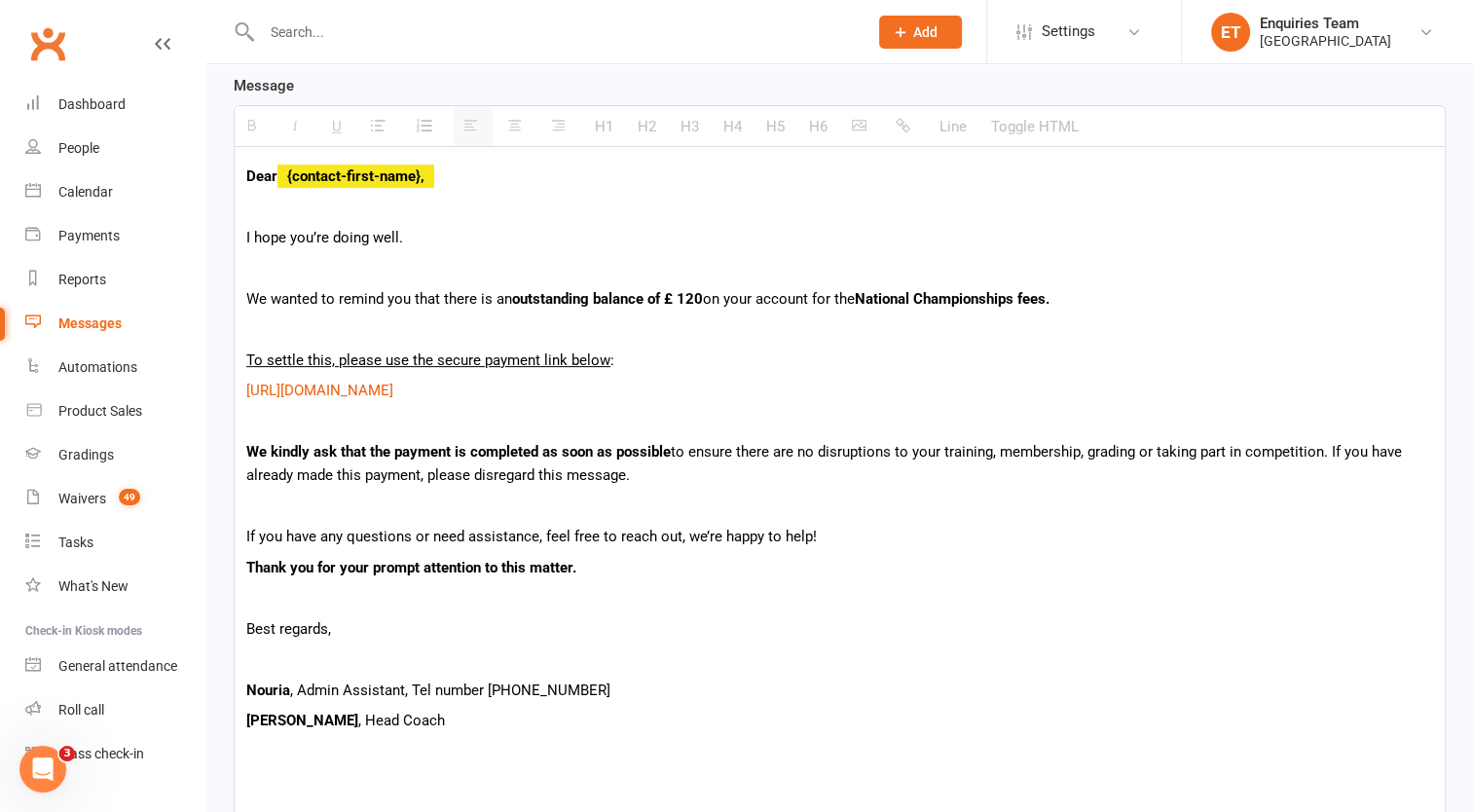
scroll to position [699, 0]
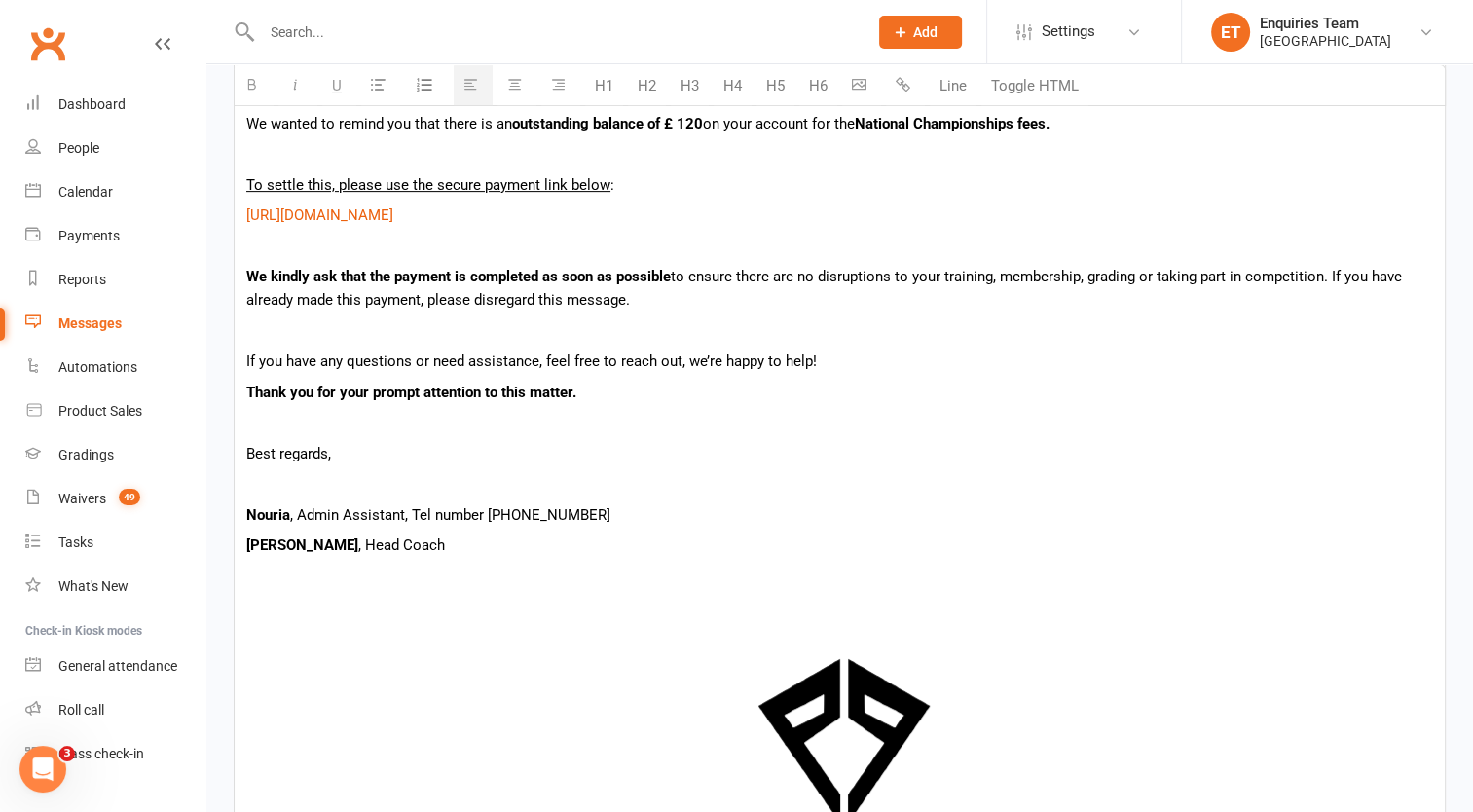
click at [1330, 275] on p "We kindly ask that the payment is completed as soon as possible to ensure there…" at bounding box center [840, 287] width 1187 height 46
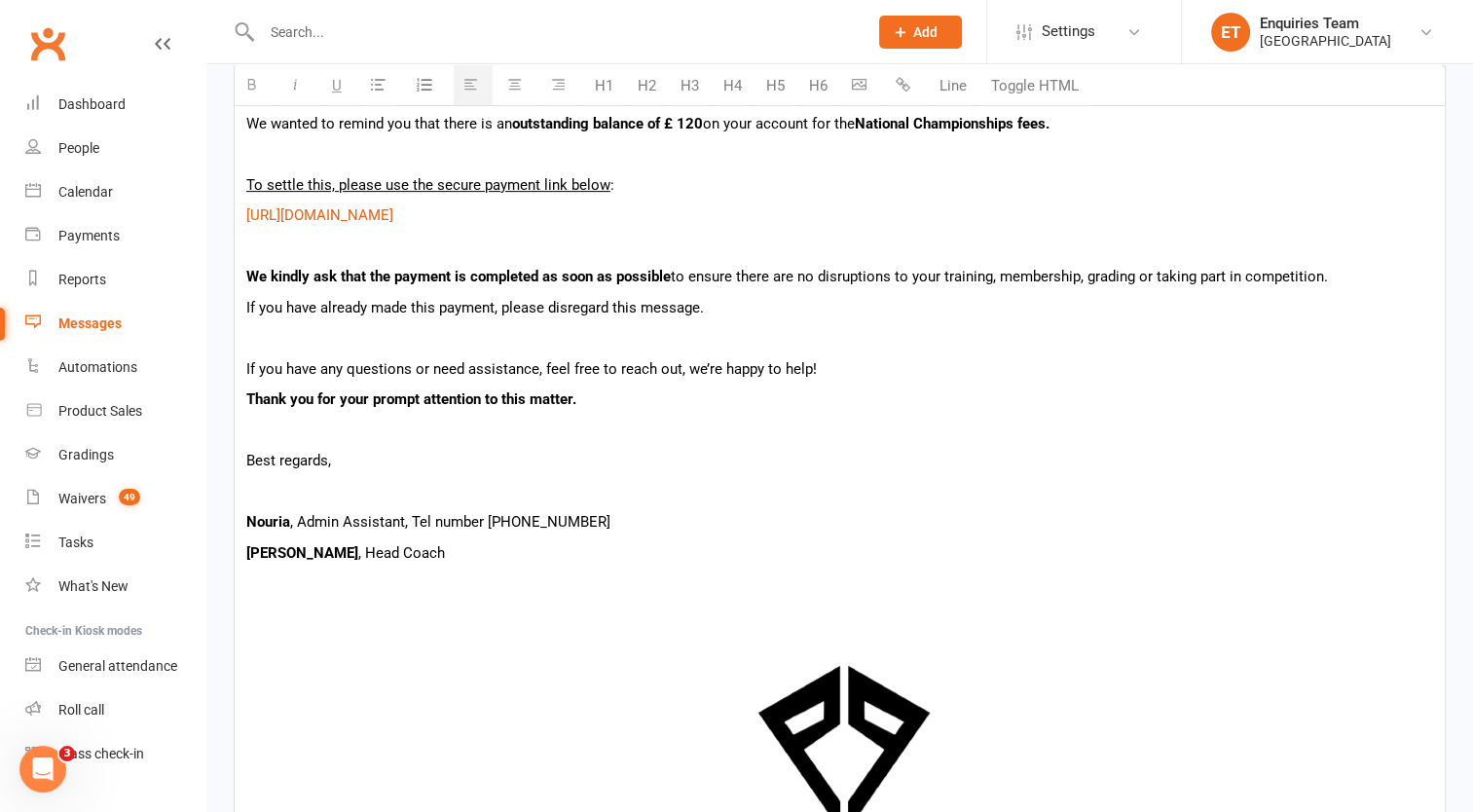
click at [718, 302] on p "If you have already made this payment, please disregard this message." at bounding box center [840, 308] width 1187 height 24
drag, startPoint x: 247, startPoint y: 304, endPoint x: 865, endPoint y: 320, distance: 618.2
click at [865, 320] on div "Dear {contact-first-name}, I hope you’re doing well. We wanted to remind you th…" at bounding box center [839, 482] width 1210 height 1022
copy p "If you have already made this payment, please let me know and ignore this email."
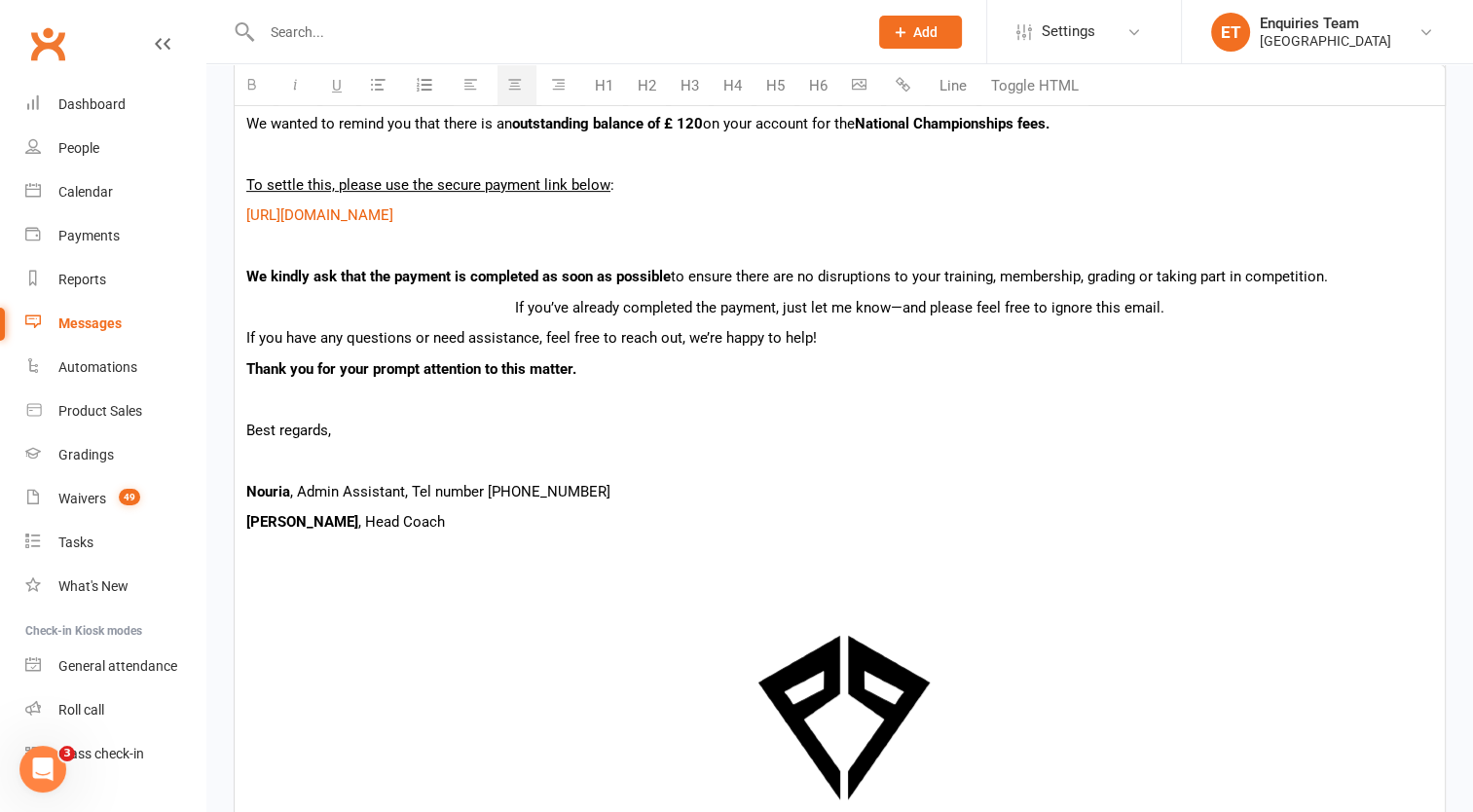
click at [511, 306] on p "If you’ve already completed the payment, just let me know—and please feel free …" at bounding box center [840, 308] width 1187 height 24
click at [916, 307] on p "If you’ve already completed the payment, just let me know—and please feel free …" at bounding box center [840, 308] width 1187 height 24
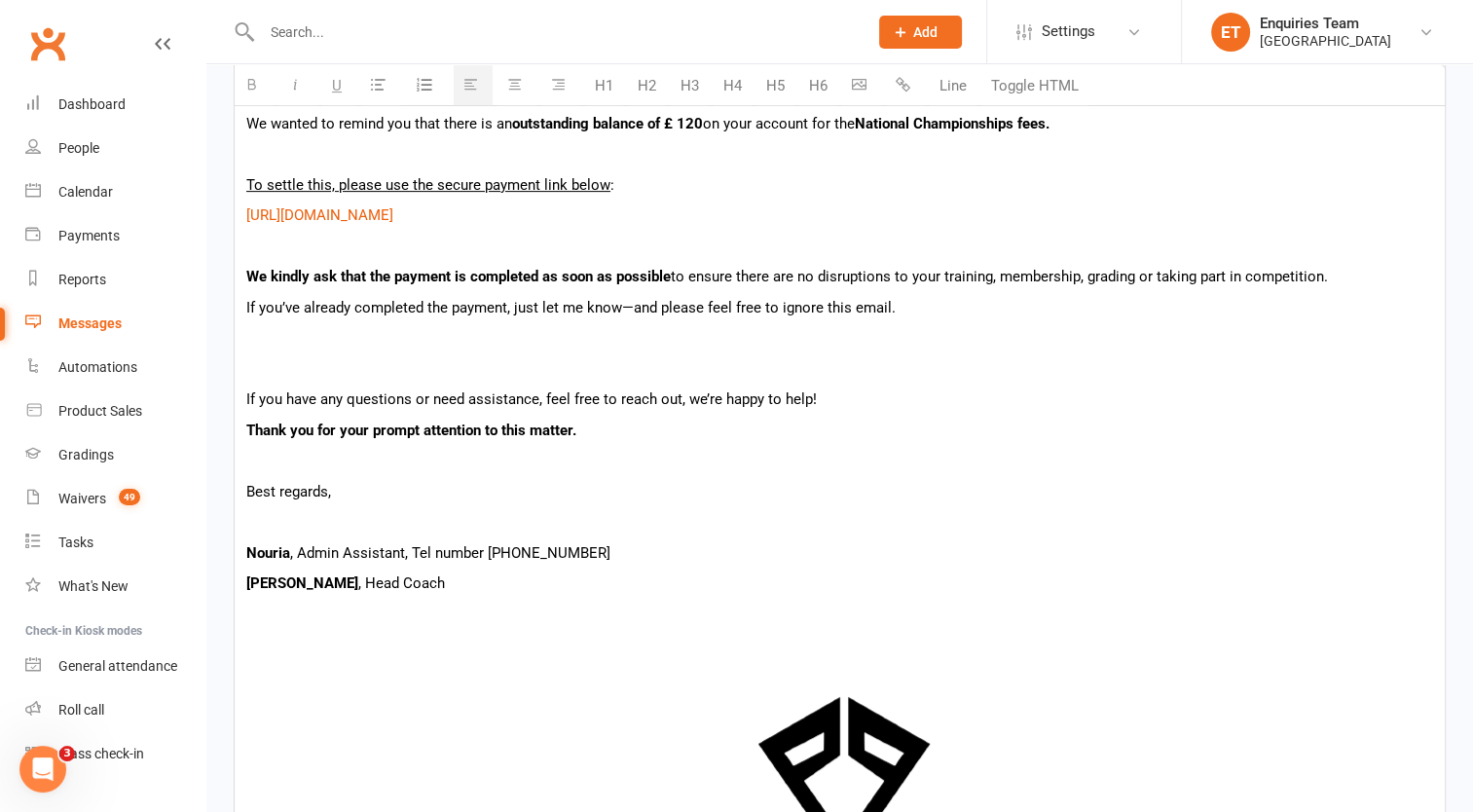
click at [288, 307] on span "If you’ve already completed the payment, just let me know—and please feel free …" at bounding box center [571, 308] width 650 height 18
click at [530, 309] on span "If you have already completed the payment, just let me know—and please feel fre…" at bounding box center [579, 308] width 666 height 18
click at [690, 308] on span "If you have already completed the payment, please just let me know—and please f…" at bounding box center [603, 308] width 713 height 18
drag, startPoint x: 531, startPoint y: 304, endPoint x: 570, endPoint y: 301, distance: 39.1
click at [570, 301] on span "If you have already completed the payment, please just let me know and please f…" at bounding box center [599, 308] width 705 height 18
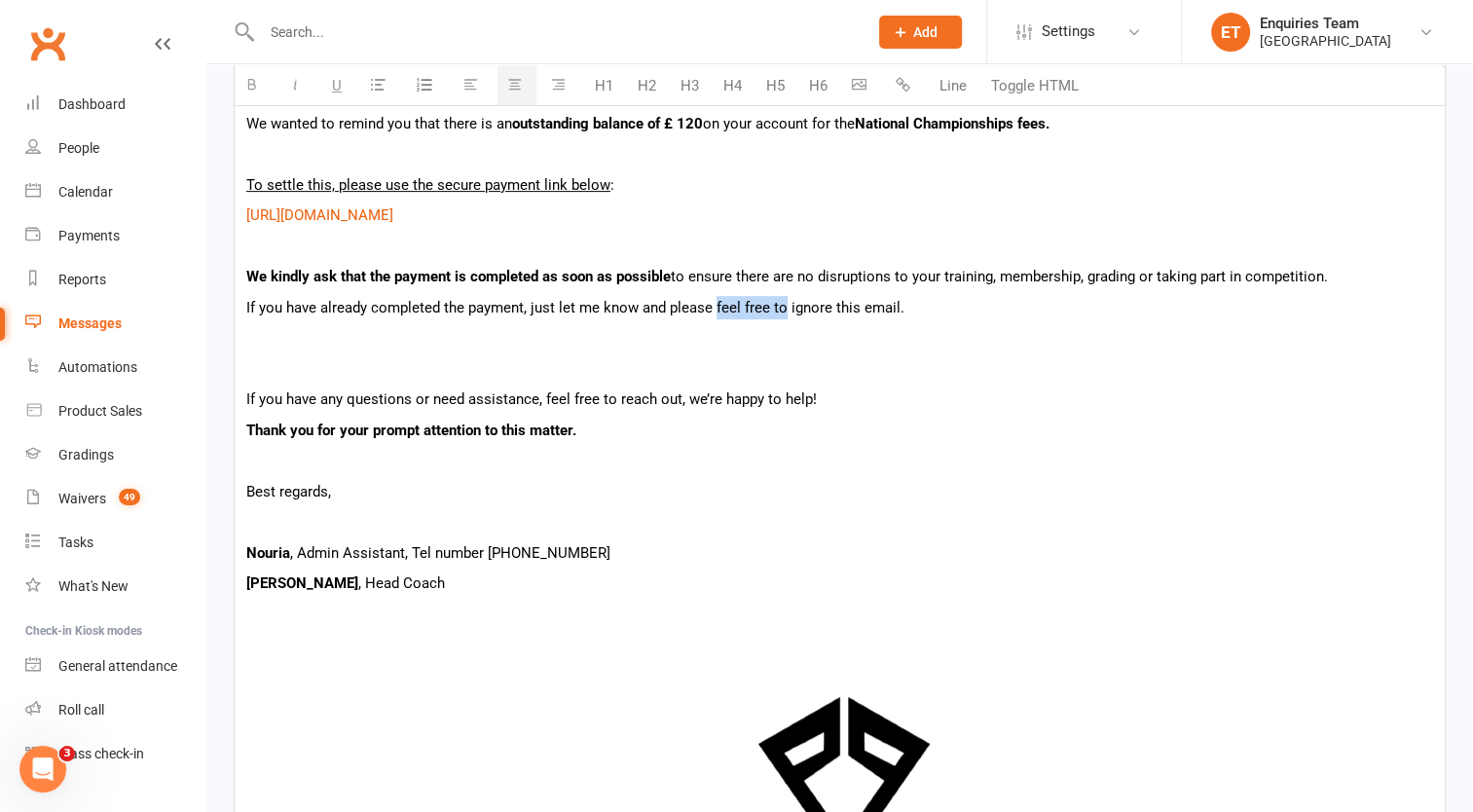
drag, startPoint x: 716, startPoint y: 303, endPoint x: 785, endPoint y: 309, distance: 69.3
click at [785, 309] on span "If you have already completed the payment, just let me know and please feel fre…" at bounding box center [575, 308] width 659 height 18
click at [842, 306] on p "If you have already completed the payment, just let me know and please ignore t…" at bounding box center [840, 308] width 1187 height 24
click at [734, 348] on p "If you have any questions or need assistance, feel free to reach out, we’re hap…" at bounding box center [840, 368] width 1187 height 85
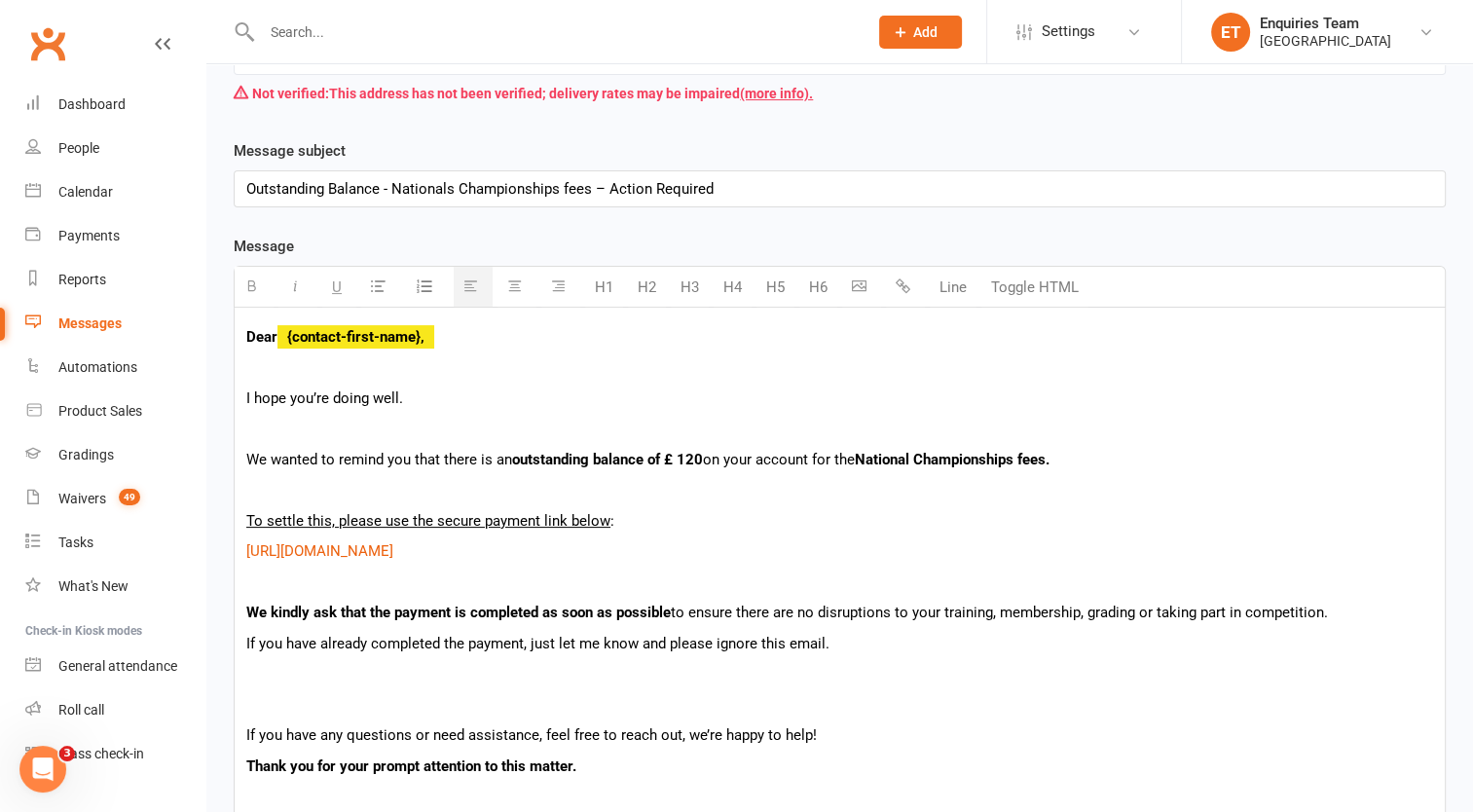
scroll to position [213, 0]
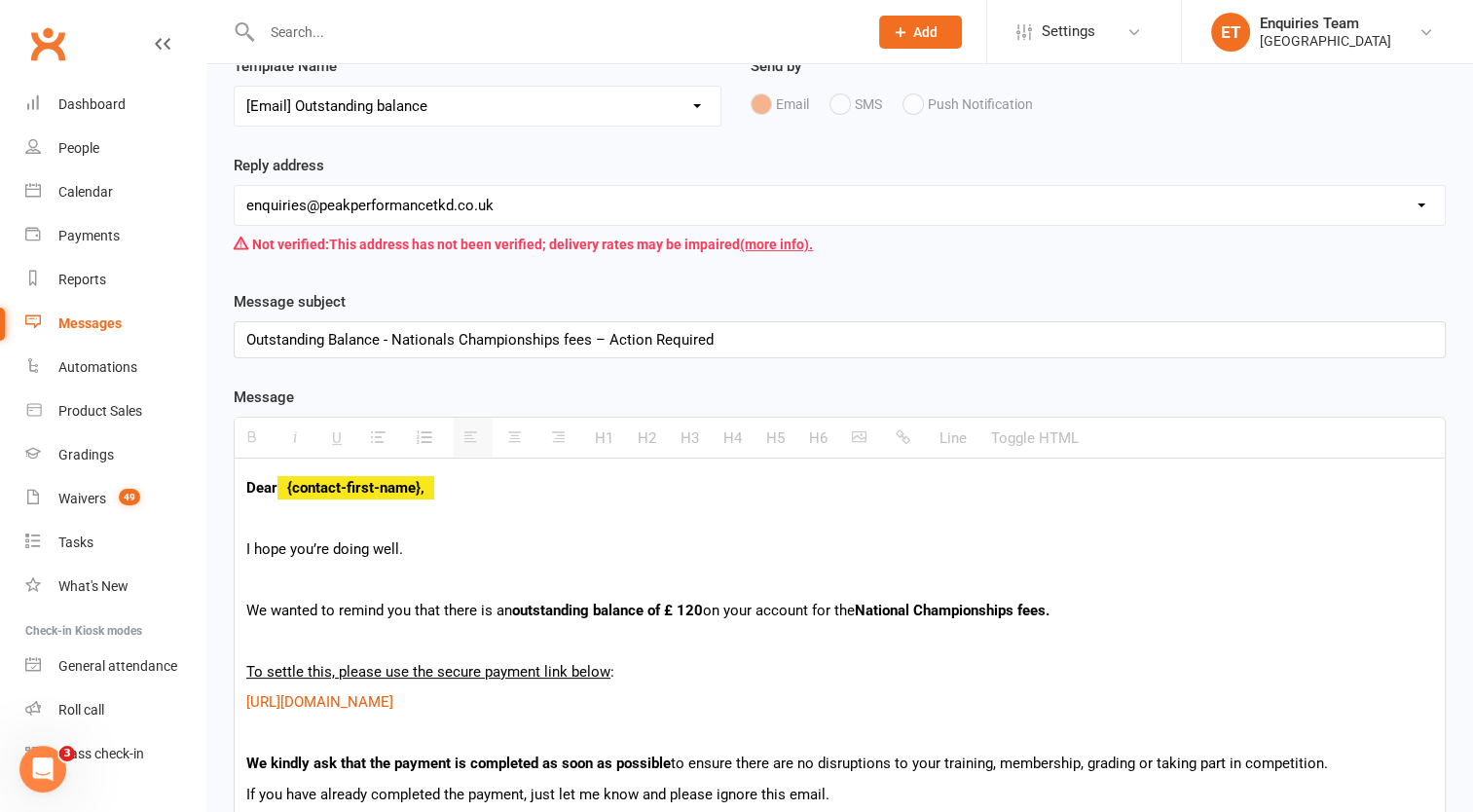
click at [238, 335] on div "Outstanding Balance - Nationals Championships fees – Action Required" at bounding box center [839, 340] width 1210 height 35
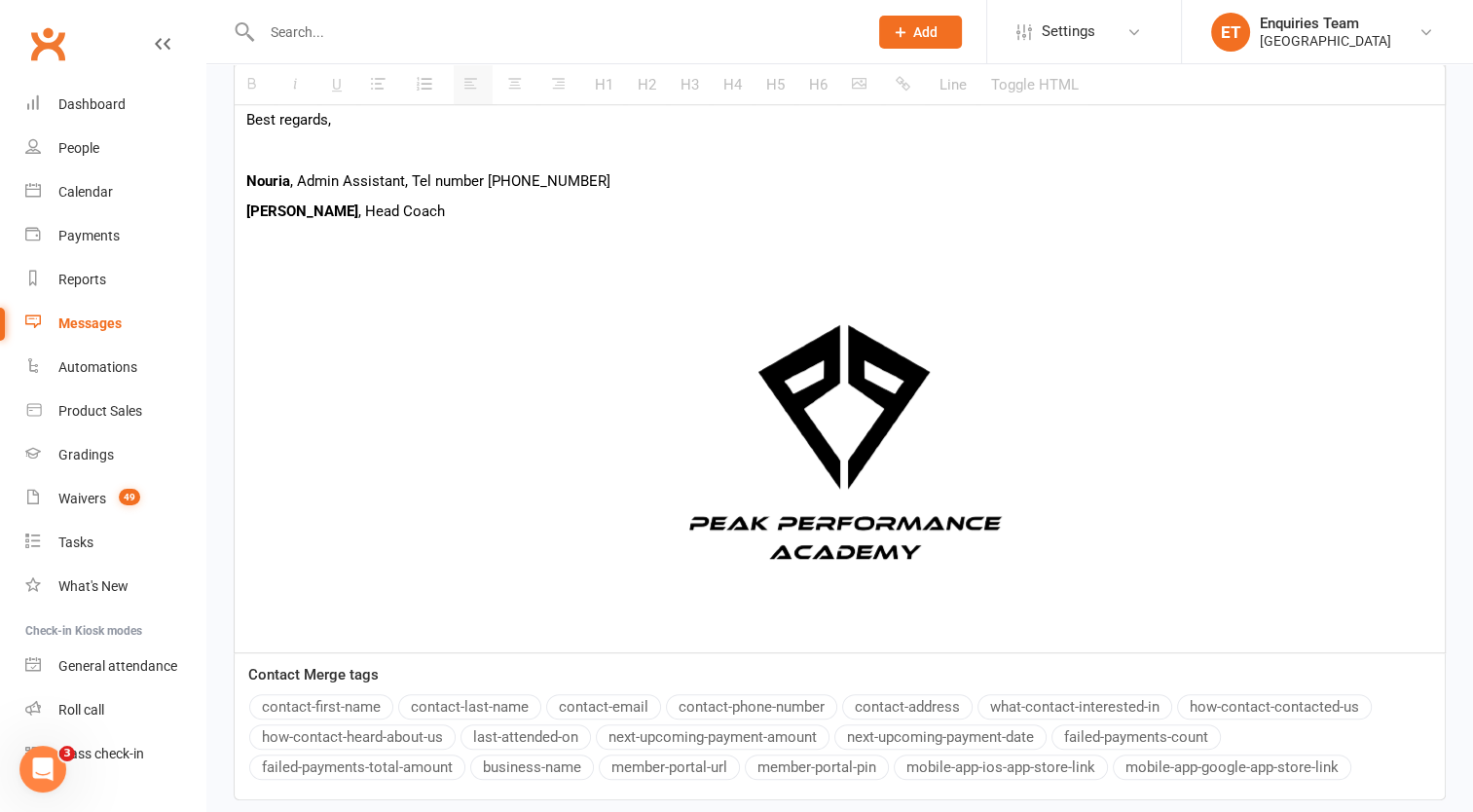
scroll to position [1230, 0]
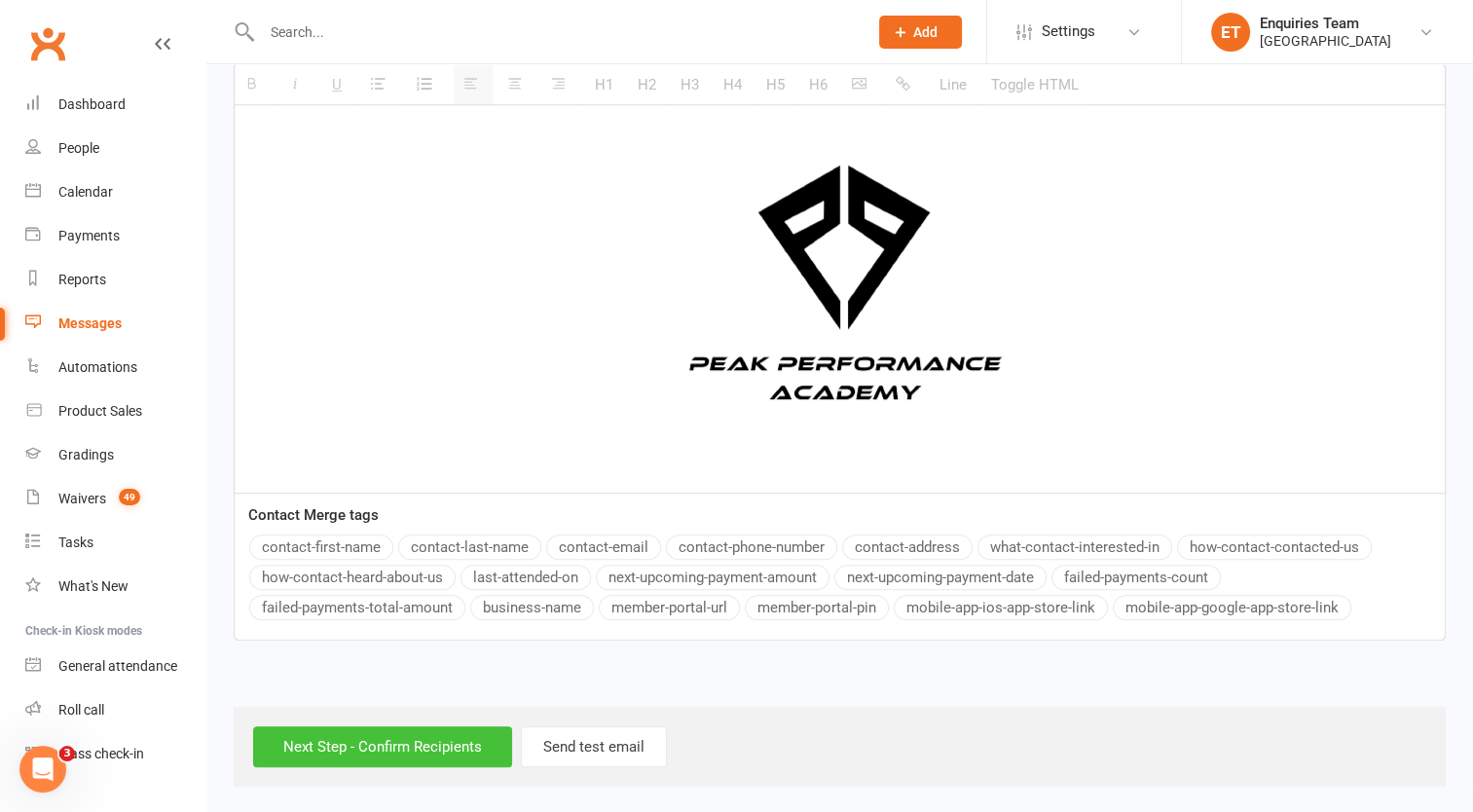
click at [340, 752] on input "Next Step - Confirm Recipients" at bounding box center [382, 747] width 259 height 41
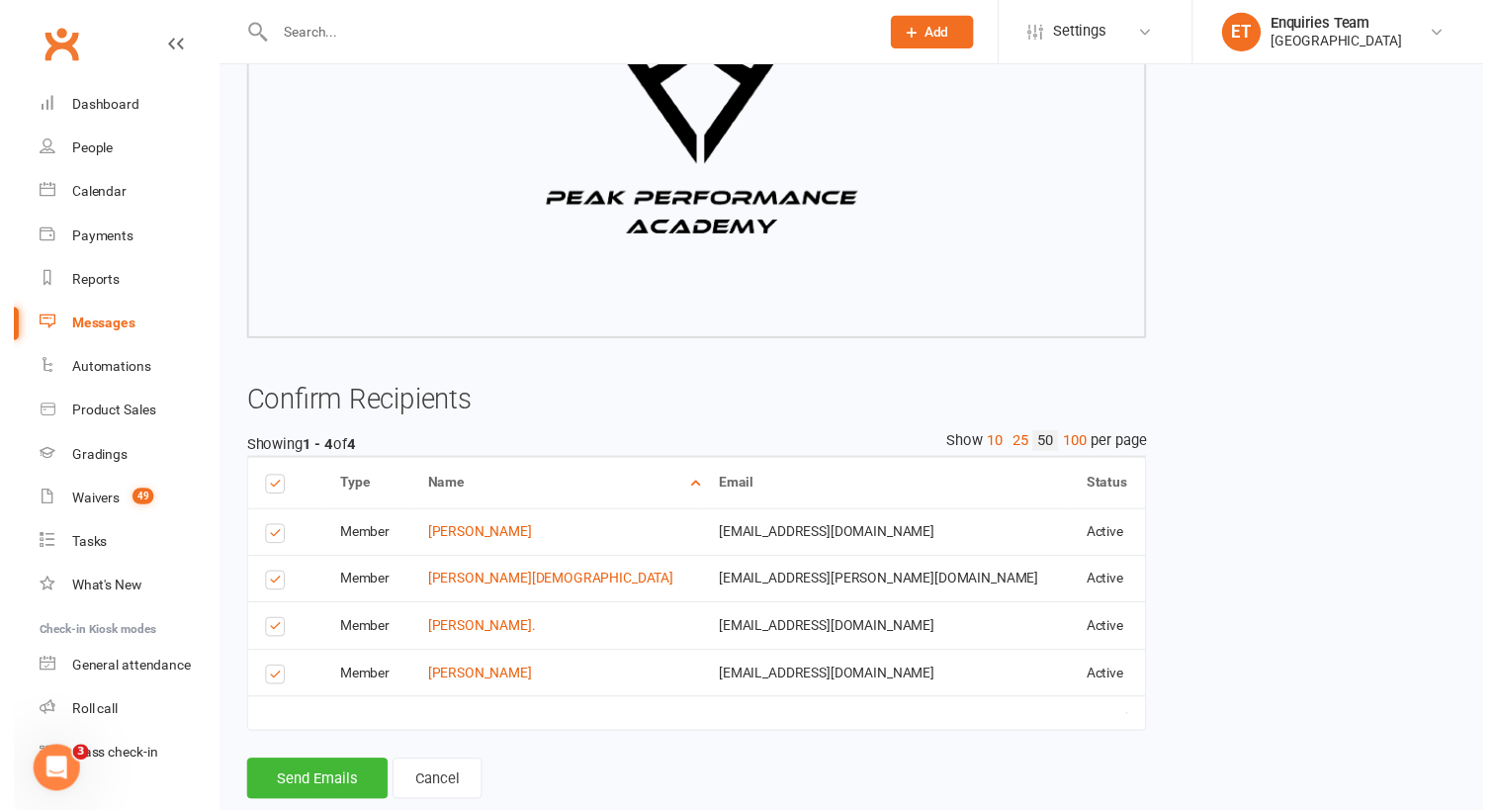
scroll to position [1145, 0]
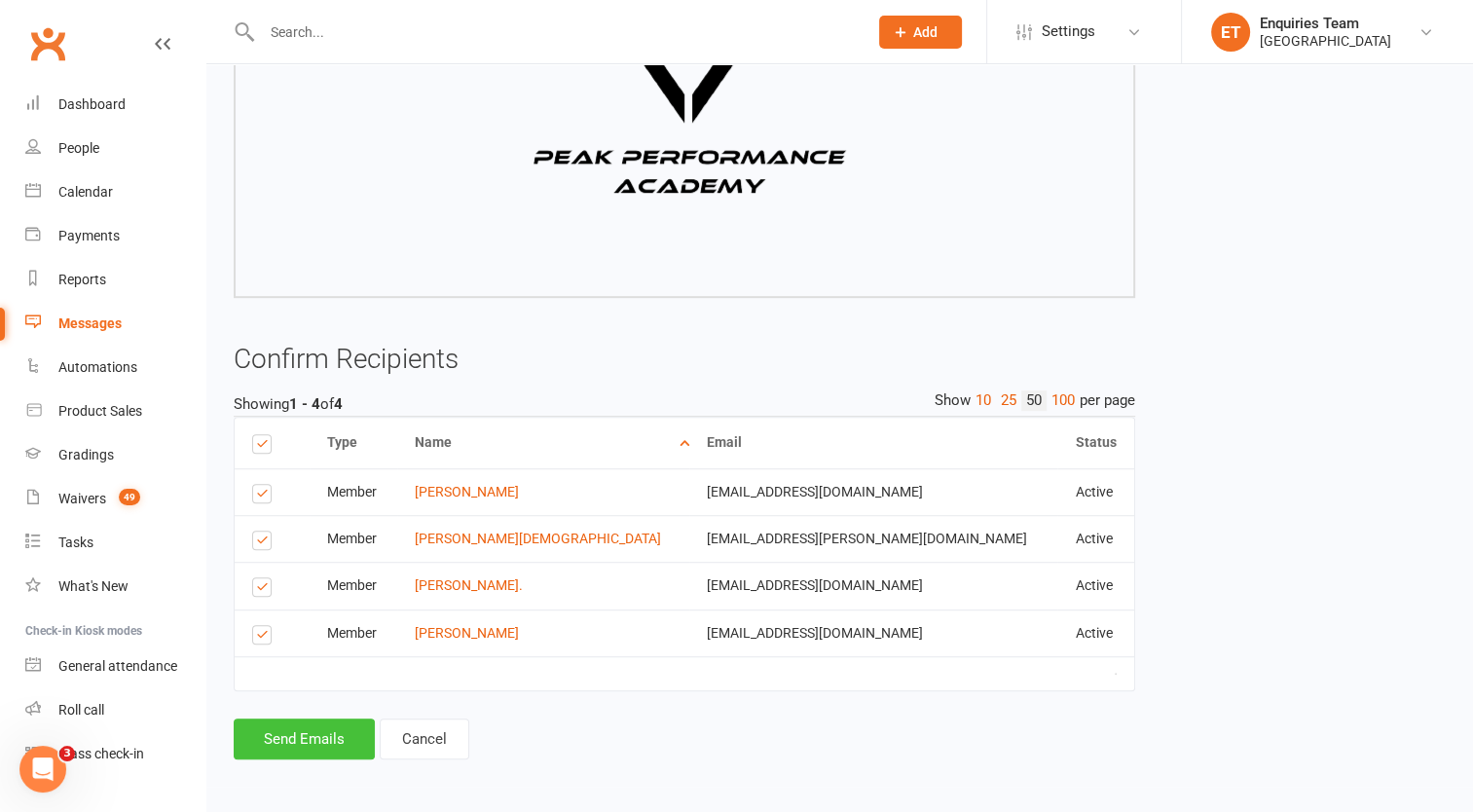
click at [321, 734] on button "Send Emails" at bounding box center [303, 739] width 141 height 41
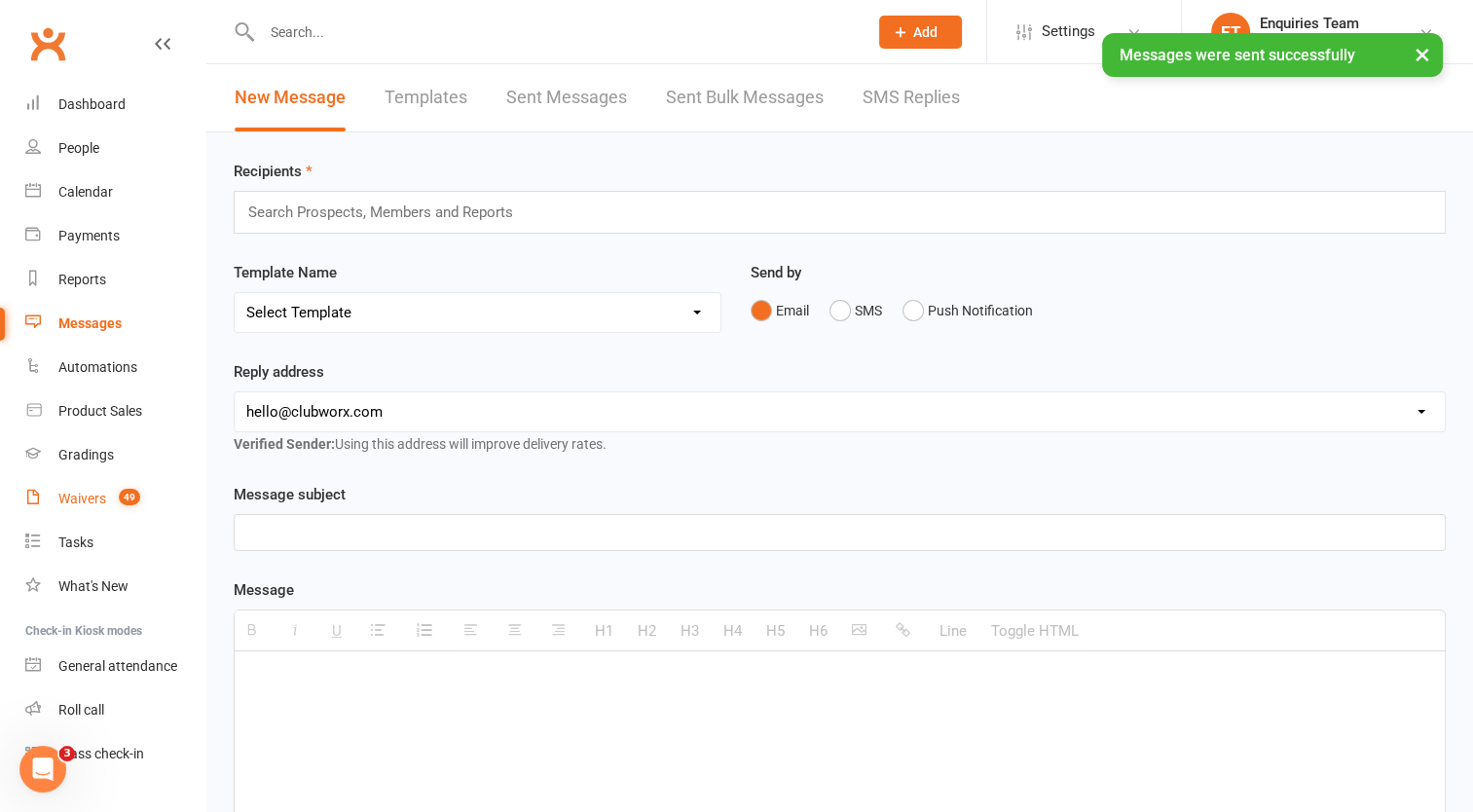
click at [89, 490] on div "Waivers" at bounding box center [82, 498] width 47 height 16
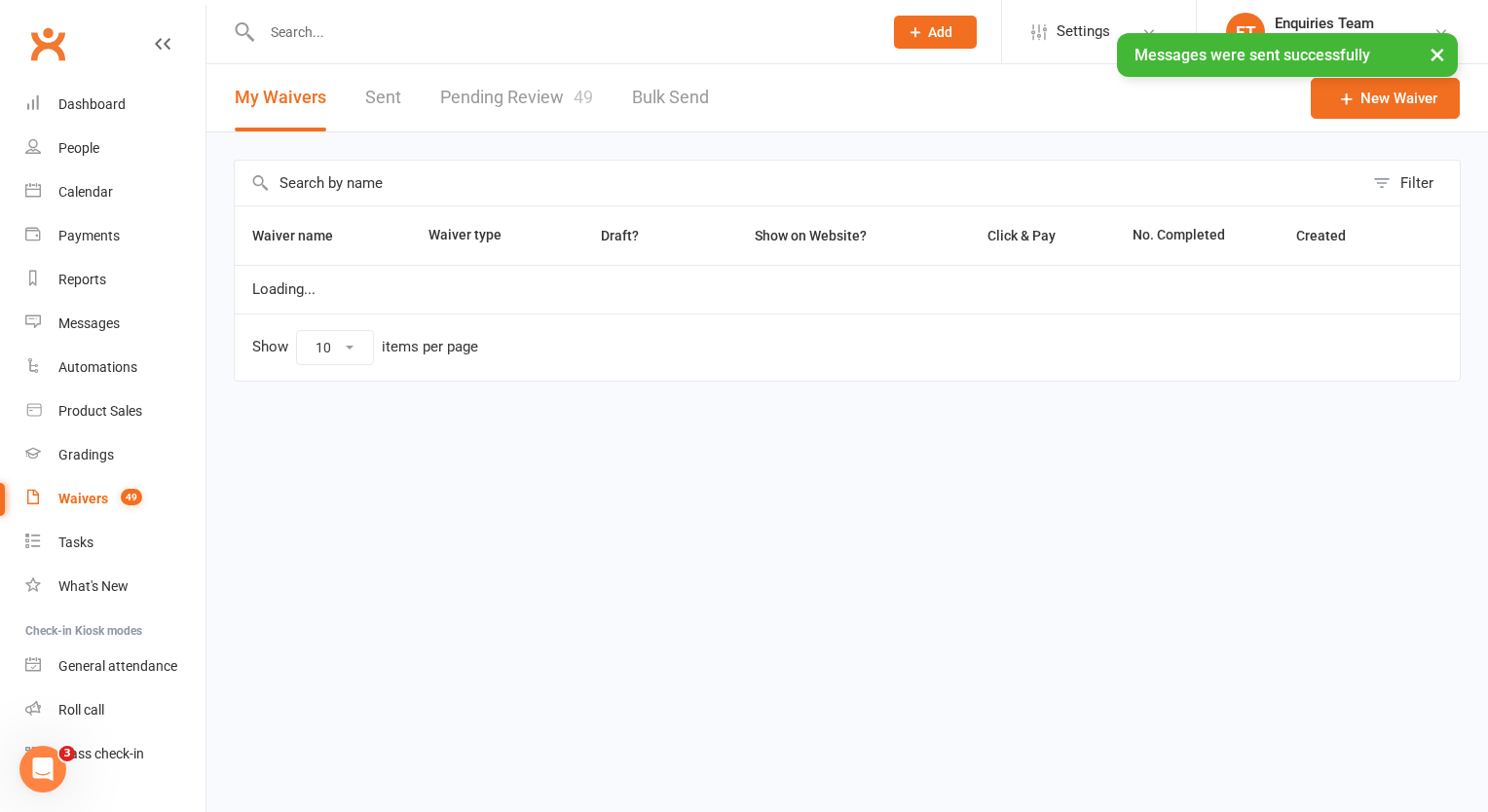
select select "100"
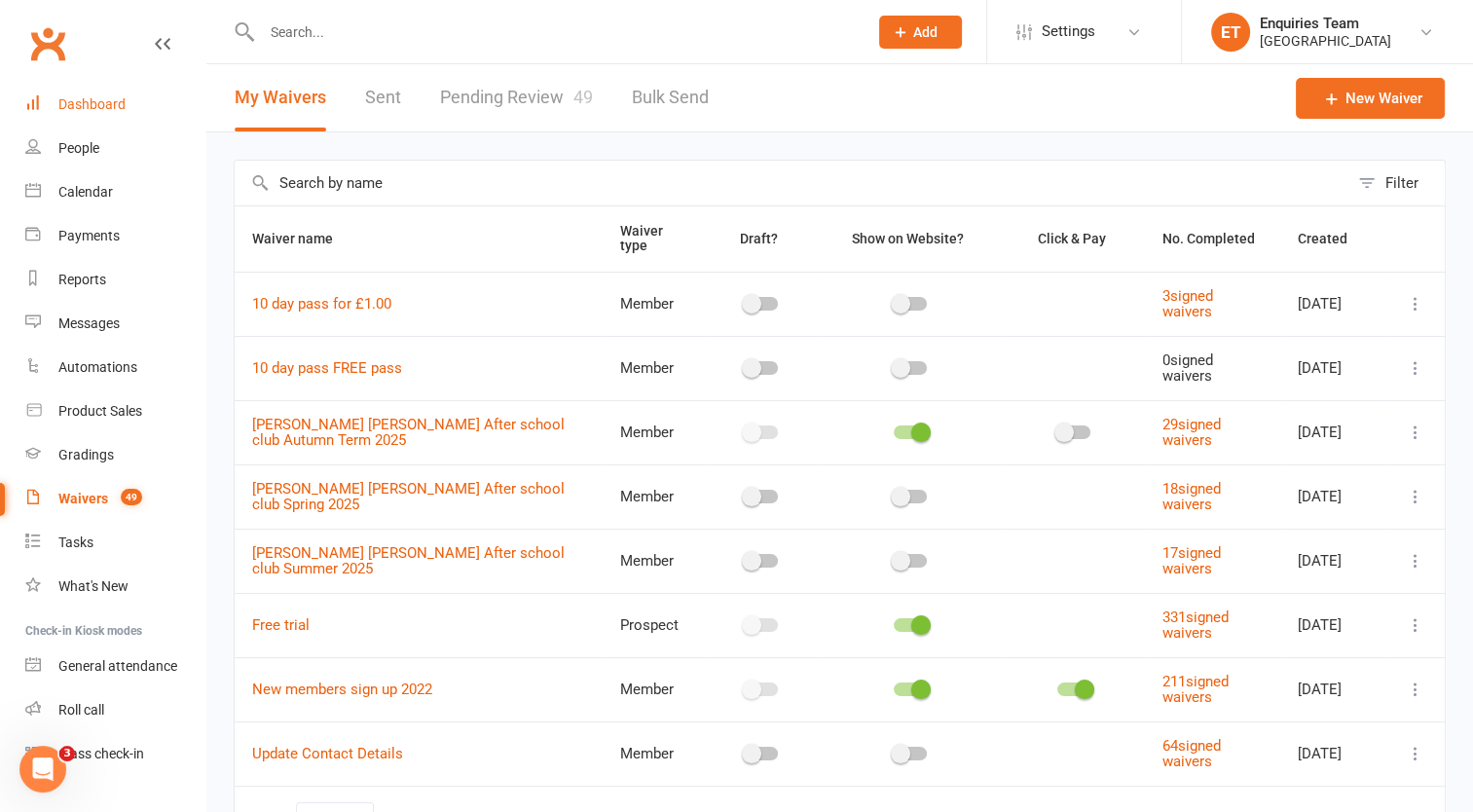
click at [106, 111] on div "Dashboard" at bounding box center [92, 104] width 67 height 16
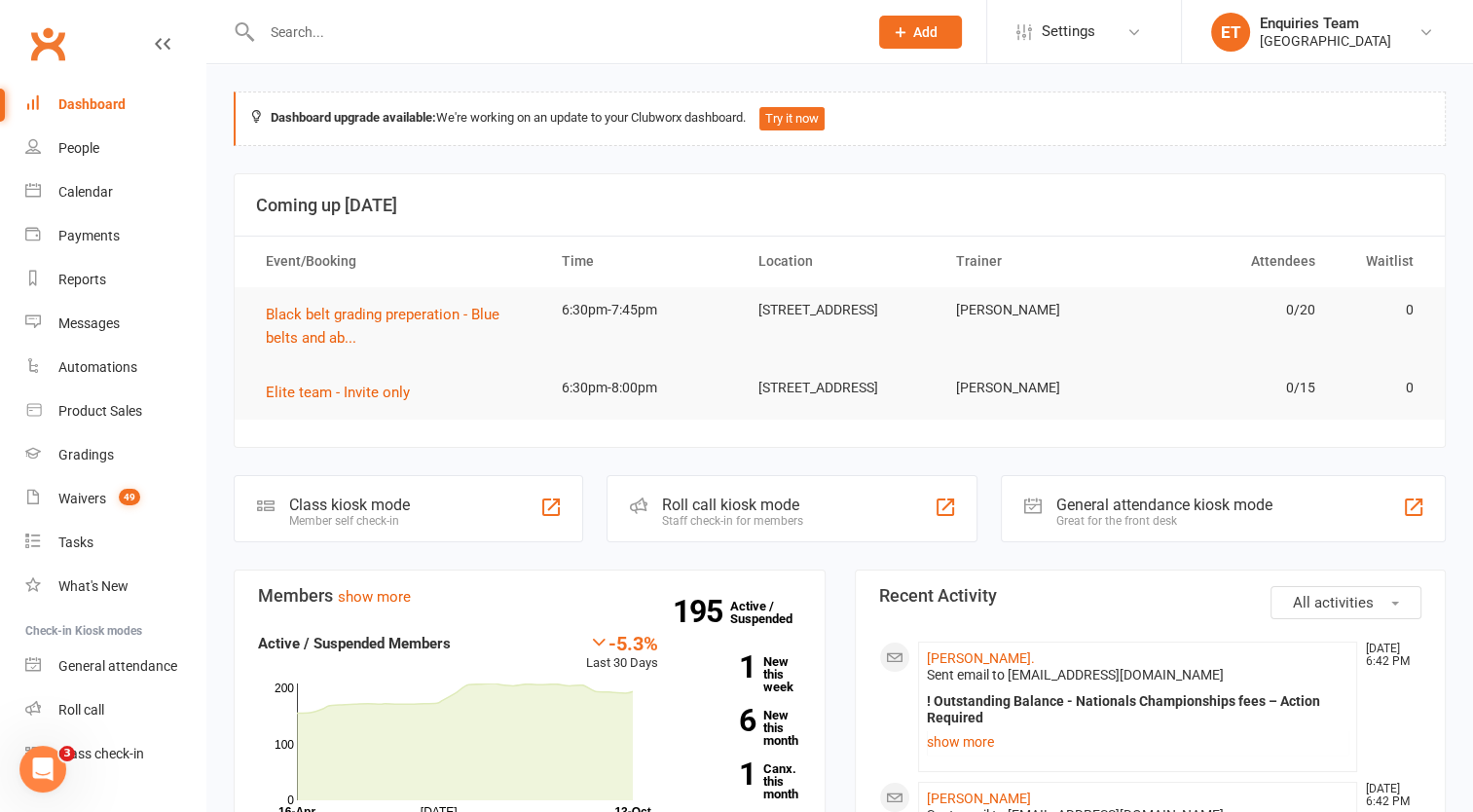
click at [315, 22] on input "text" at bounding box center [554, 32] width 598 height 28
click at [290, 32] on input "text" at bounding box center [554, 32] width 598 height 28
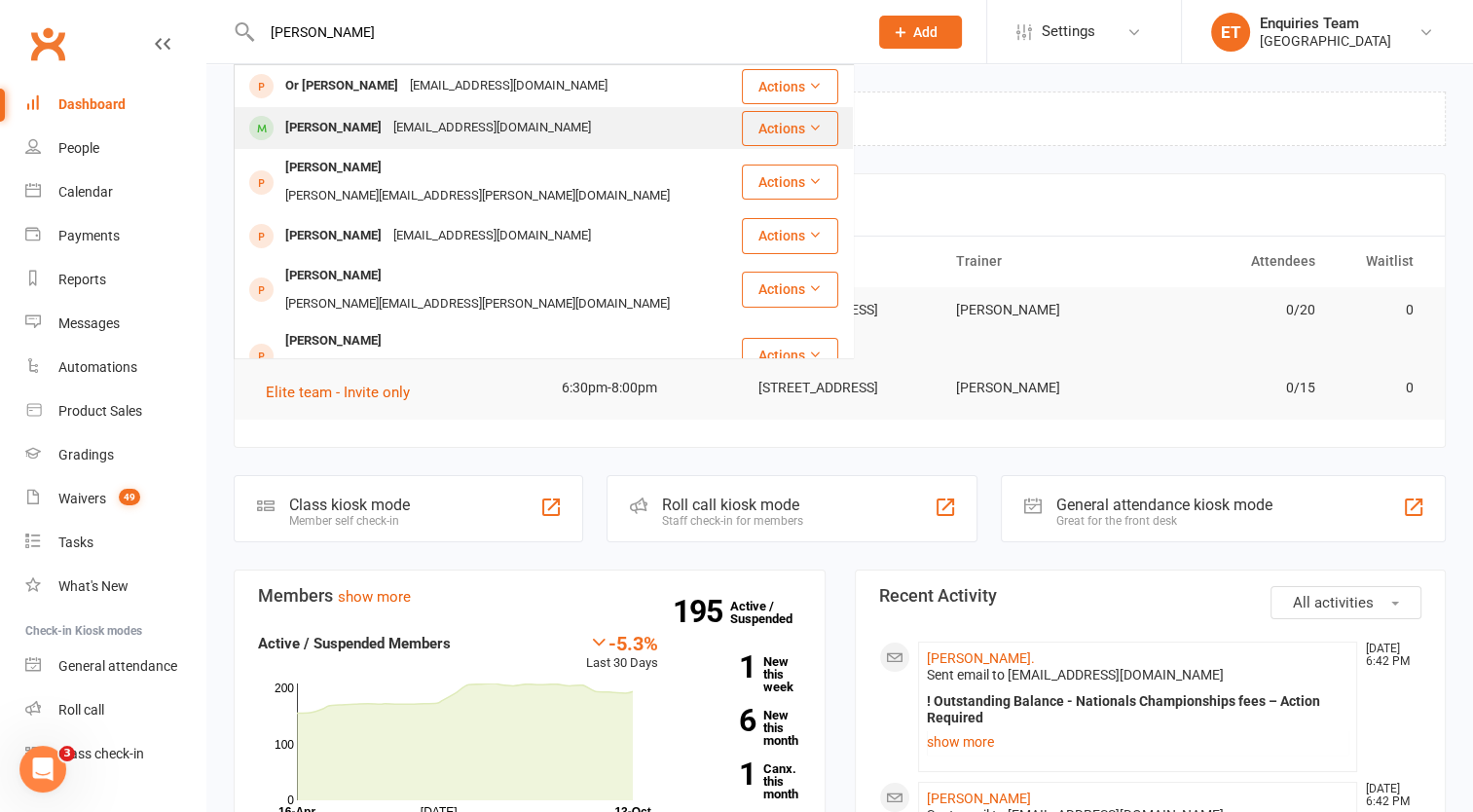
type input "[PERSON_NAME]"
click at [345, 126] on div "[PERSON_NAME]" at bounding box center [334, 128] width 108 height 29
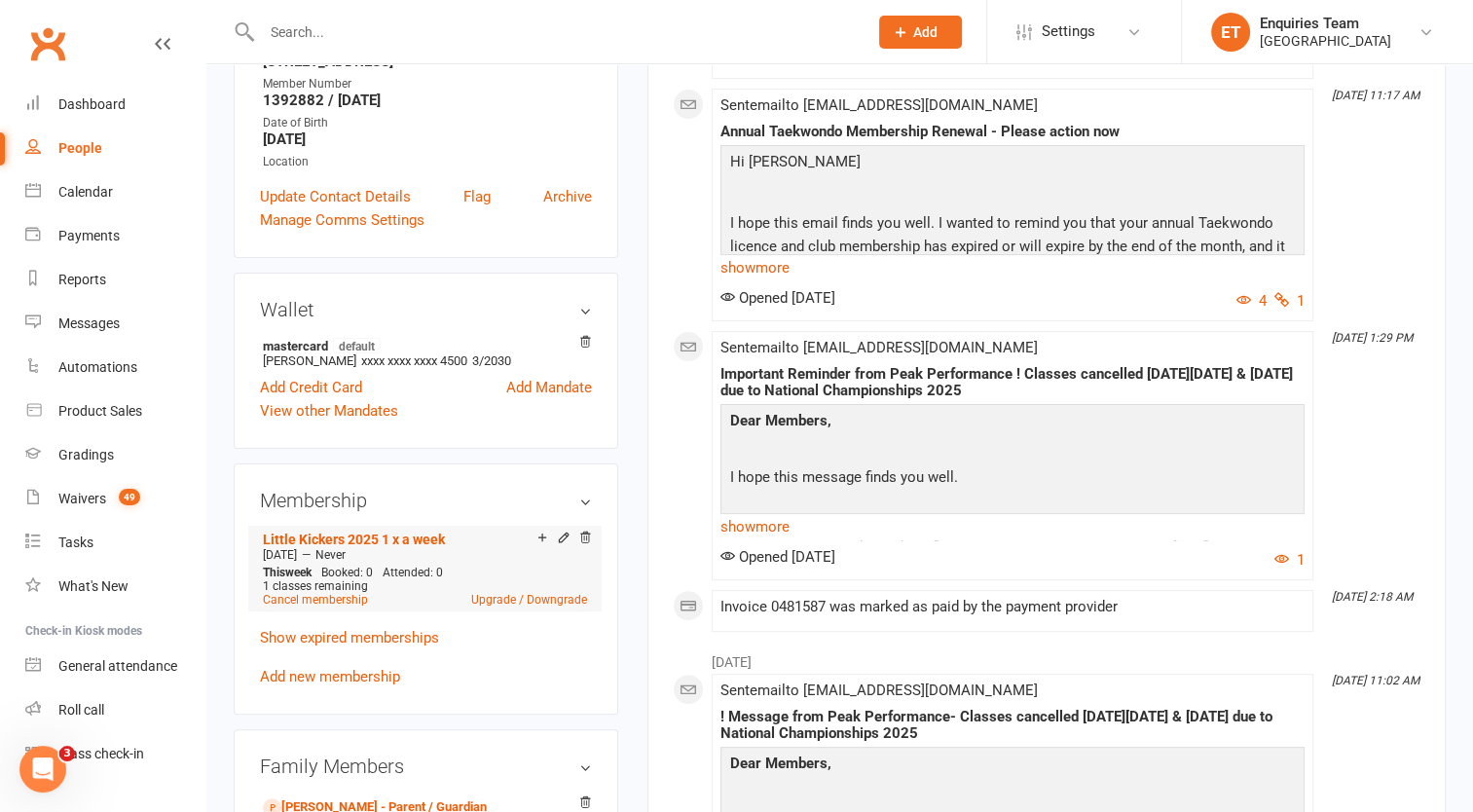
scroll to position [486, 0]
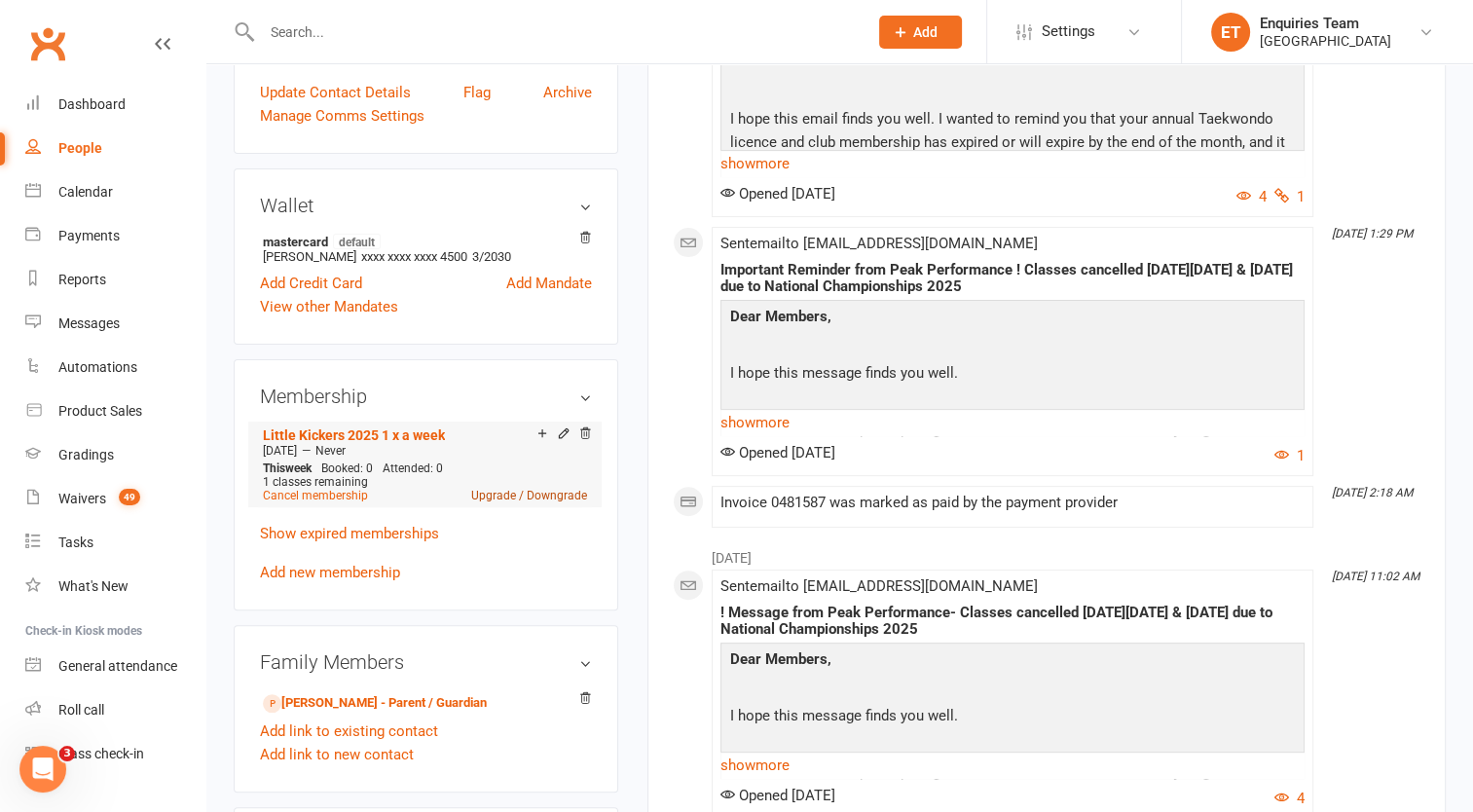
click at [495, 499] on link "Upgrade / Downgrade" at bounding box center [530, 495] width 116 height 14
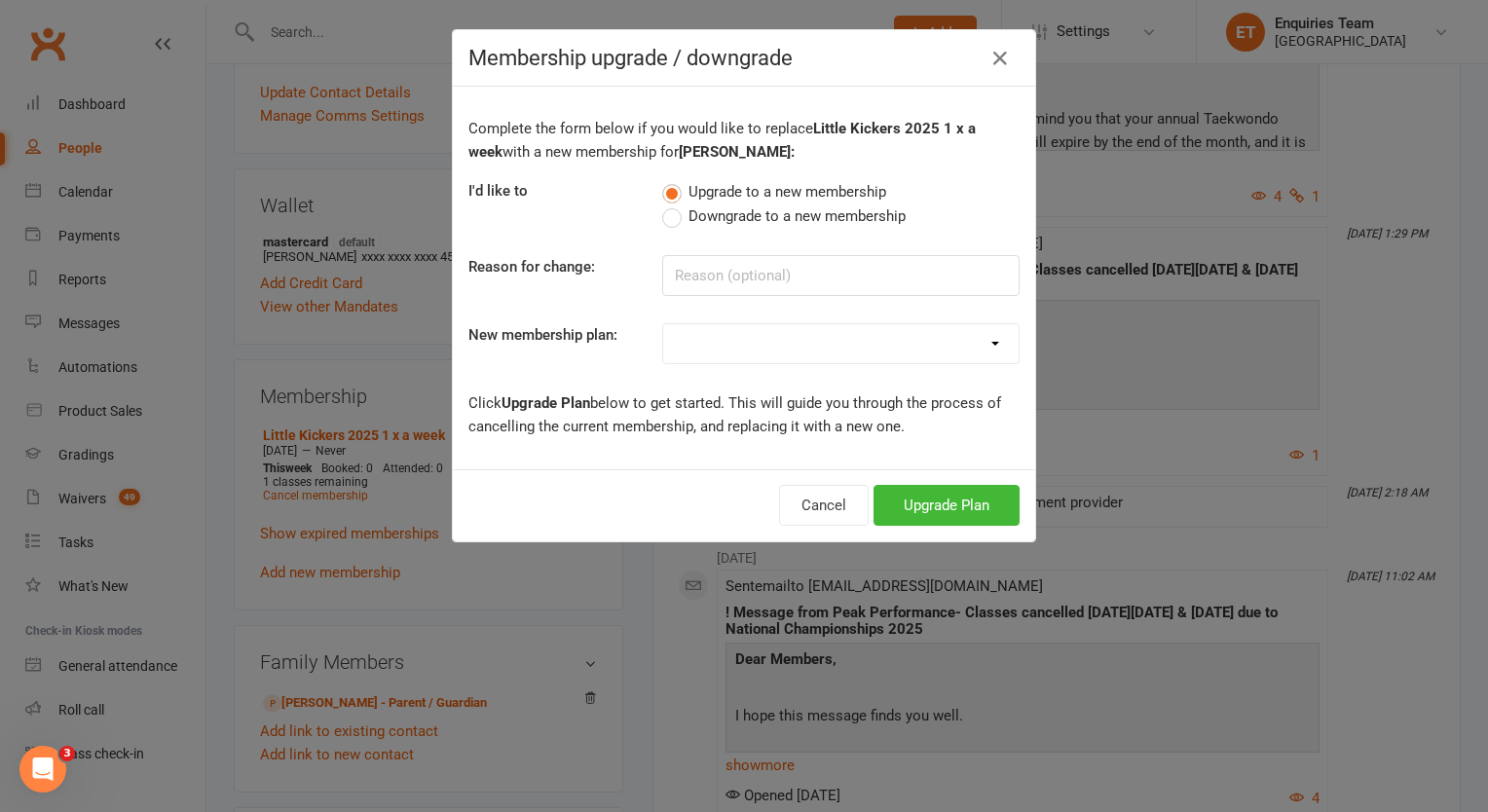
click at [702, 332] on select "Gold Plan 3 x a week 2020-21 Silver Plan 2 x a week 2020-21 Bronze Plan 1 x a w…" at bounding box center [840, 344] width 356 height 39
select select "12"
click at [663, 324] on select "Gold Plan 3 x a week 2020-21 Silver Plan 2 x a week 2020-21 Bronze Plan 1 x a w…" at bounding box center [840, 344] width 356 height 39
click at [920, 491] on button "Upgrade Plan" at bounding box center [946, 506] width 146 height 41
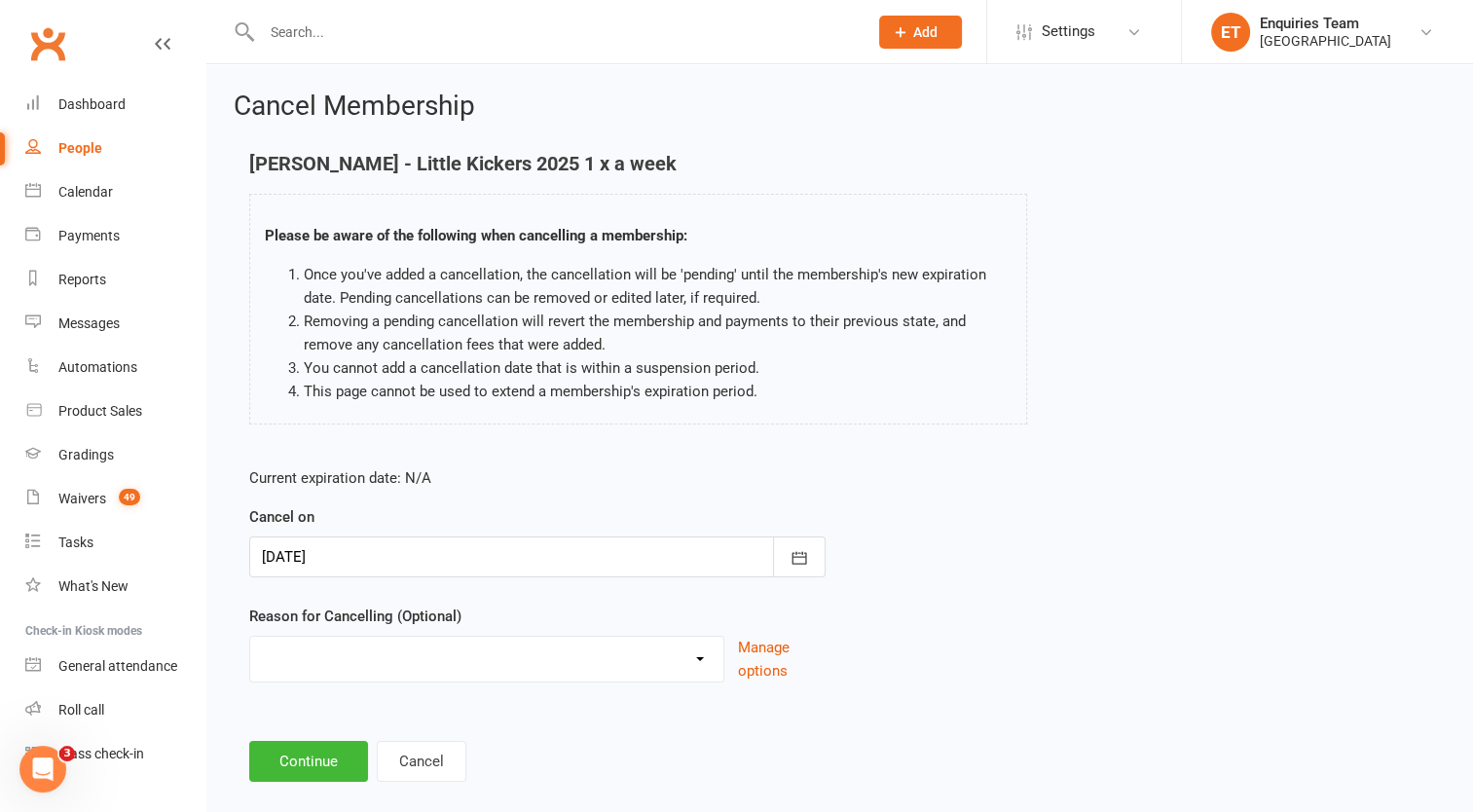
click at [549, 558] on div at bounding box center [537, 557] width 576 height 41
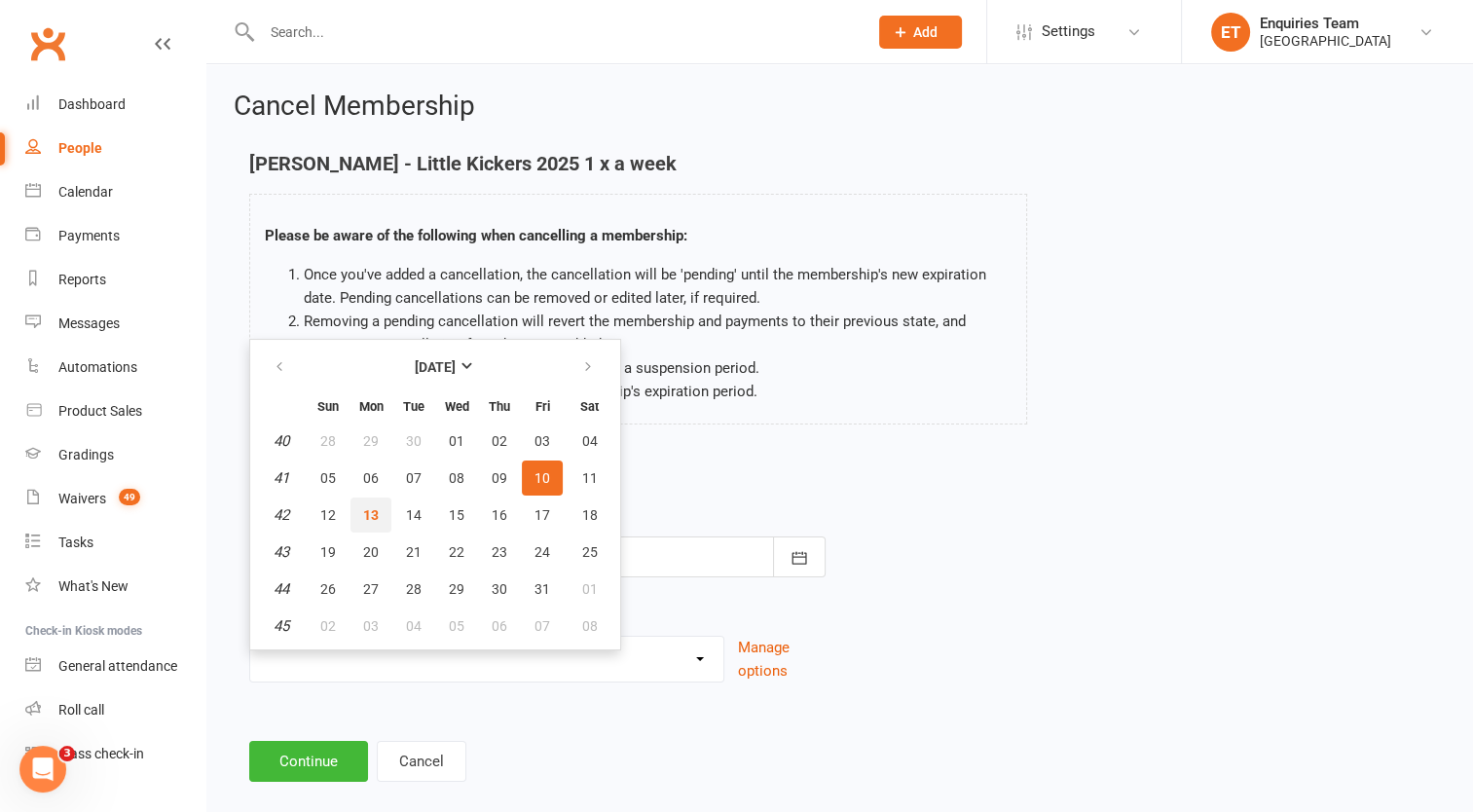
click at [364, 513] on span "13" at bounding box center [371, 515] width 16 height 16
type input "[DATE]"
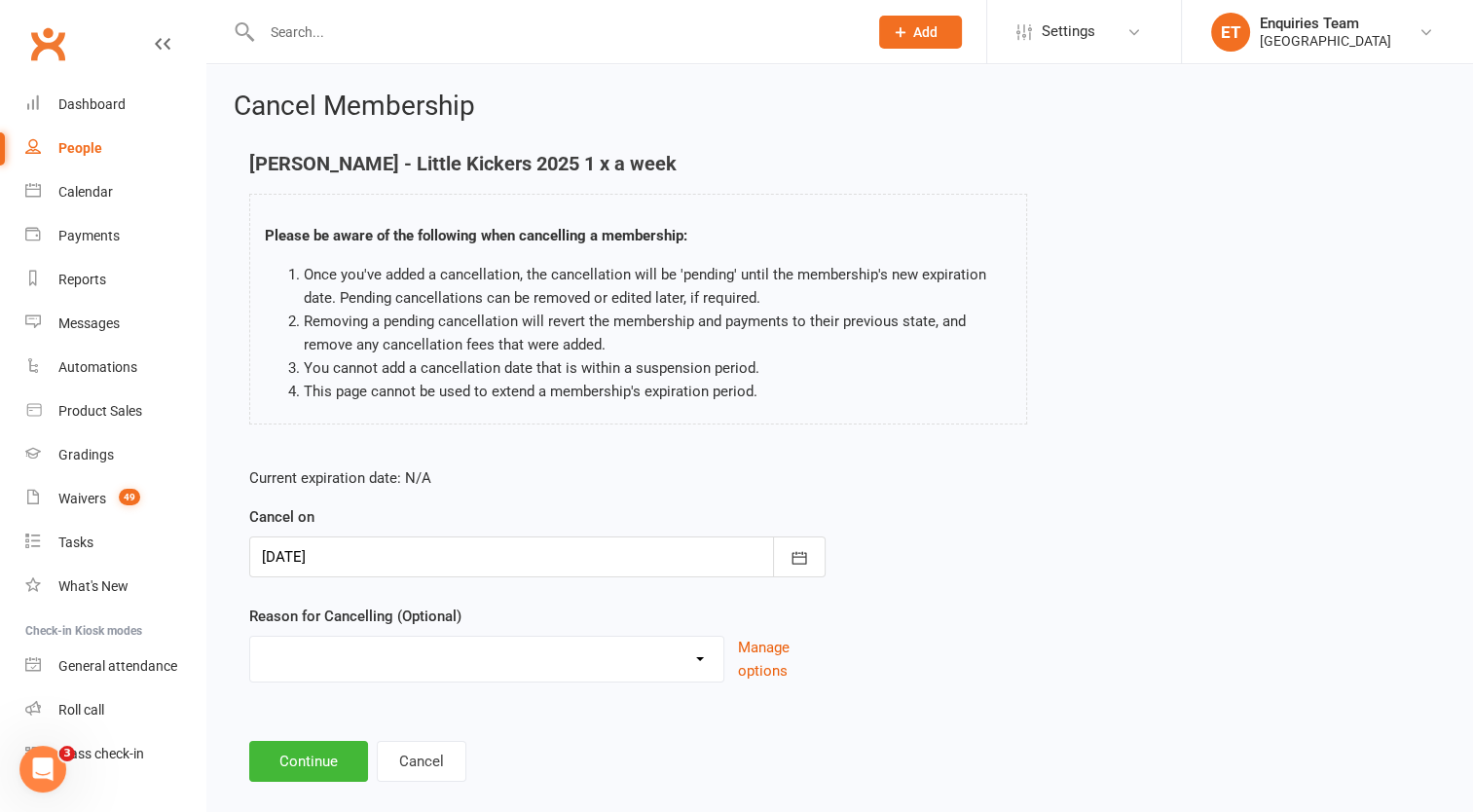
click at [362, 558] on div at bounding box center [537, 557] width 576 height 41
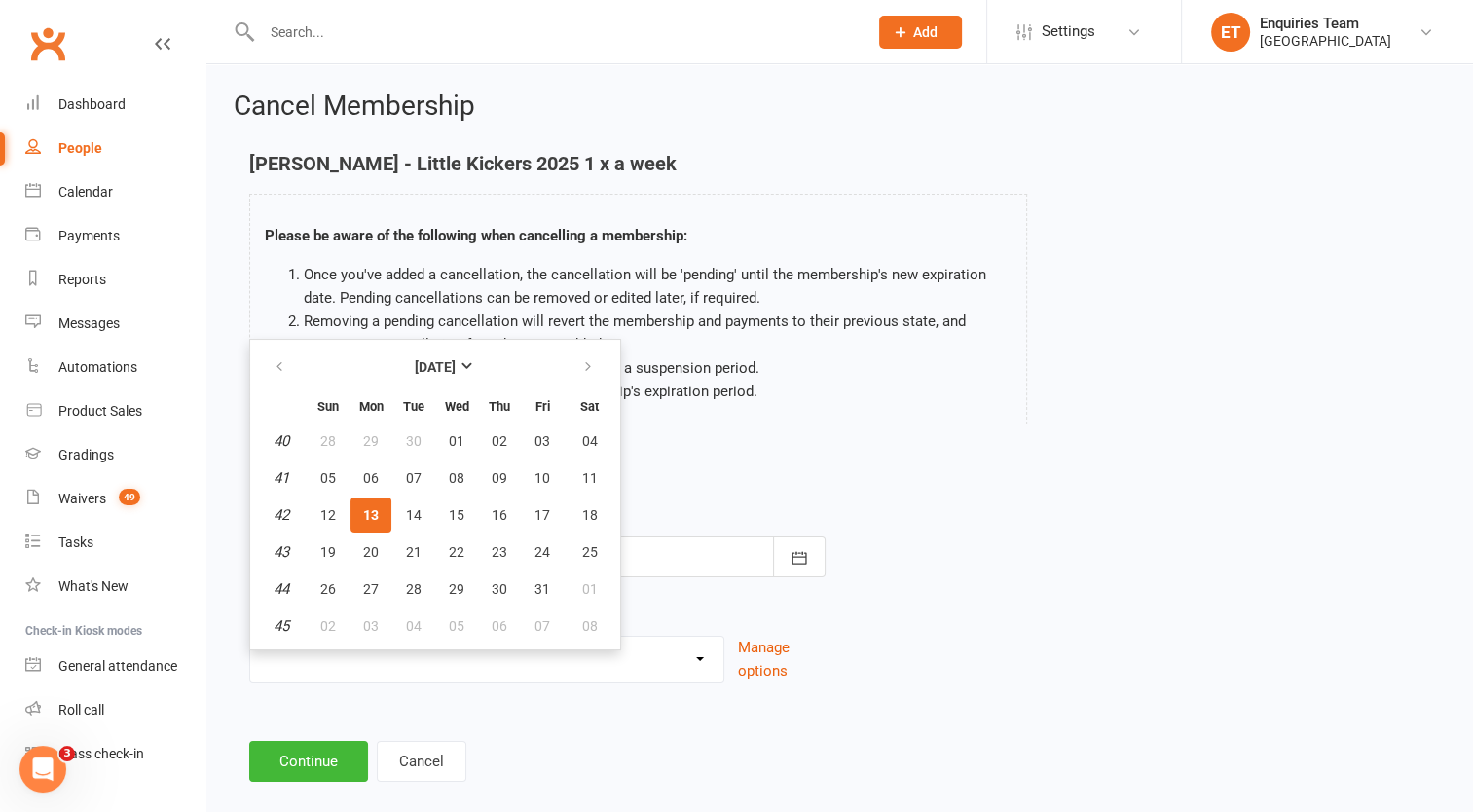
click at [374, 502] on button "13" at bounding box center [371, 515] width 41 height 35
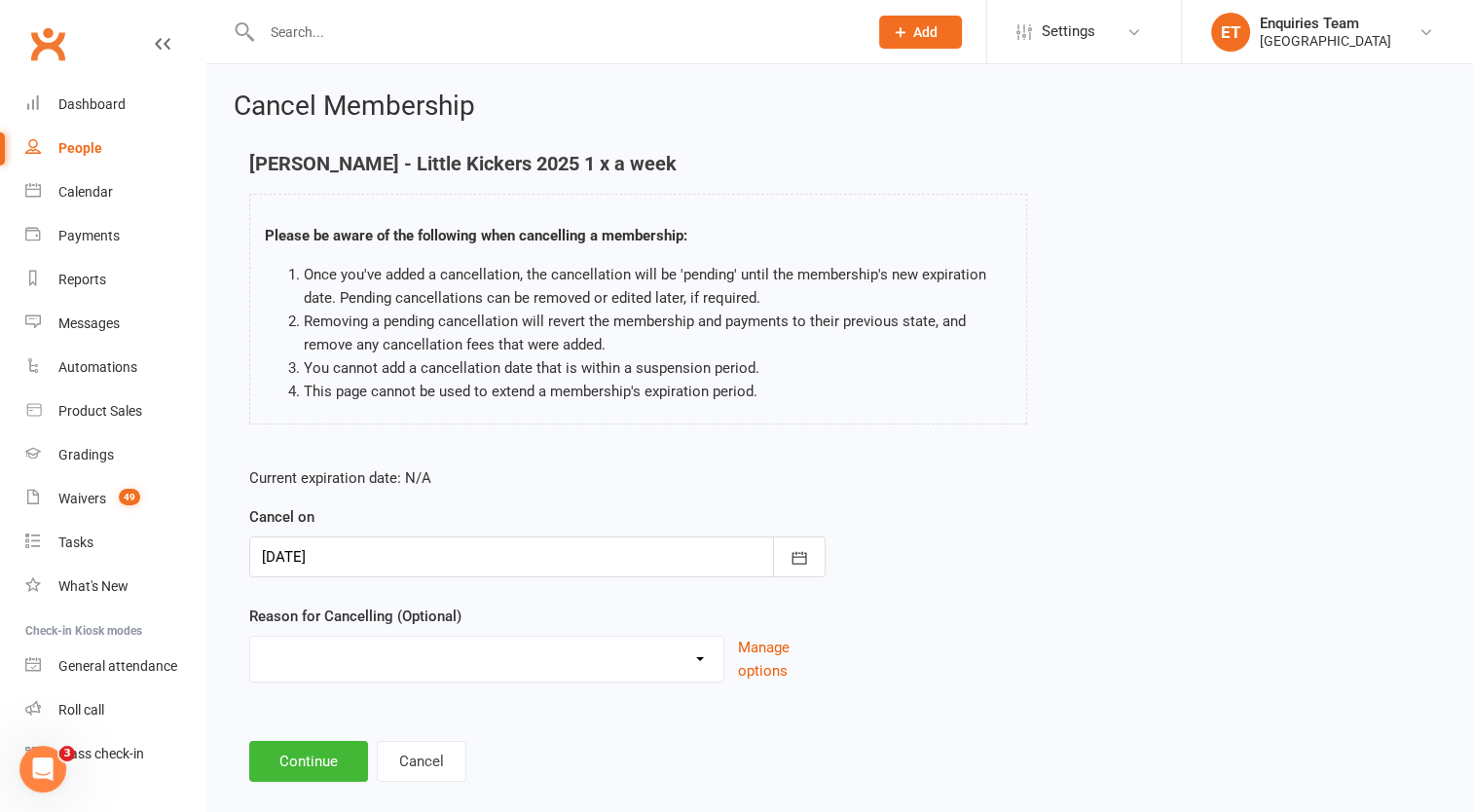
click at [346, 657] on select "away from [GEOGRAPHIC_DATA] for few months change date of monthly payment to th…" at bounding box center [486, 656] width 474 height 39
select select "15"
click at [250, 637] on select "away from [GEOGRAPHIC_DATA] for few months change date of monthly payment to th…" at bounding box center [486, 656] width 474 height 39
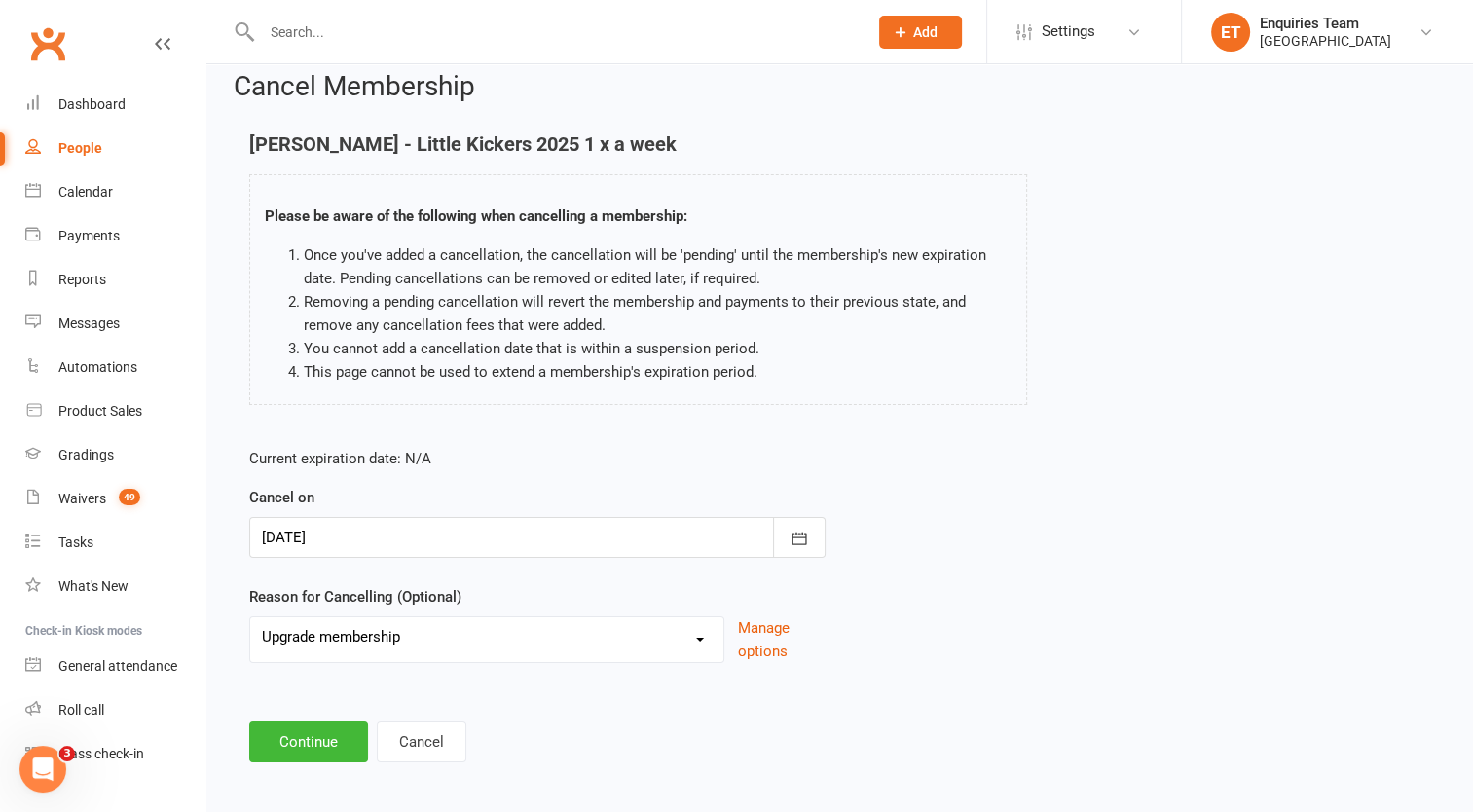
scroll to position [28, 0]
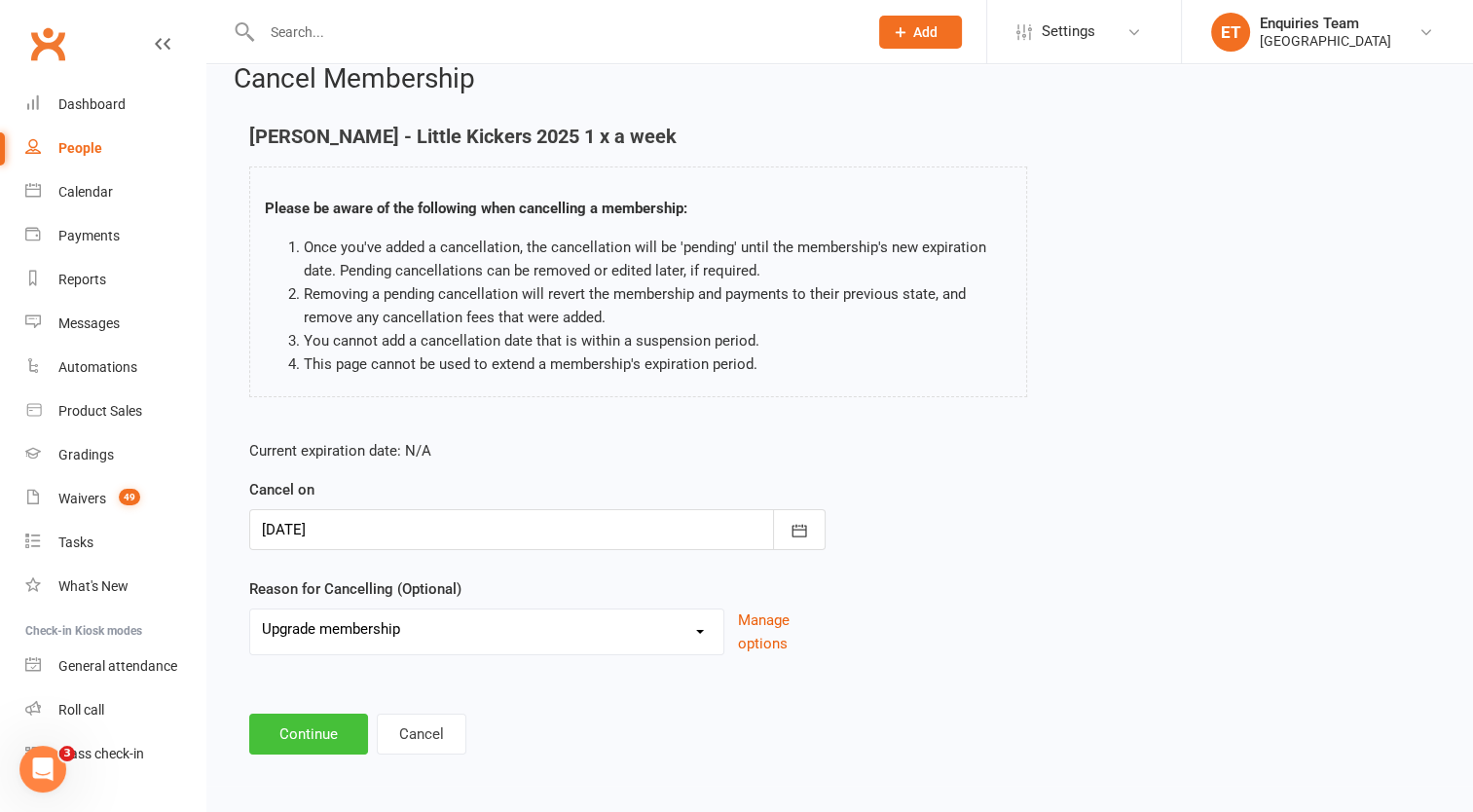
click at [277, 742] on button "Continue" at bounding box center [308, 734] width 119 height 41
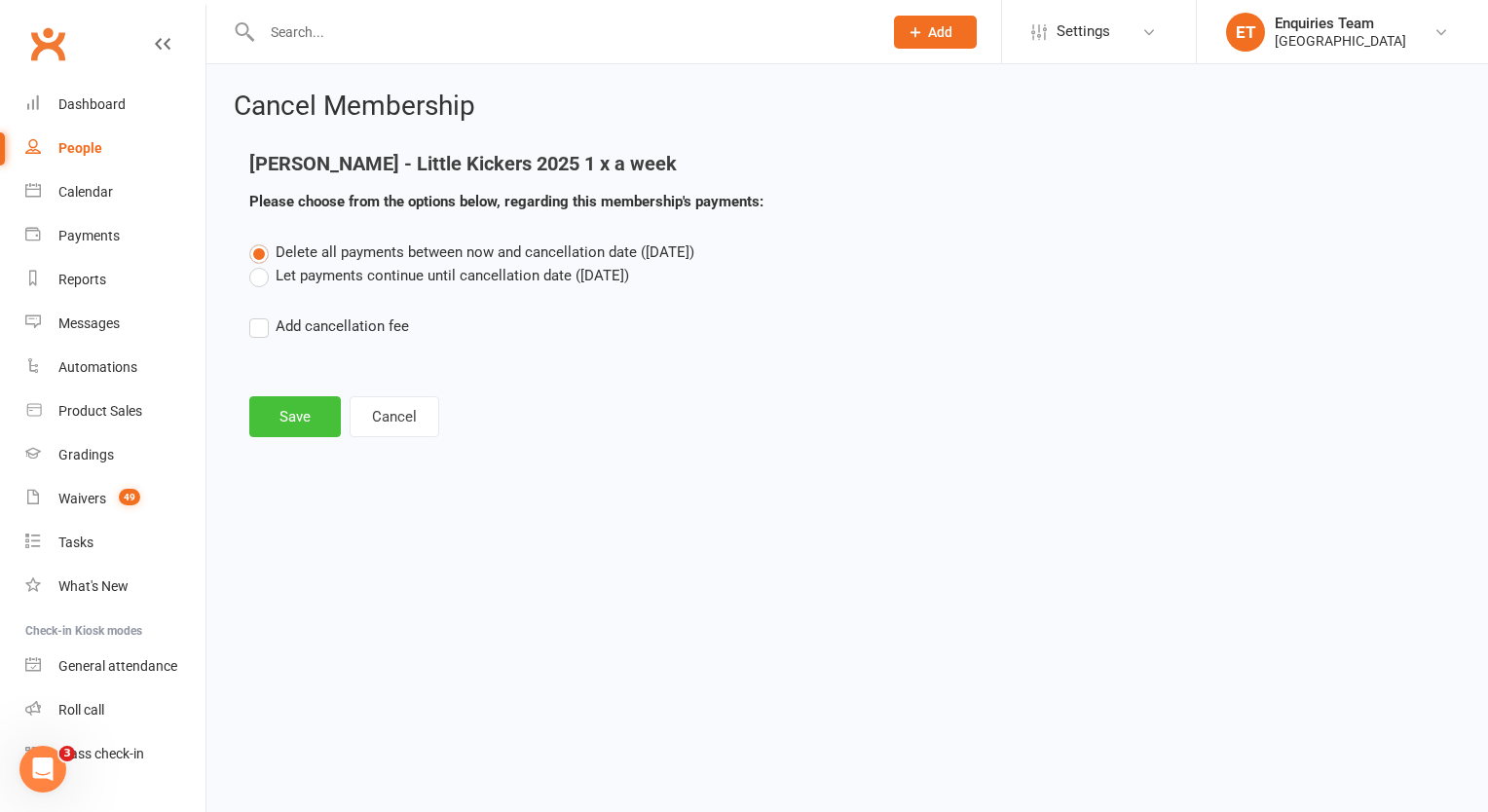
click at [289, 411] on button "Save" at bounding box center [294, 417] width 92 height 41
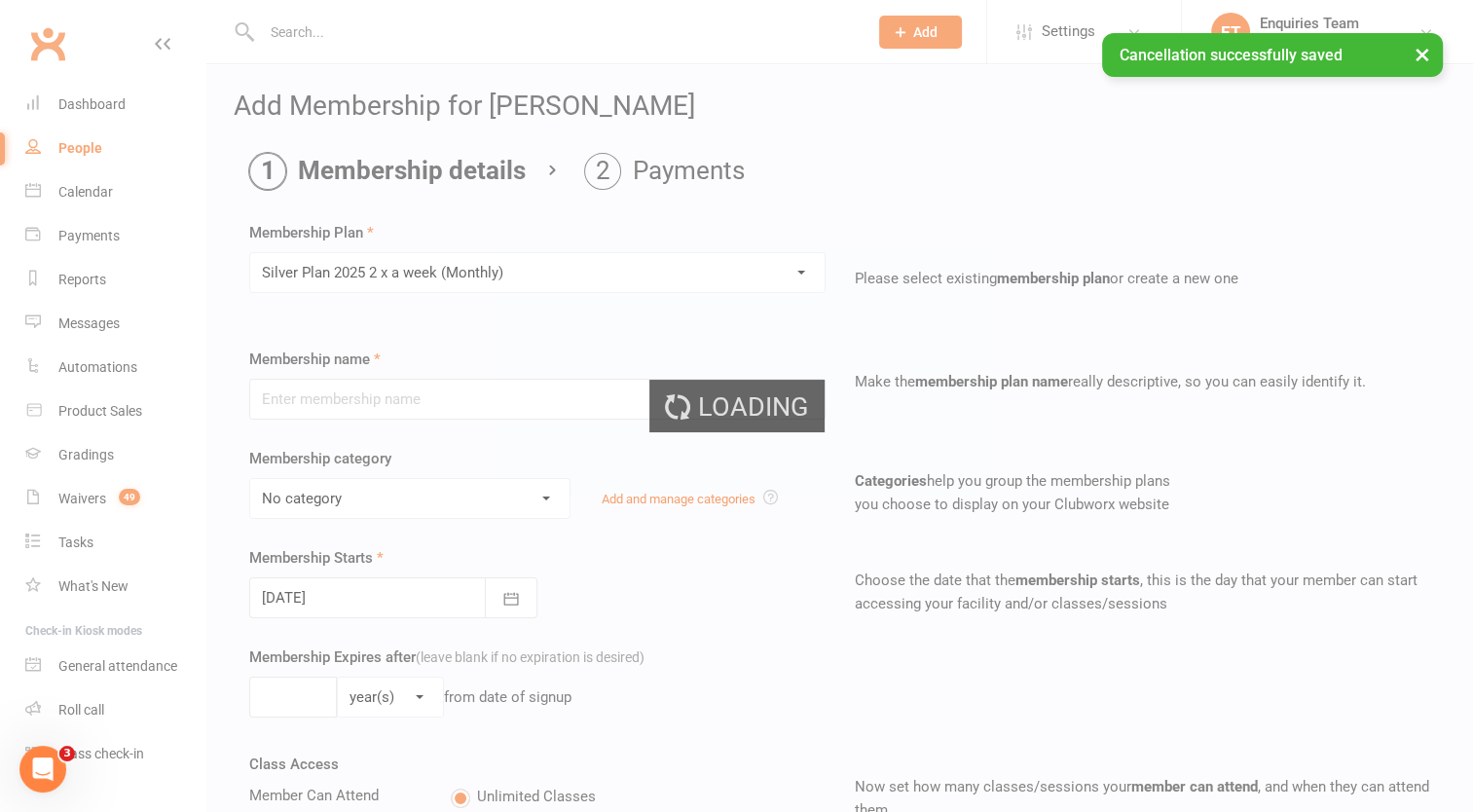
type input "Silver Plan 2025 2 x a week (Monthly)"
select select "6"
type input "0"
type input "2"
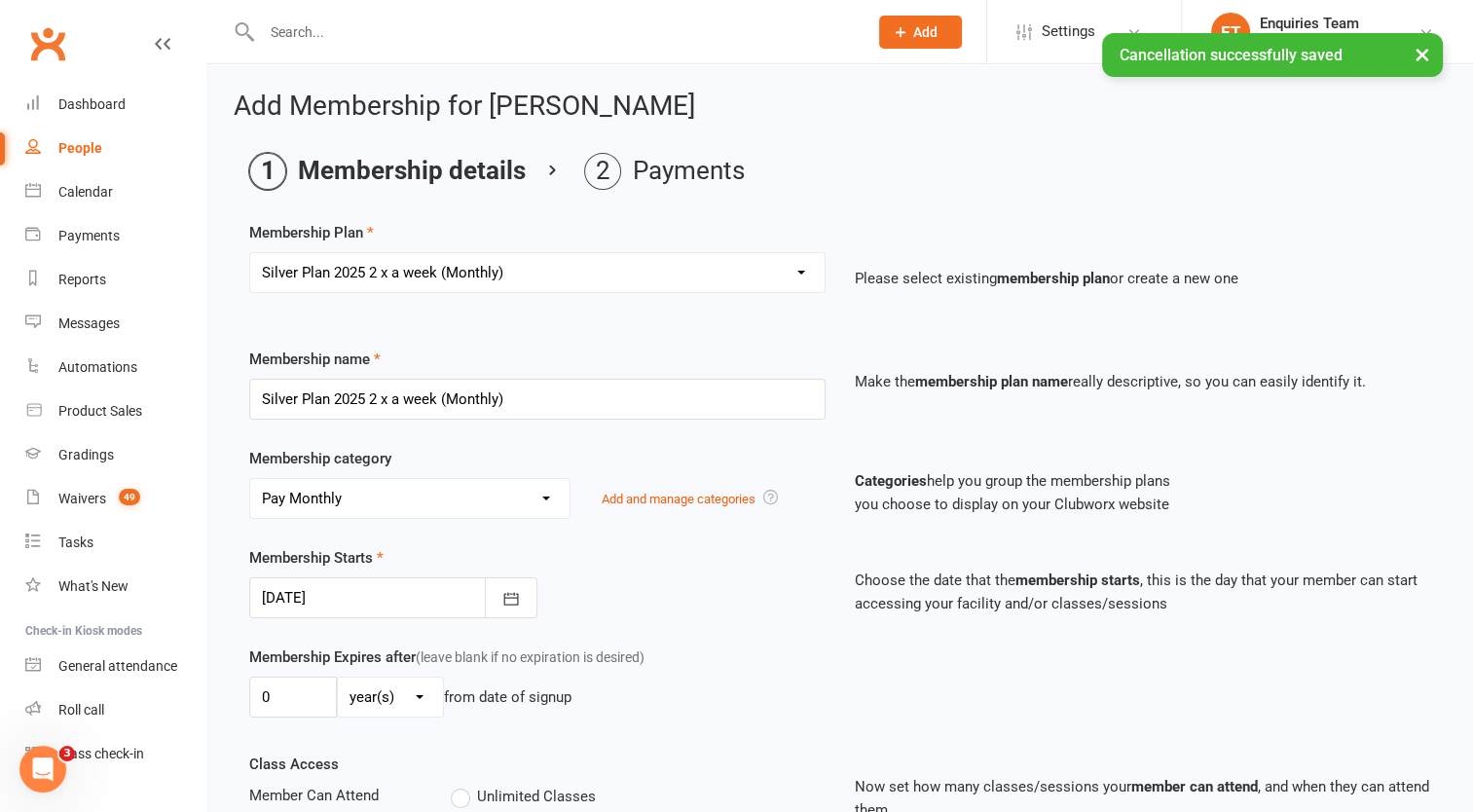
type input "[DATE]"
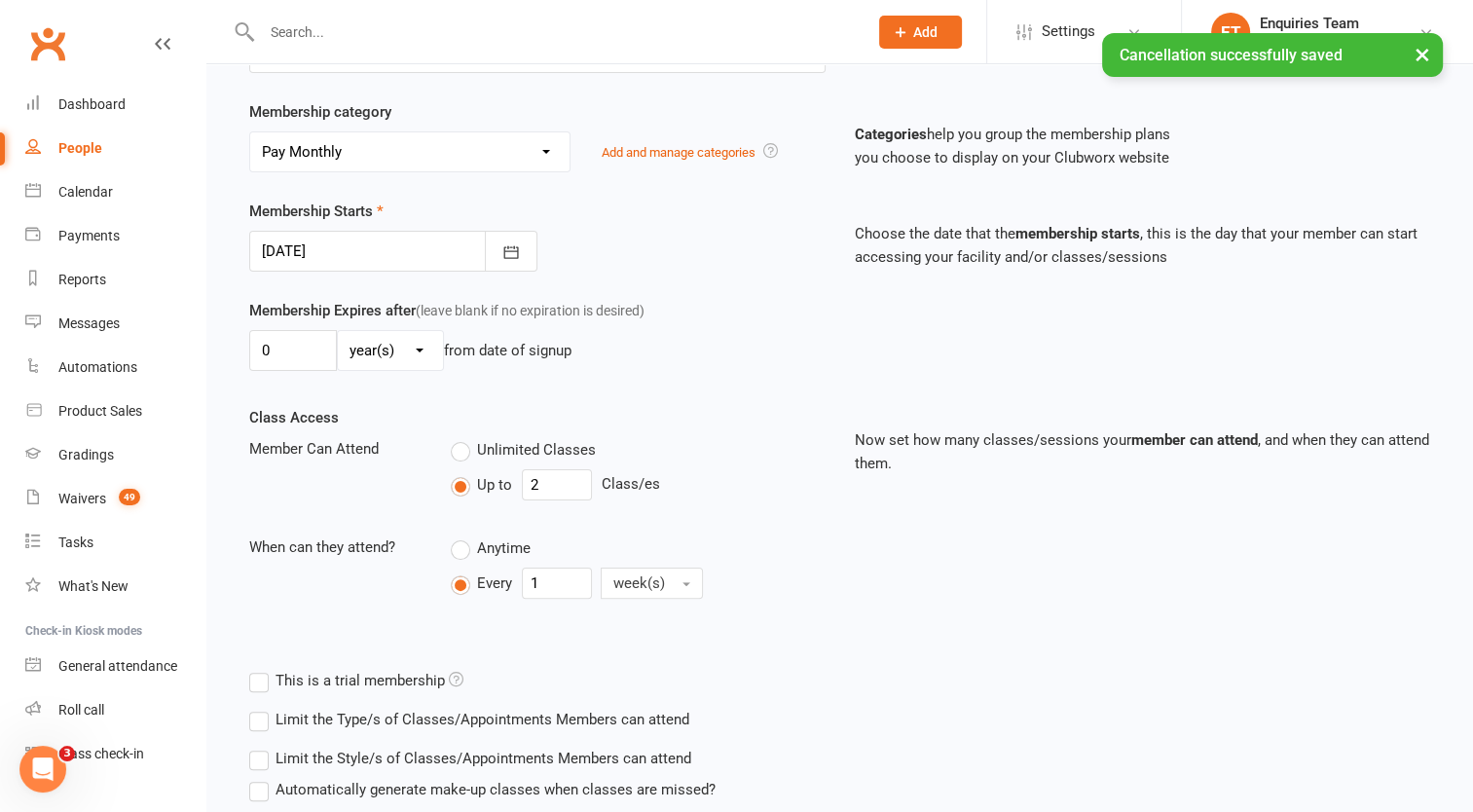
scroll to position [486, 0]
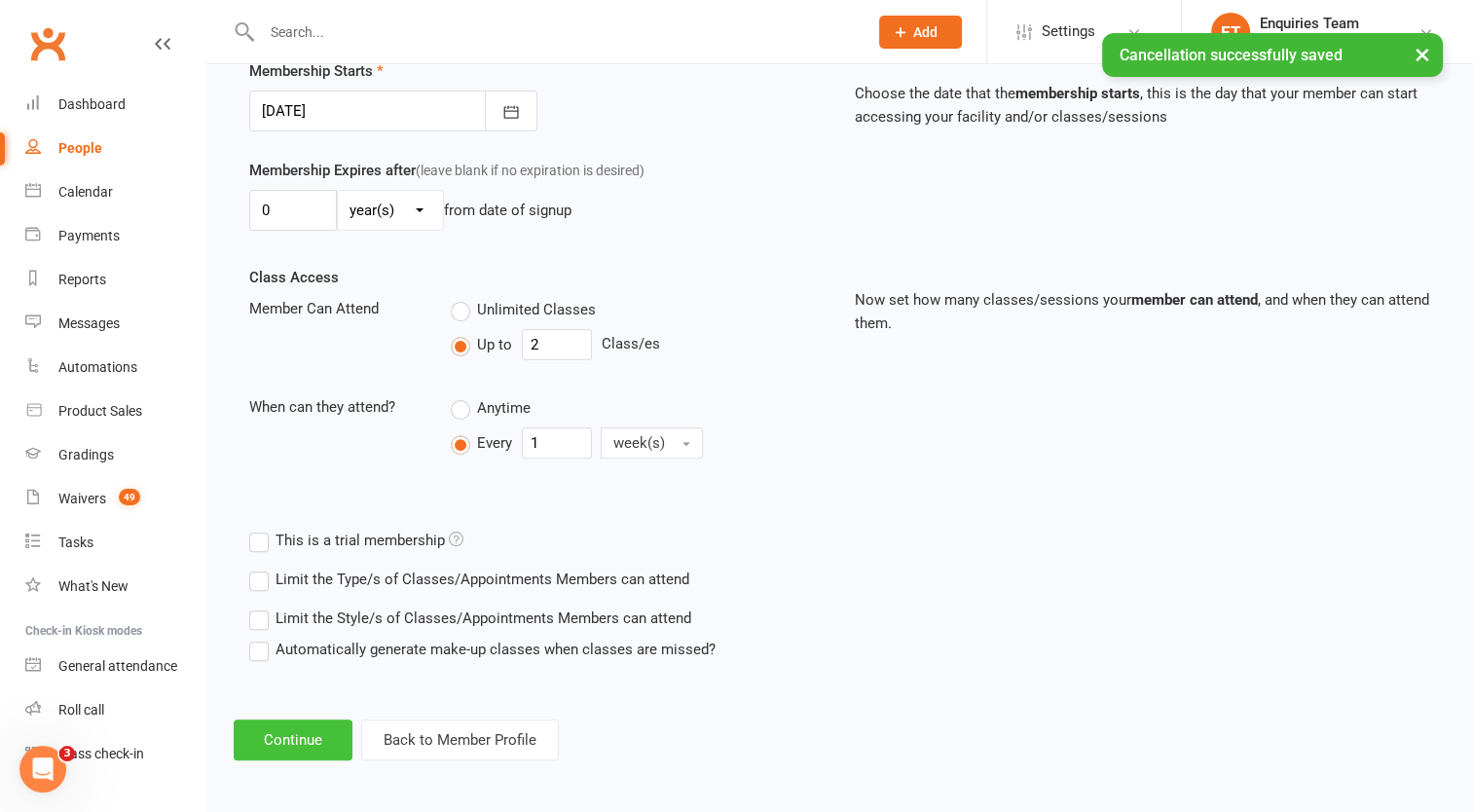
click at [308, 734] on button "Continue" at bounding box center [292, 740] width 119 height 41
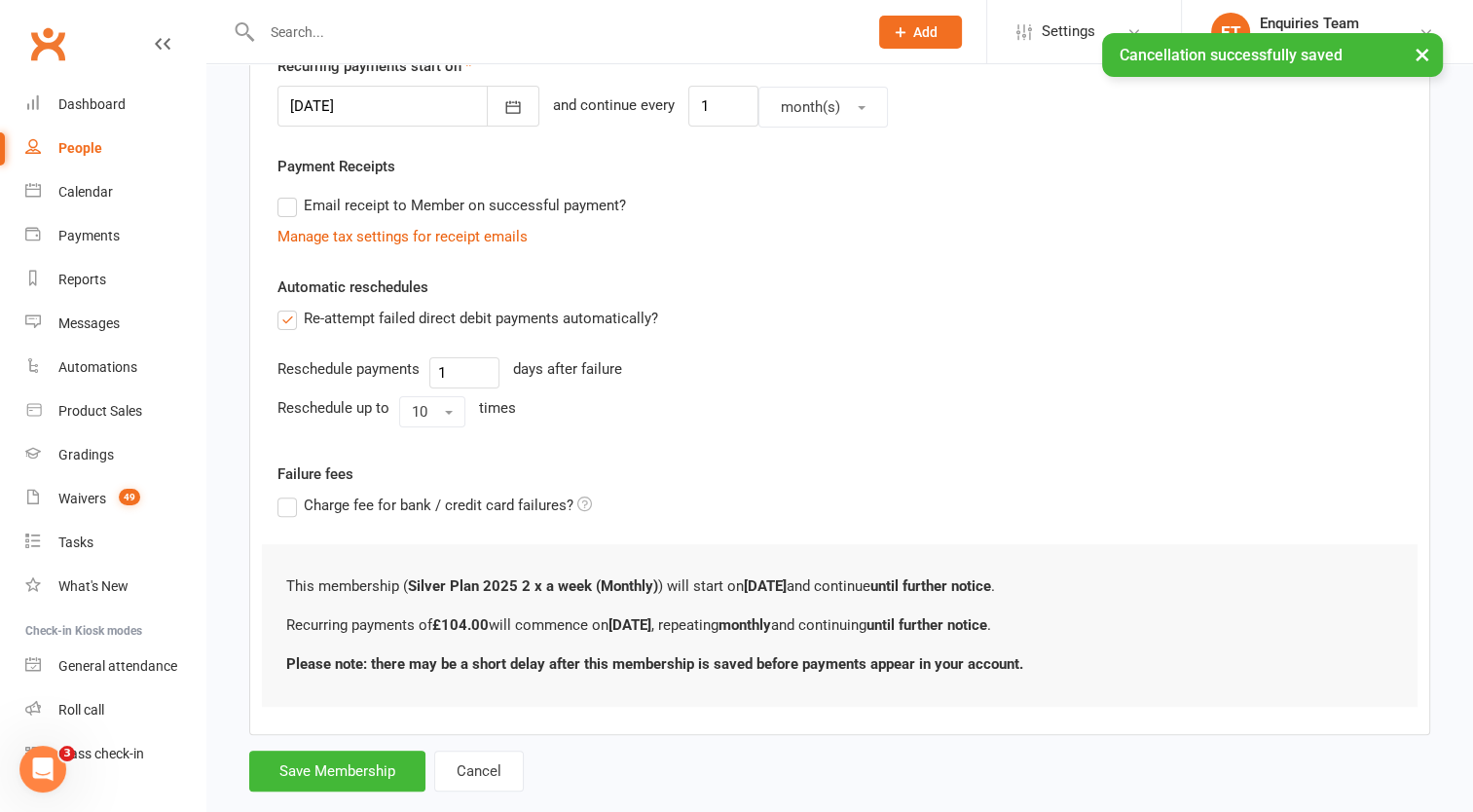
scroll to position [0, 0]
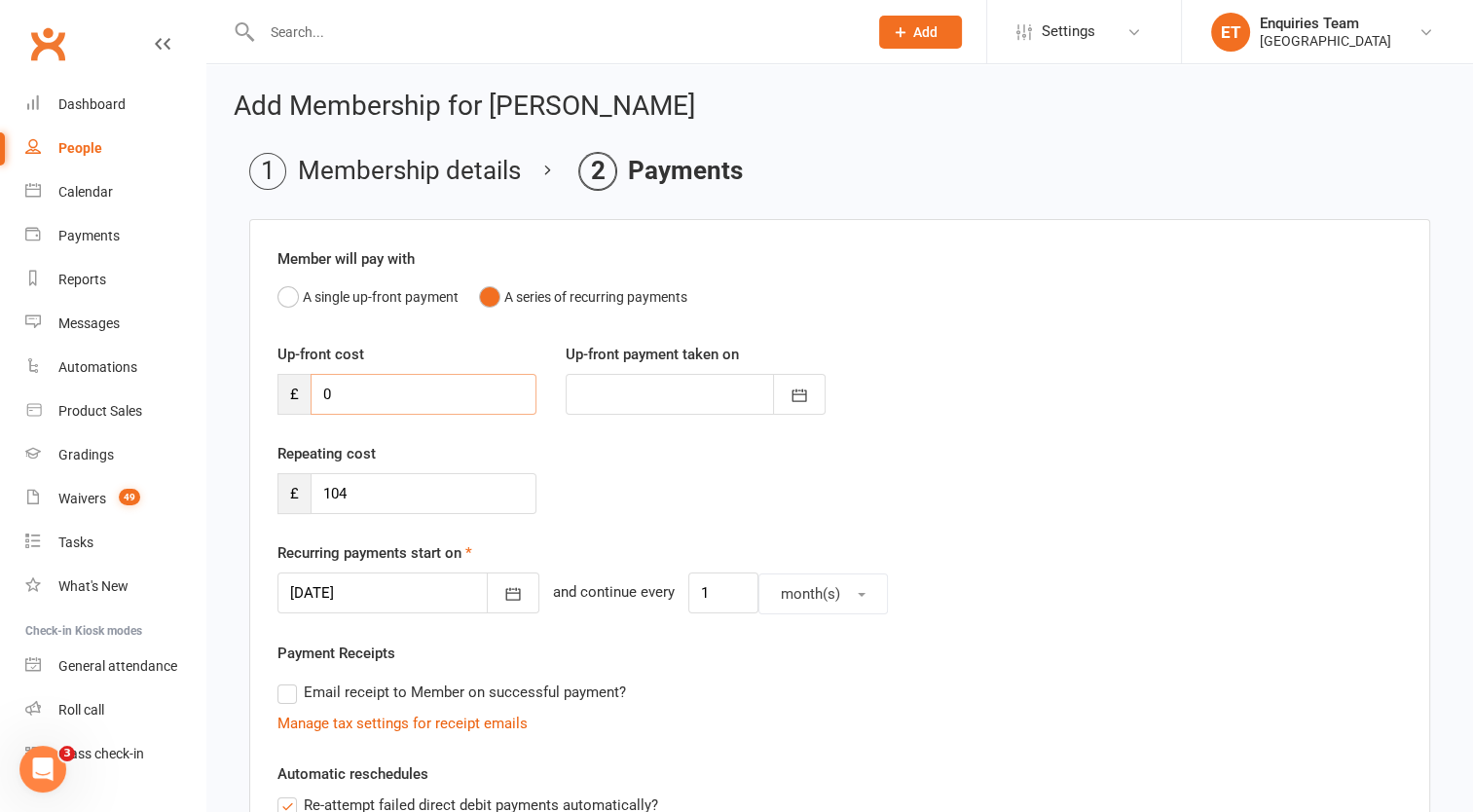
drag, startPoint x: 351, startPoint y: 396, endPoint x: 318, endPoint y: 396, distance: 33.0
click at [318, 396] on input "0" at bounding box center [422, 395] width 225 height 41
type input "1"
type input "[DATE]"
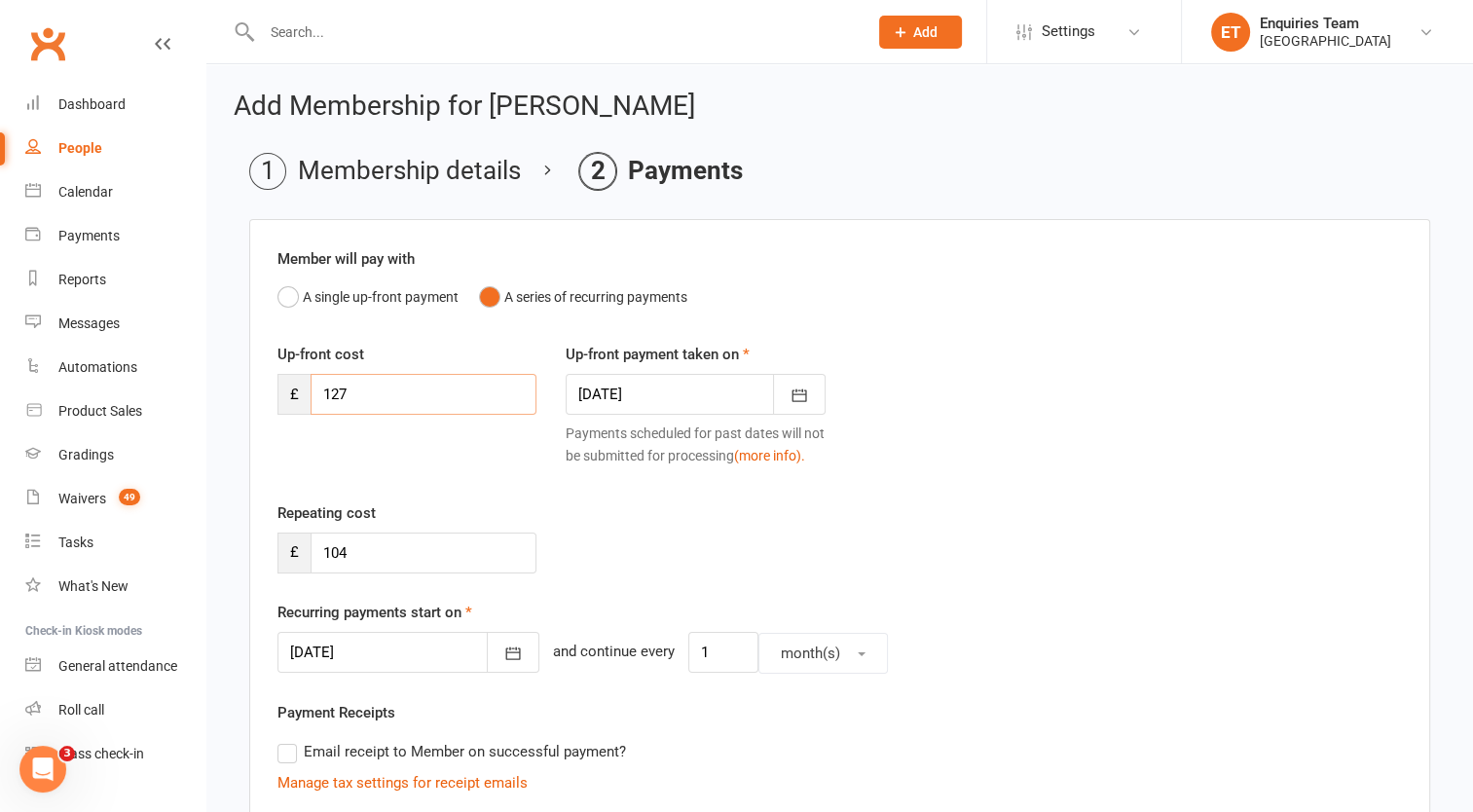
type input "127"
click at [668, 382] on div at bounding box center [695, 395] width 259 height 41
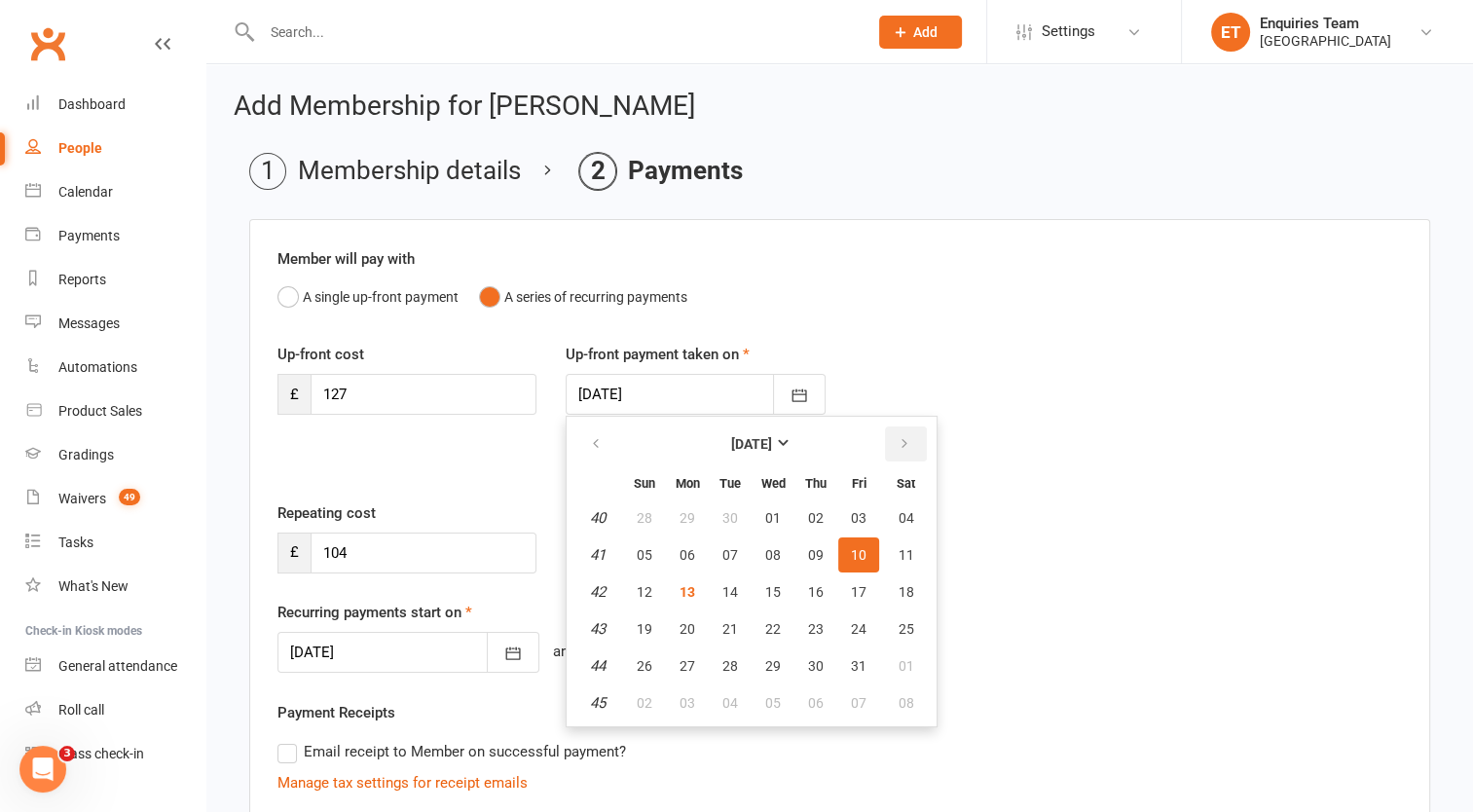
click at [902, 445] on icon "button" at bounding box center [905, 444] width 14 height 16
click at [900, 512] on span "01" at bounding box center [907, 518] width 16 height 16
type input "[DATE]"
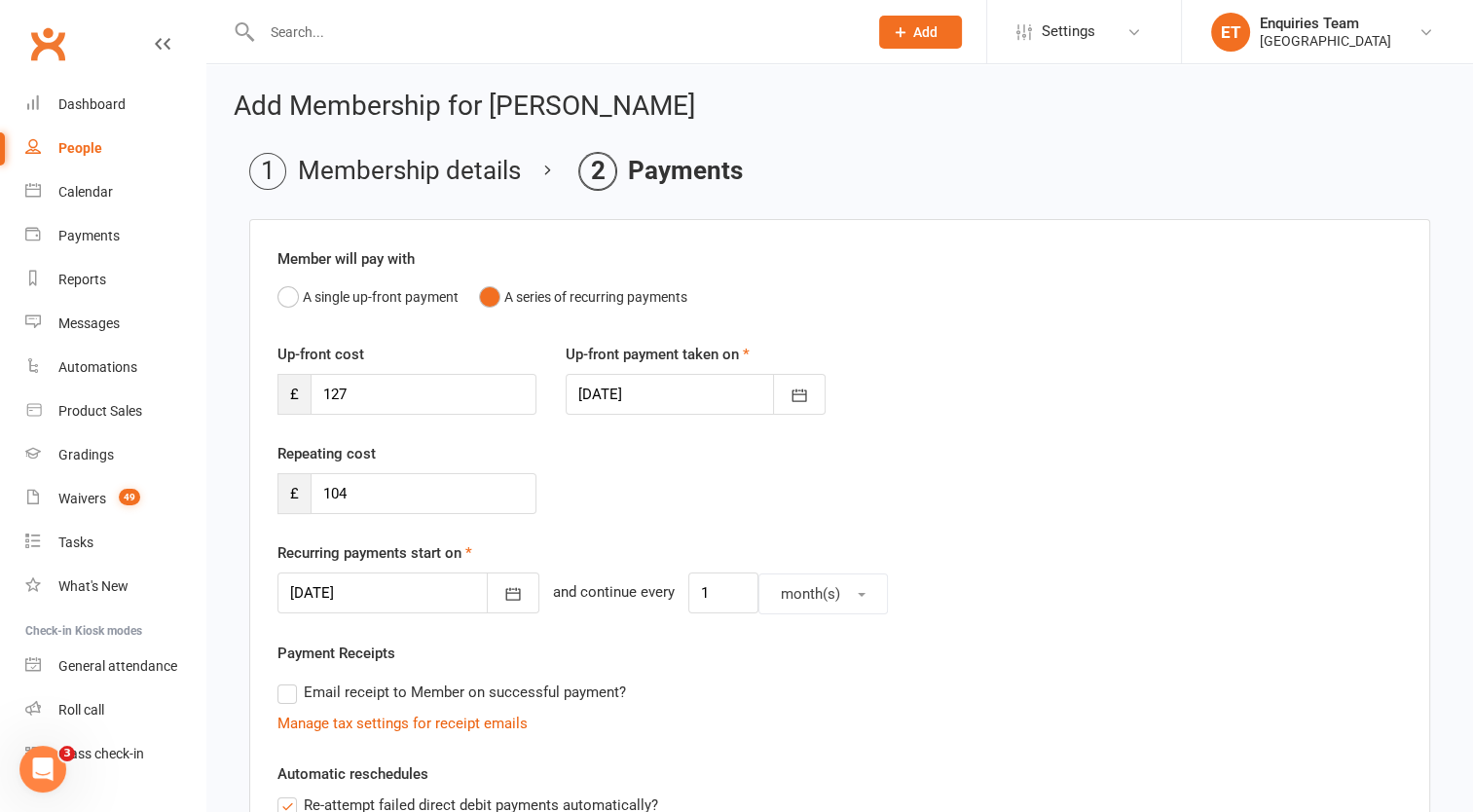
click at [383, 585] on div at bounding box center [409, 593] width 262 height 41
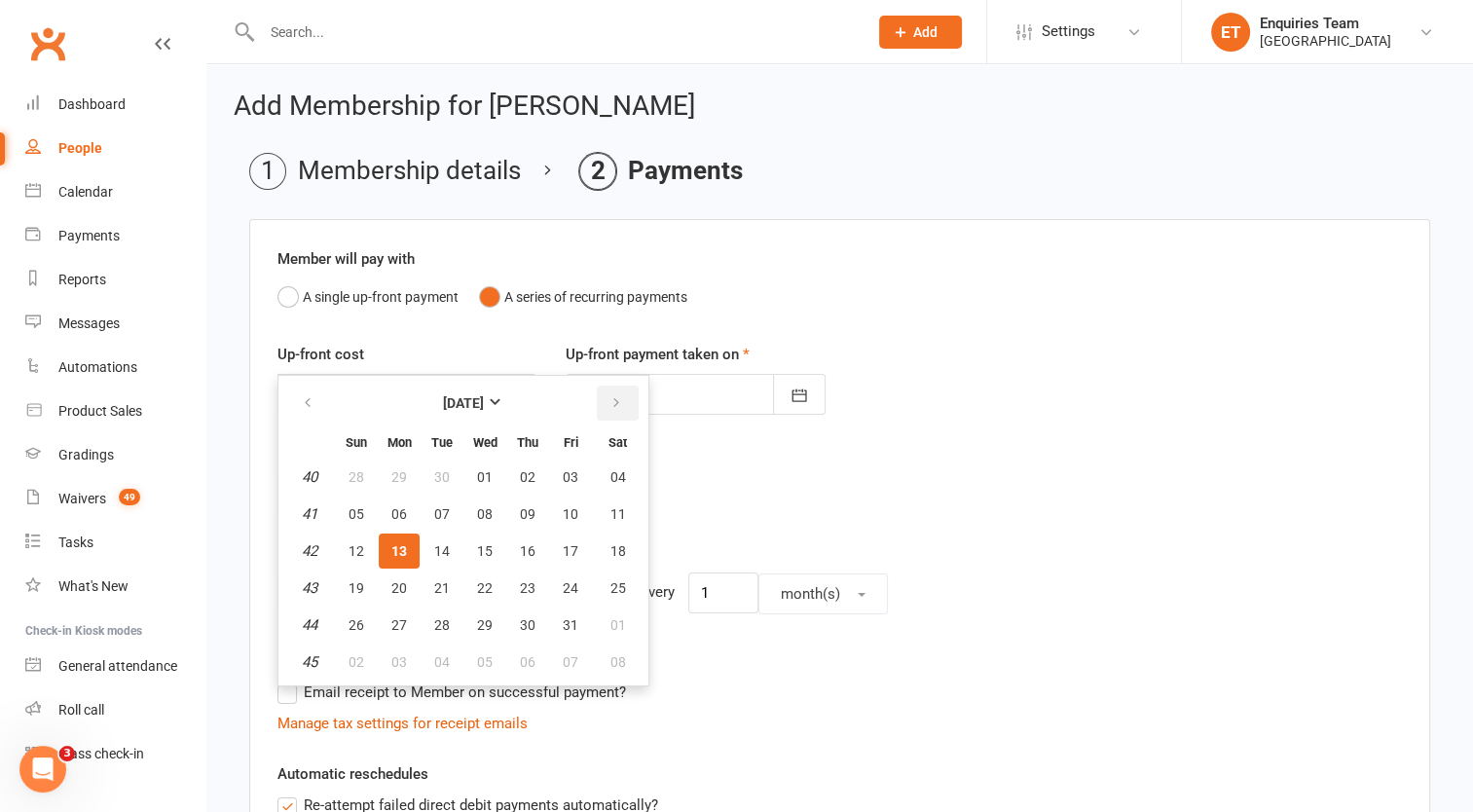
click at [611, 400] on icon "button" at bounding box center [616, 404] width 14 height 16
click at [609, 403] on icon "button" at bounding box center [616, 404] width 14 height 16
click at [398, 473] on span "01" at bounding box center [400, 477] width 16 height 16
type input "[DATE]"
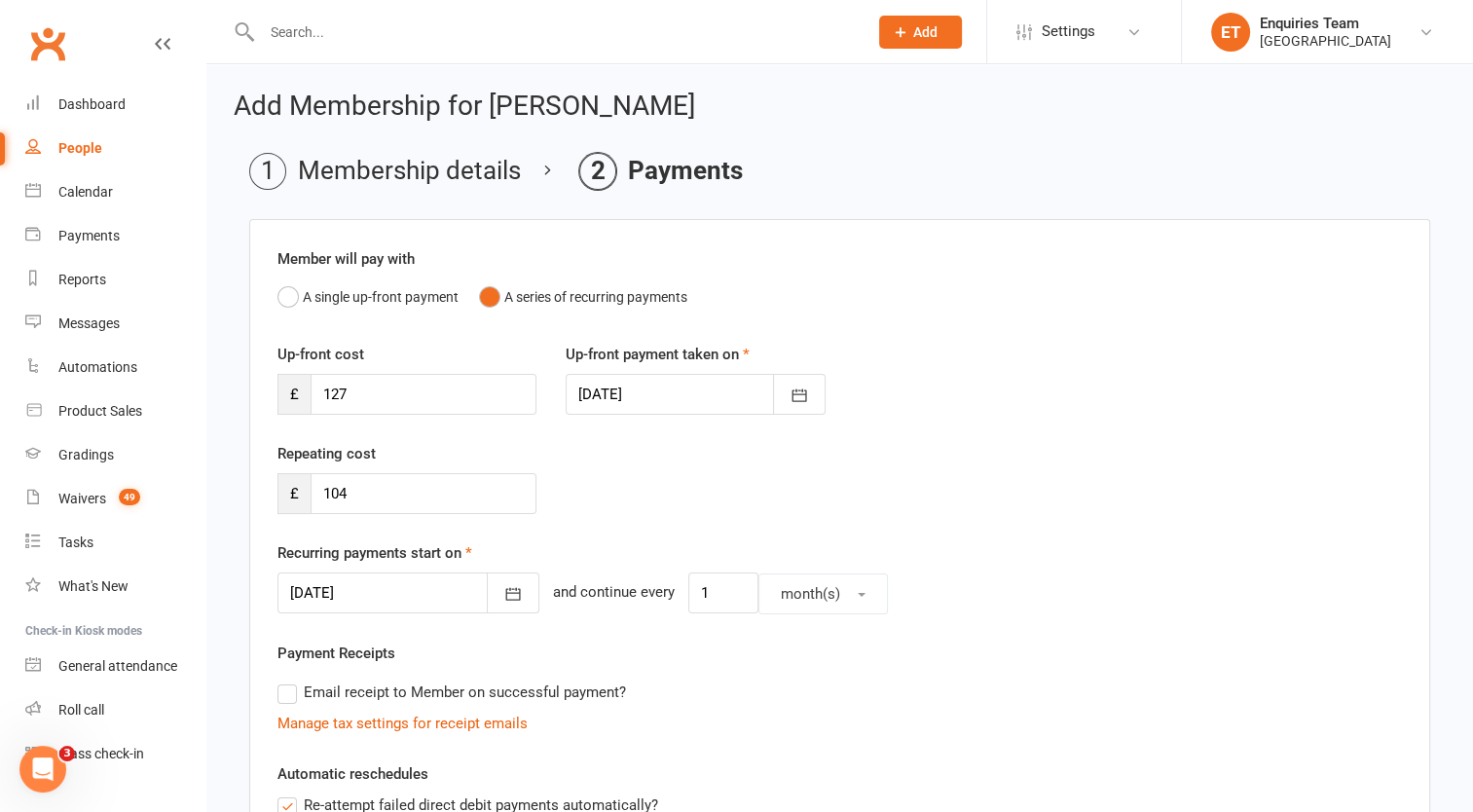
click at [702, 490] on div "Repeating cost £ 104" at bounding box center [840, 491] width 1154 height 99
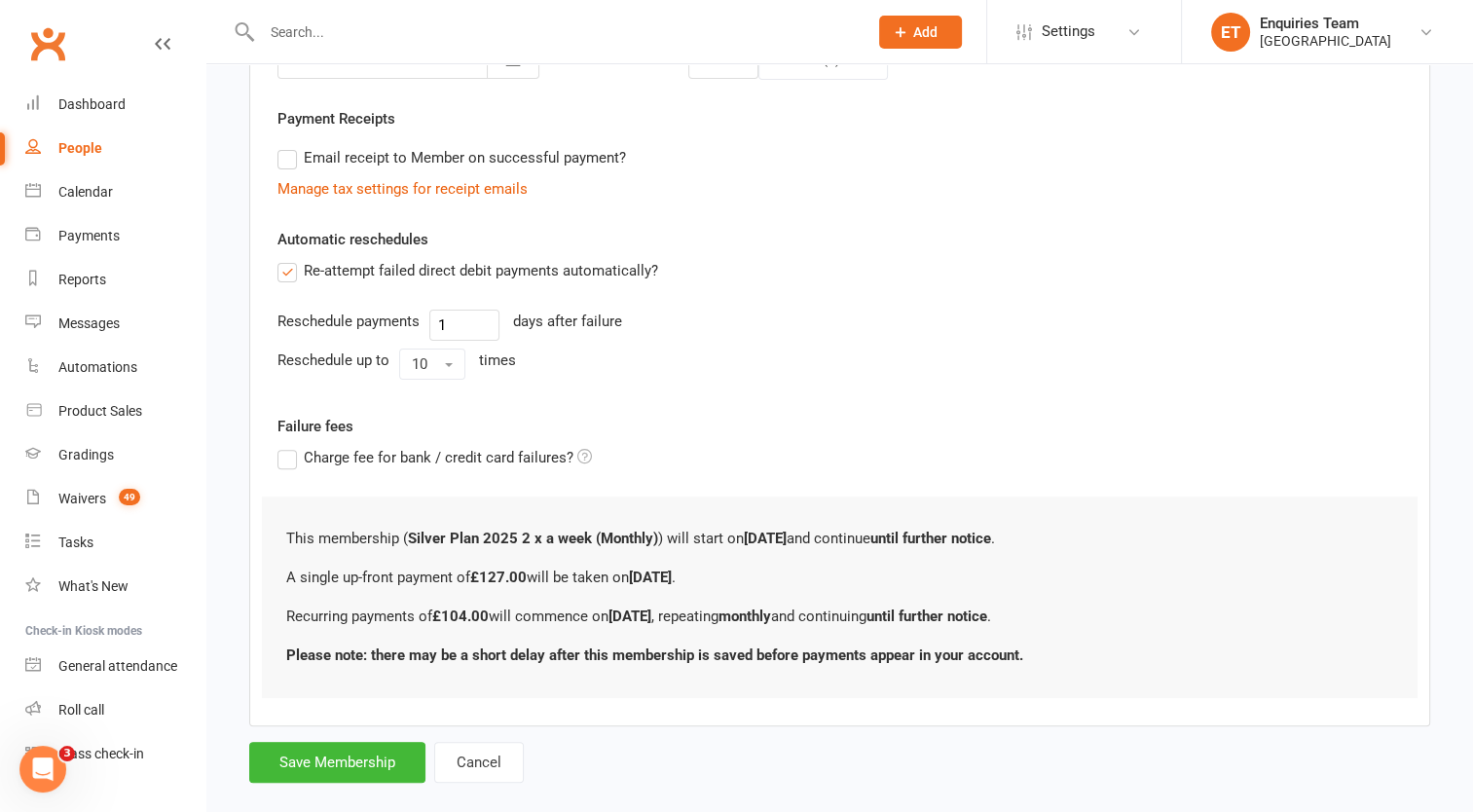
scroll to position [561, 0]
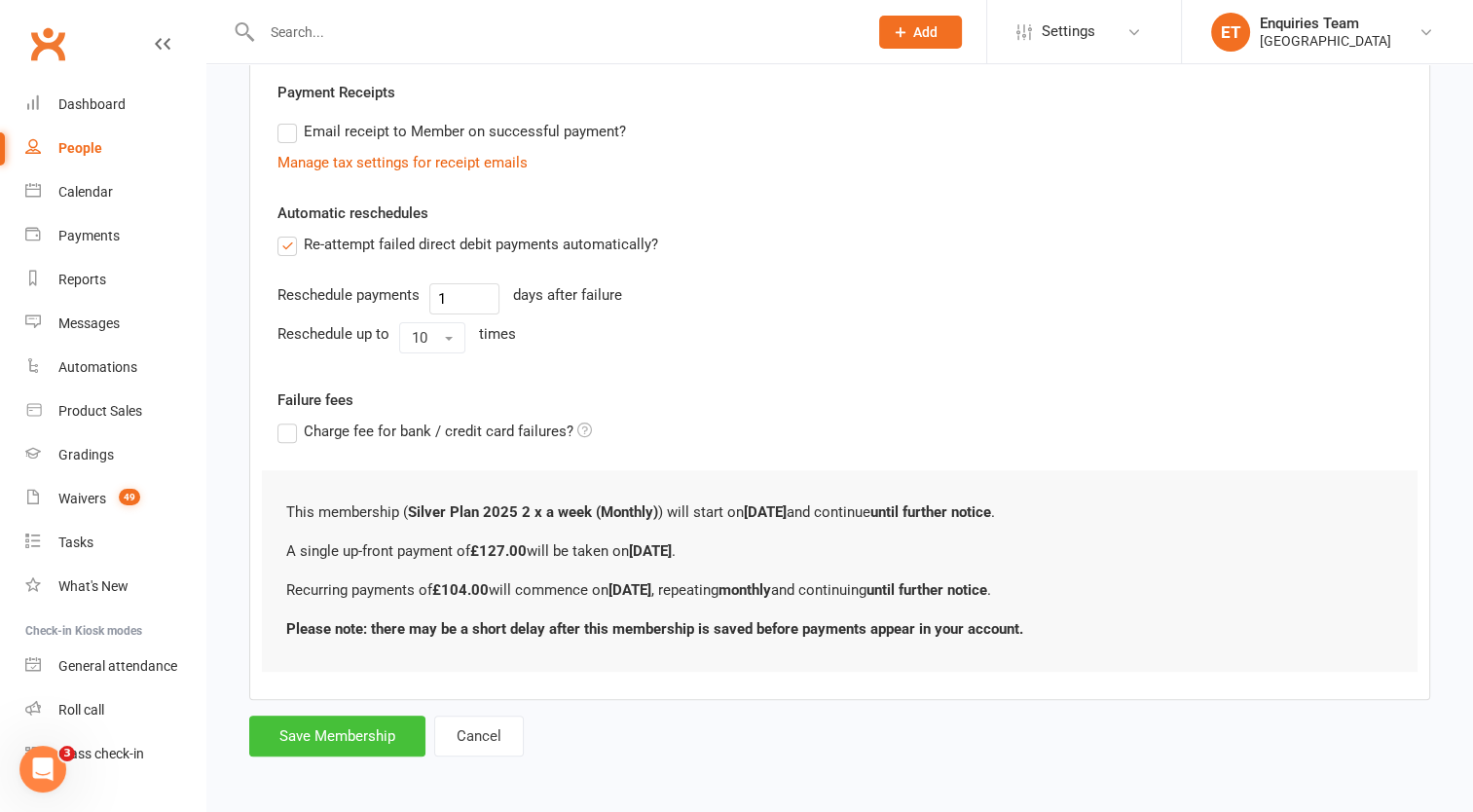
click at [323, 738] on button "Save Membership" at bounding box center [337, 736] width 176 height 41
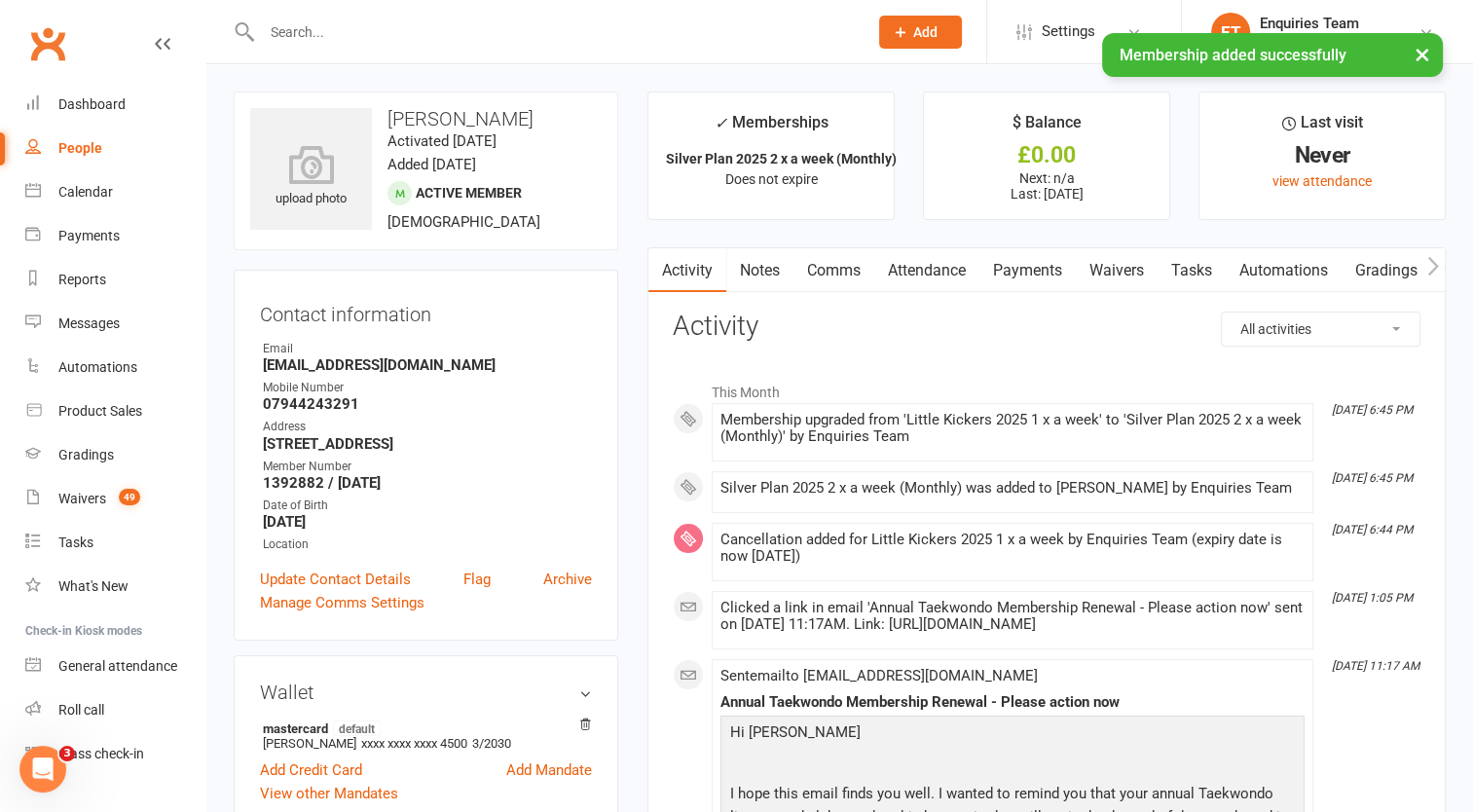
click at [351, 31] on input "text" at bounding box center [554, 32] width 598 height 28
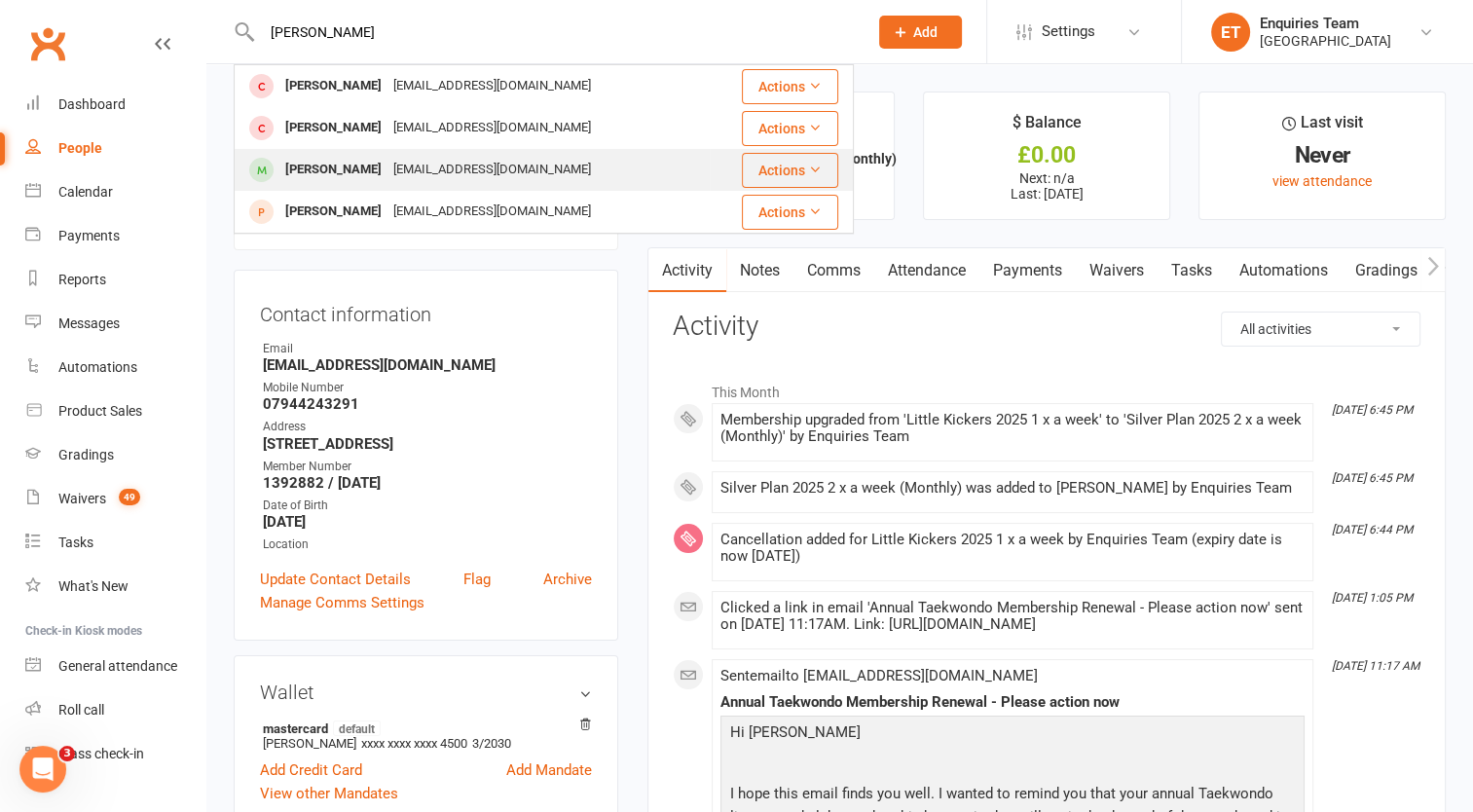
type input "[PERSON_NAME]"
click at [388, 176] on div "[EMAIL_ADDRESS][DOMAIN_NAME]" at bounding box center [492, 169] width 210 height 29
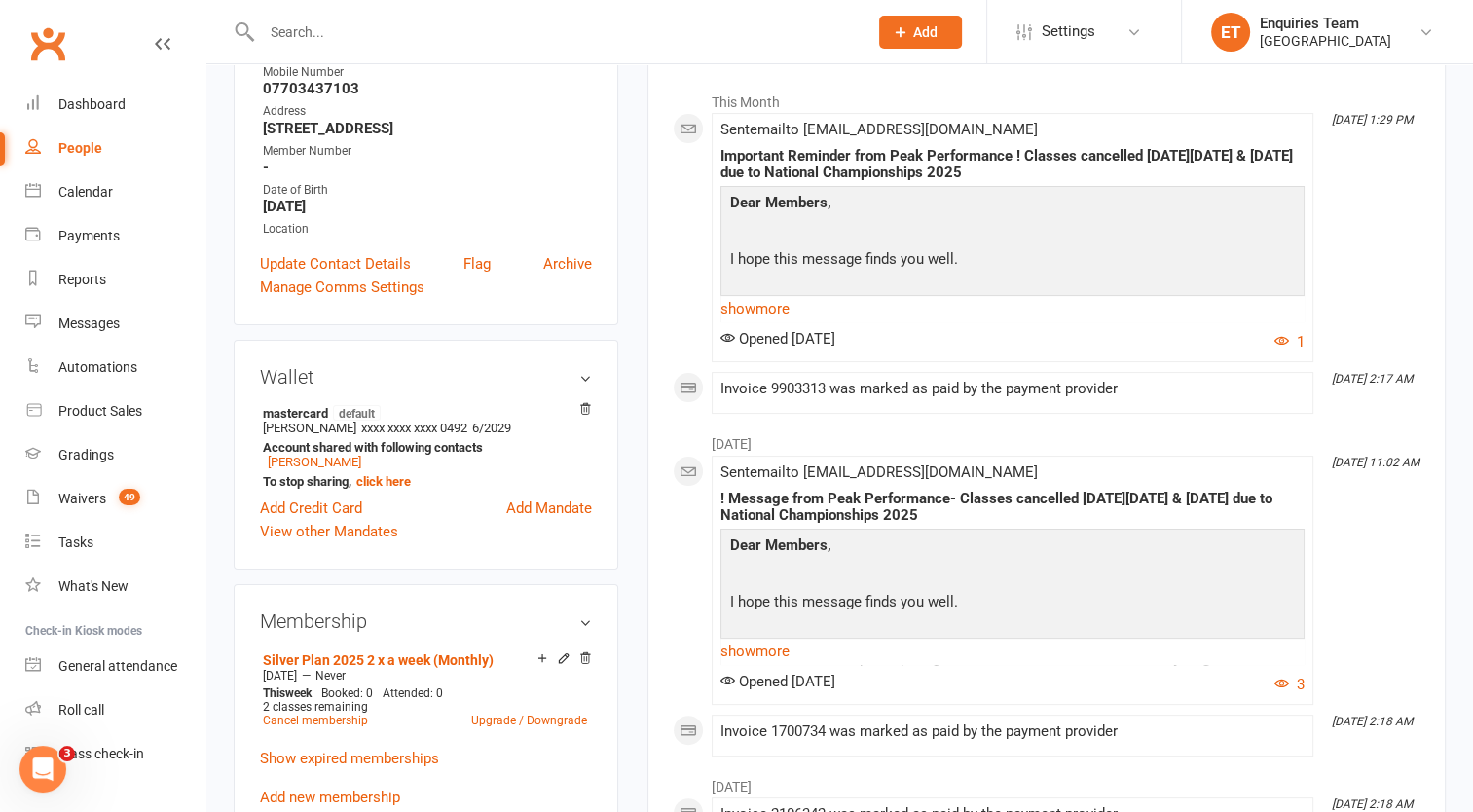
scroll to position [486, 0]
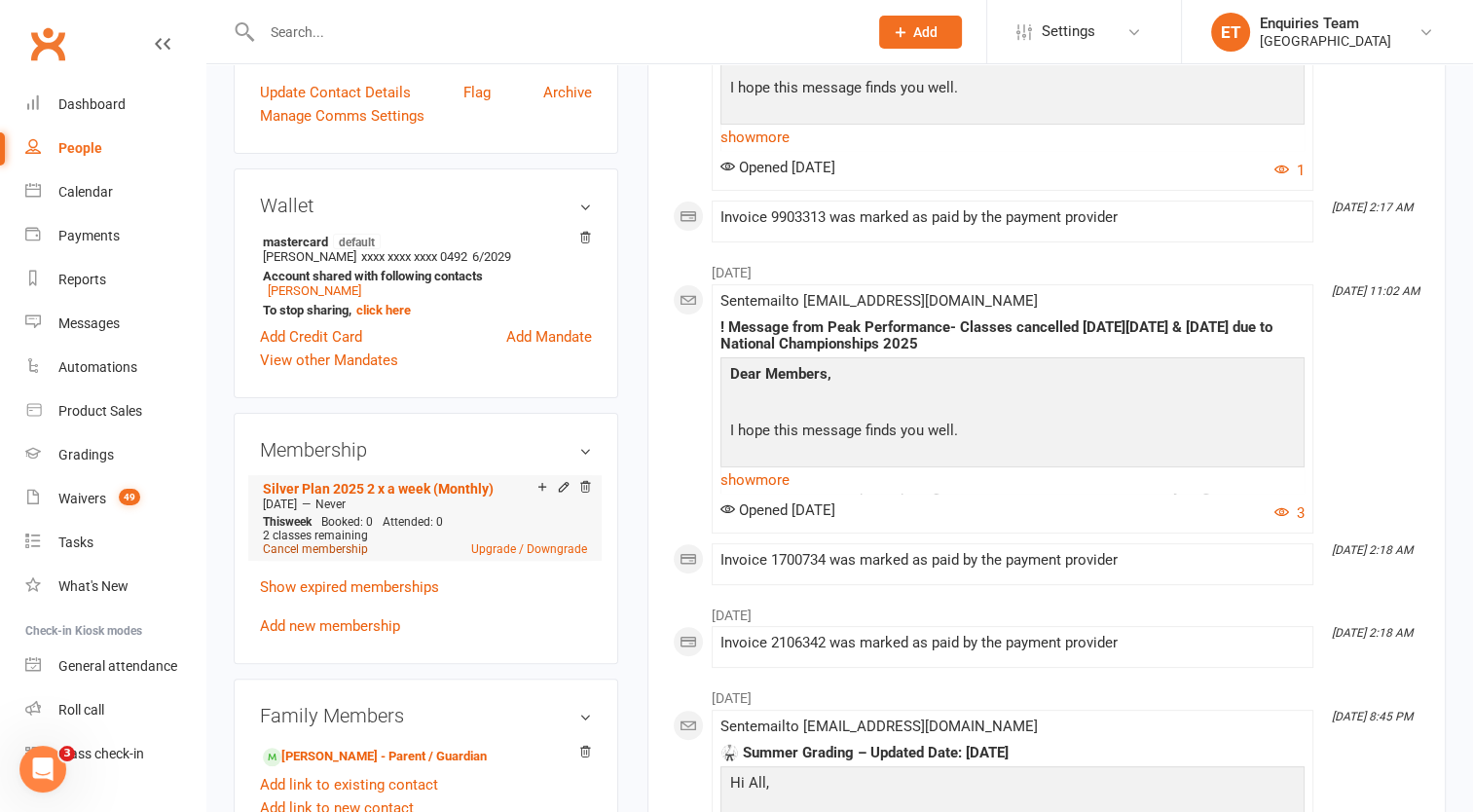
click at [308, 556] on link "Cancel membership" at bounding box center [315, 549] width 105 height 14
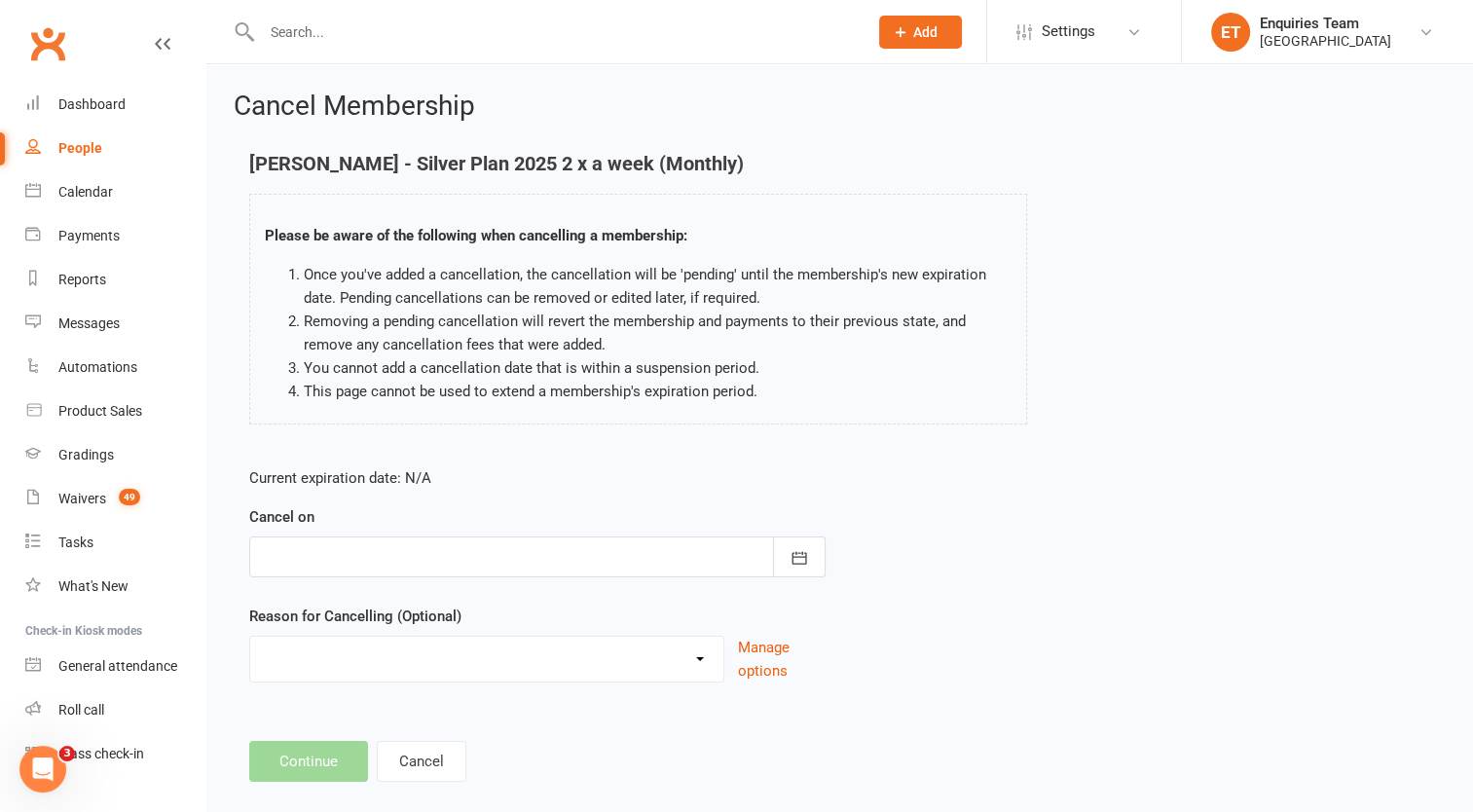
click at [356, 548] on div at bounding box center [537, 557] width 576 height 41
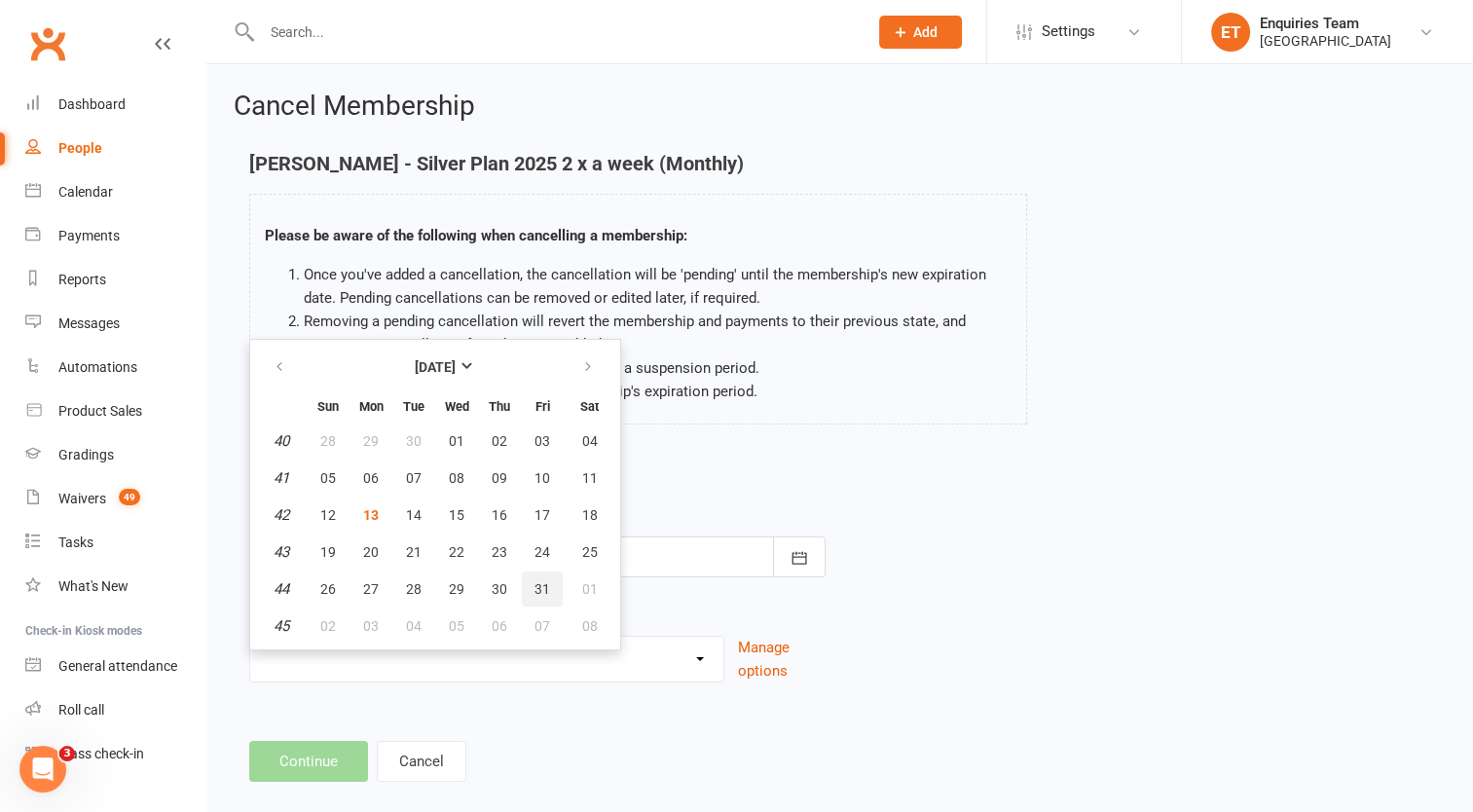
click at [542, 583] on span "31" at bounding box center [543, 589] width 16 height 16
type input "[DATE]"
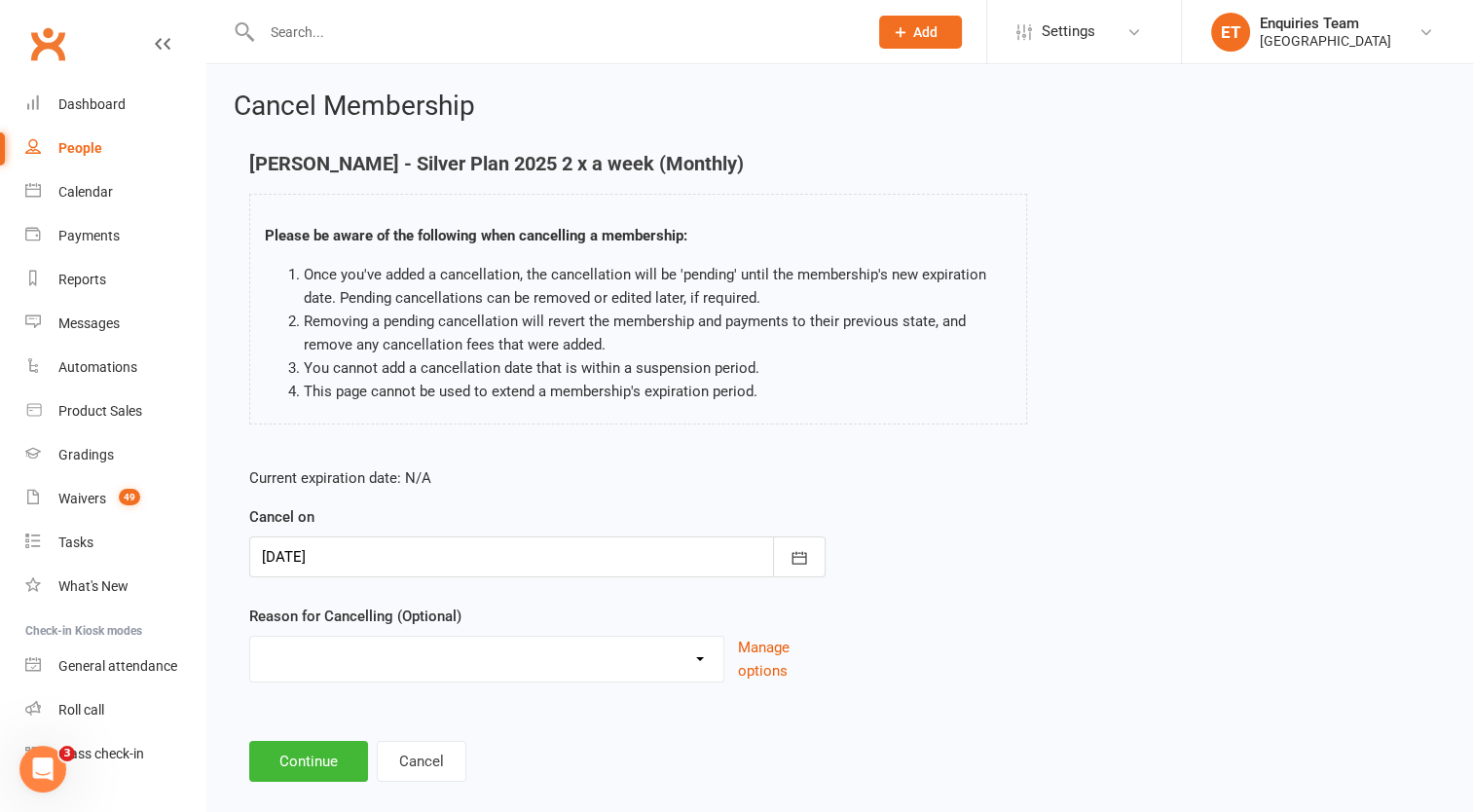
click at [408, 638] on select "away from [GEOGRAPHIC_DATA] for few months change date of monthly payment to th…" at bounding box center [486, 656] width 474 height 39
select select "9"
click at [250, 637] on select "away from [GEOGRAPHIC_DATA] for few months change date of monthly payment to th…" at bounding box center [486, 656] width 474 height 39
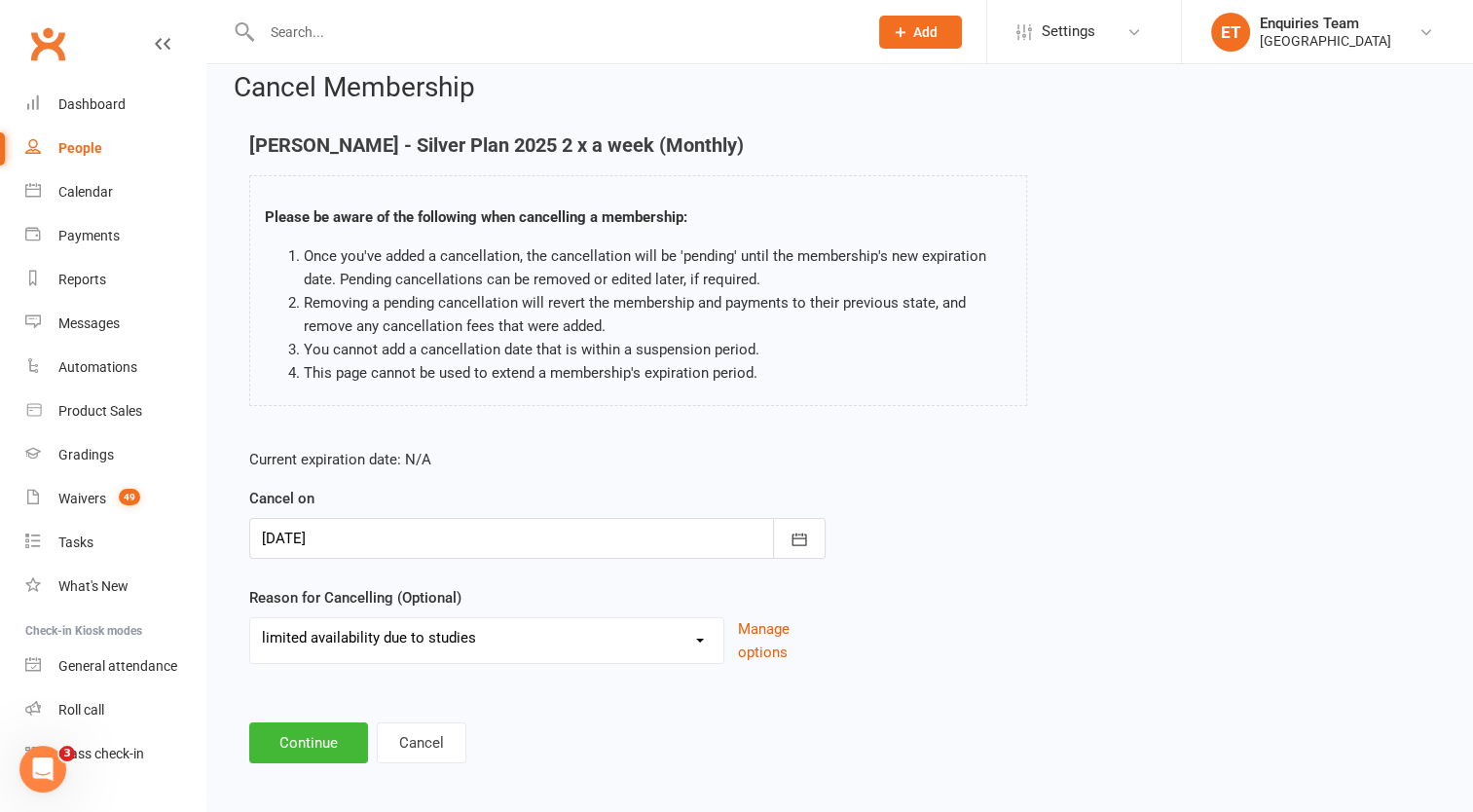
scroll to position [28, 0]
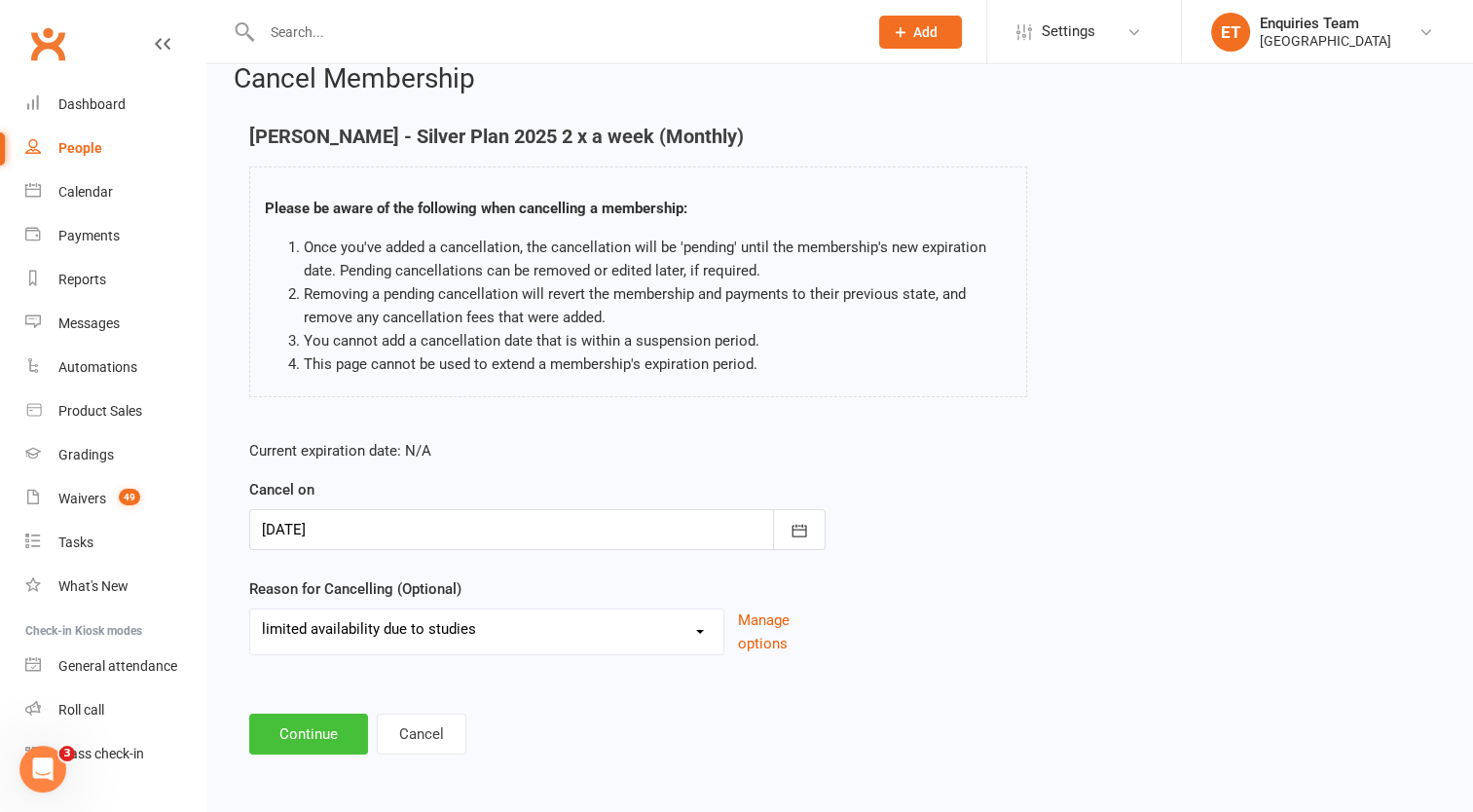
click at [306, 720] on button "Continue" at bounding box center [308, 734] width 119 height 41
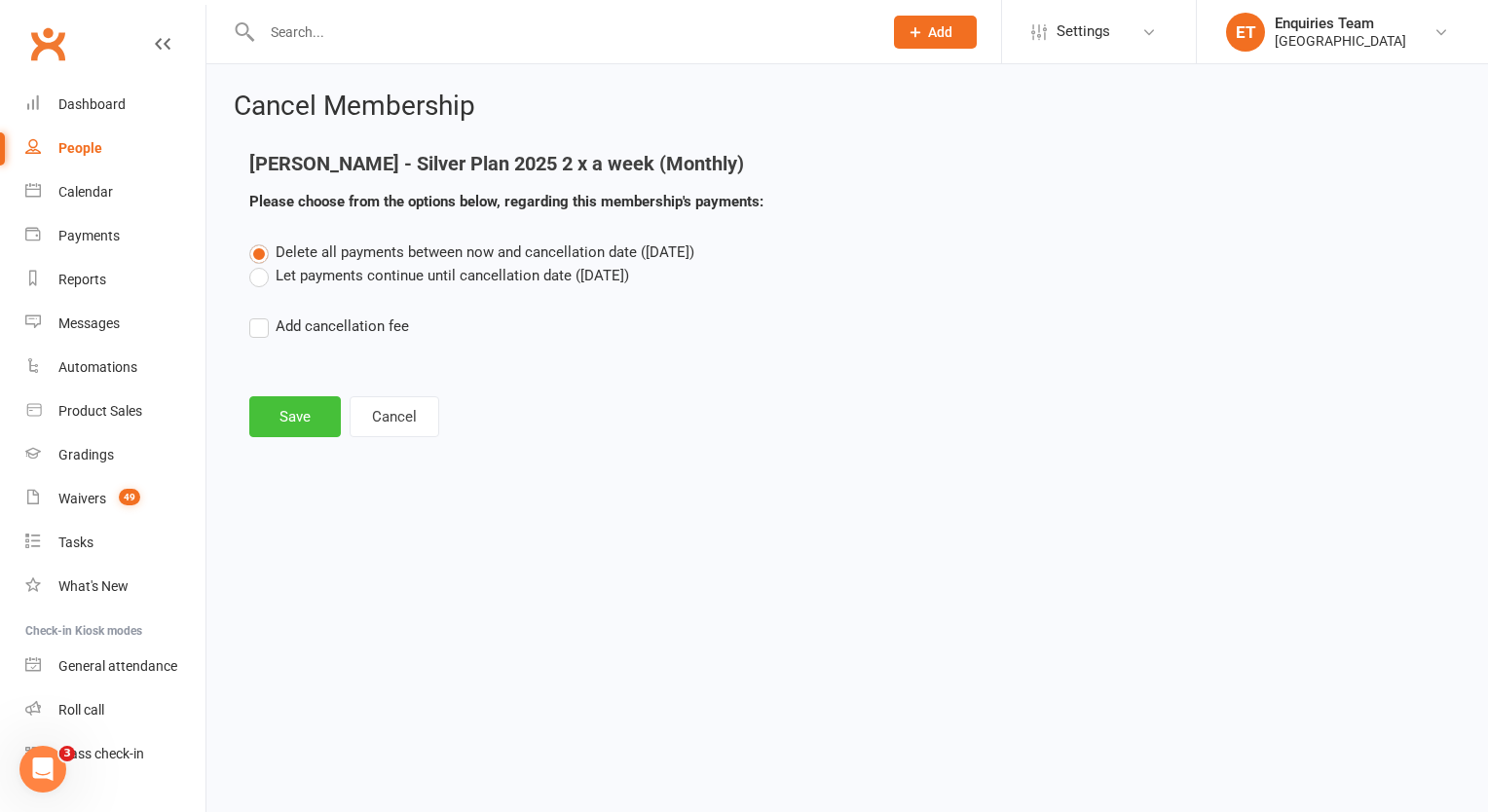
click at [294, 423] on button "Save" at bounding box center [294, 417] width 92 height 41
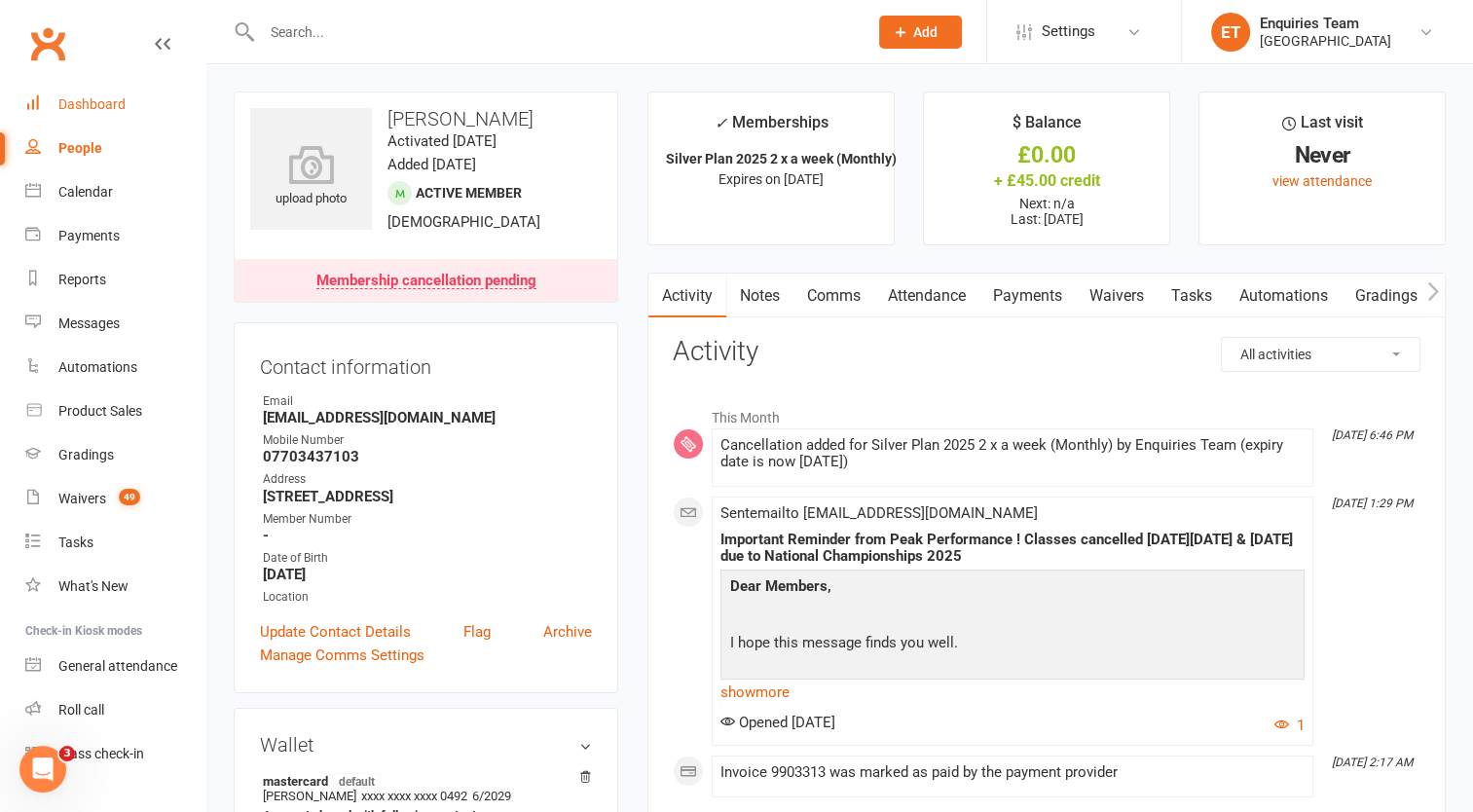
click at [103, 113] on link "Dashboard" at bounding box center [115, 104] width 180 height 44
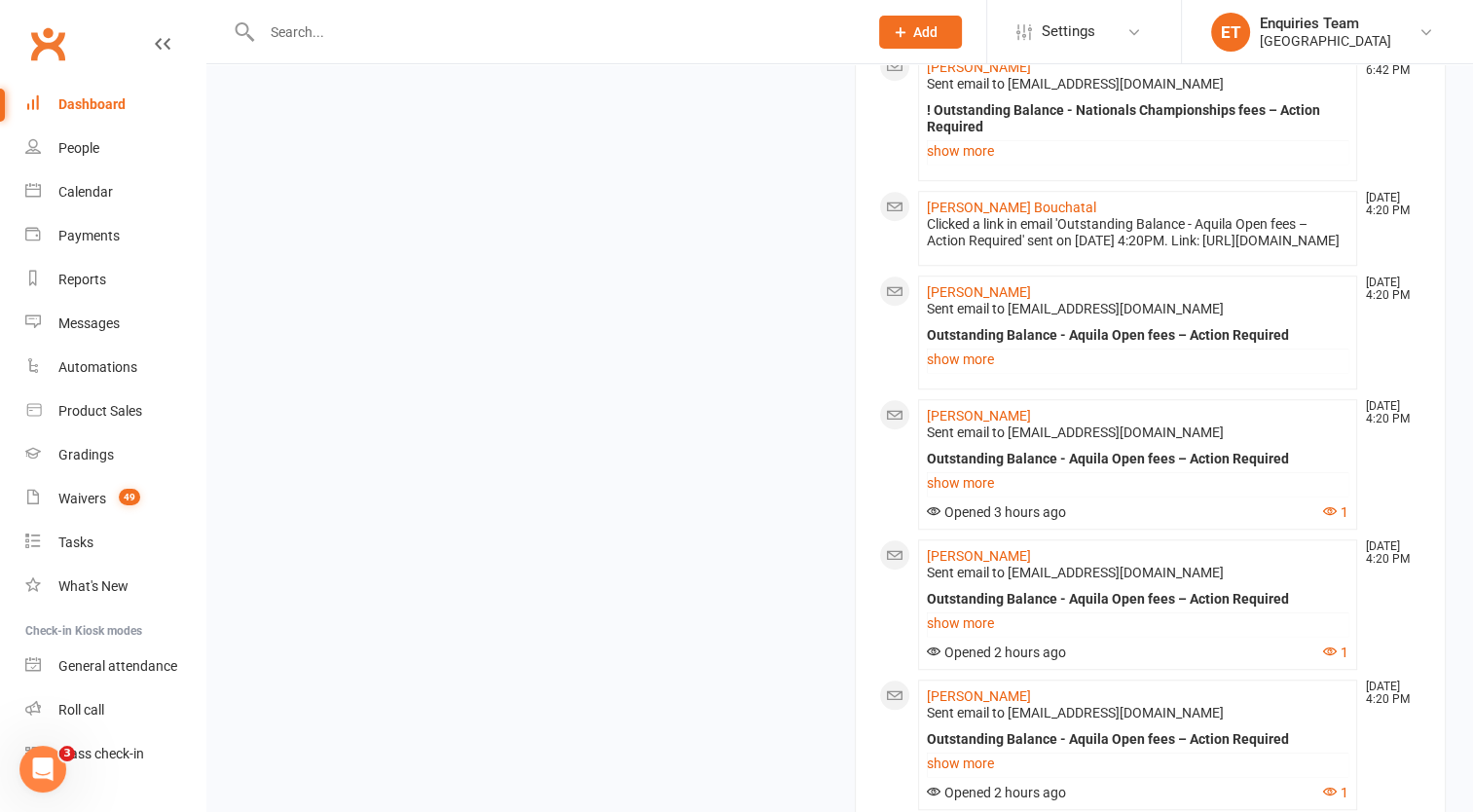
scroll to position [1130, 0]
